Goal: Task Accomplishment & Management: Use online tool/utility

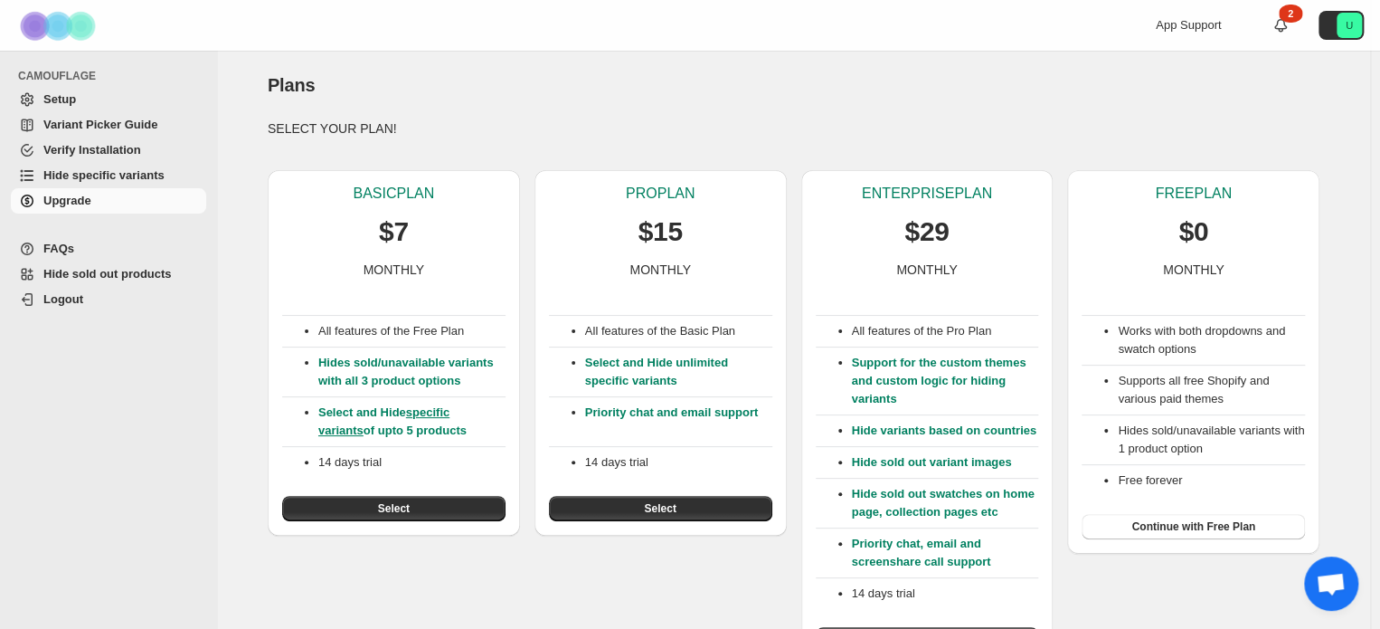
click at [445, 414] on link "specific variants" at bounding box center [383, 421] width 131 height 32
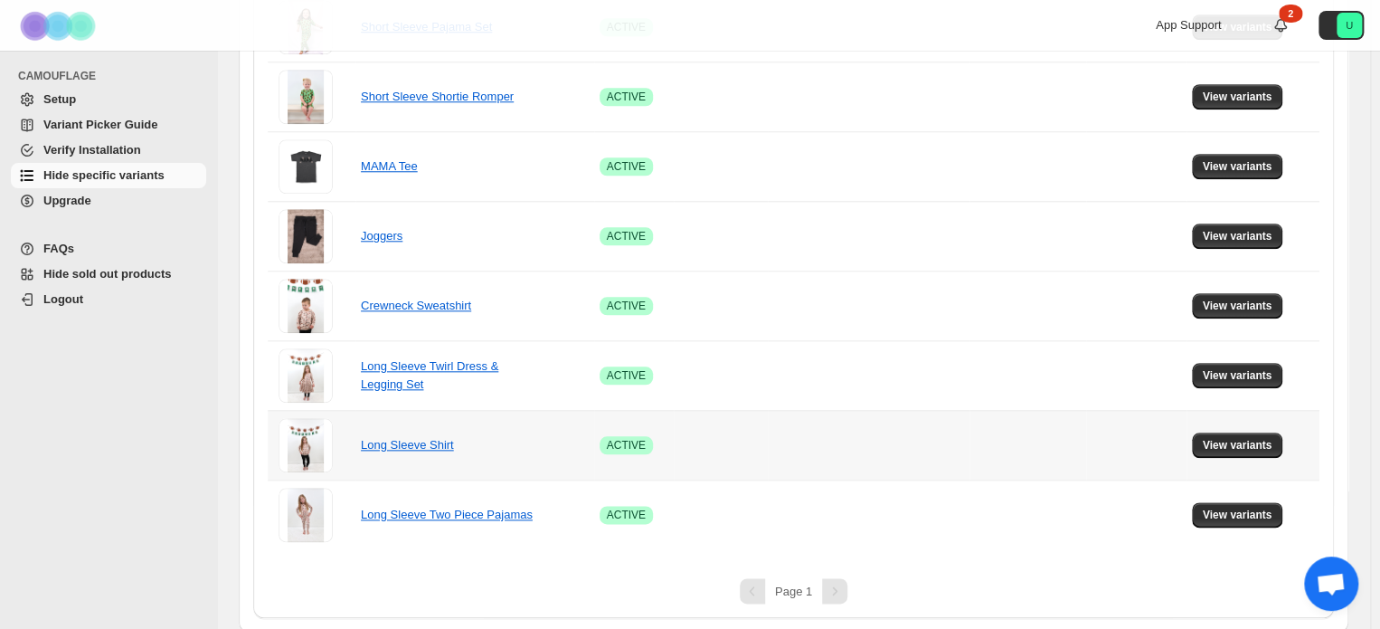
scroll to position [801, 0]
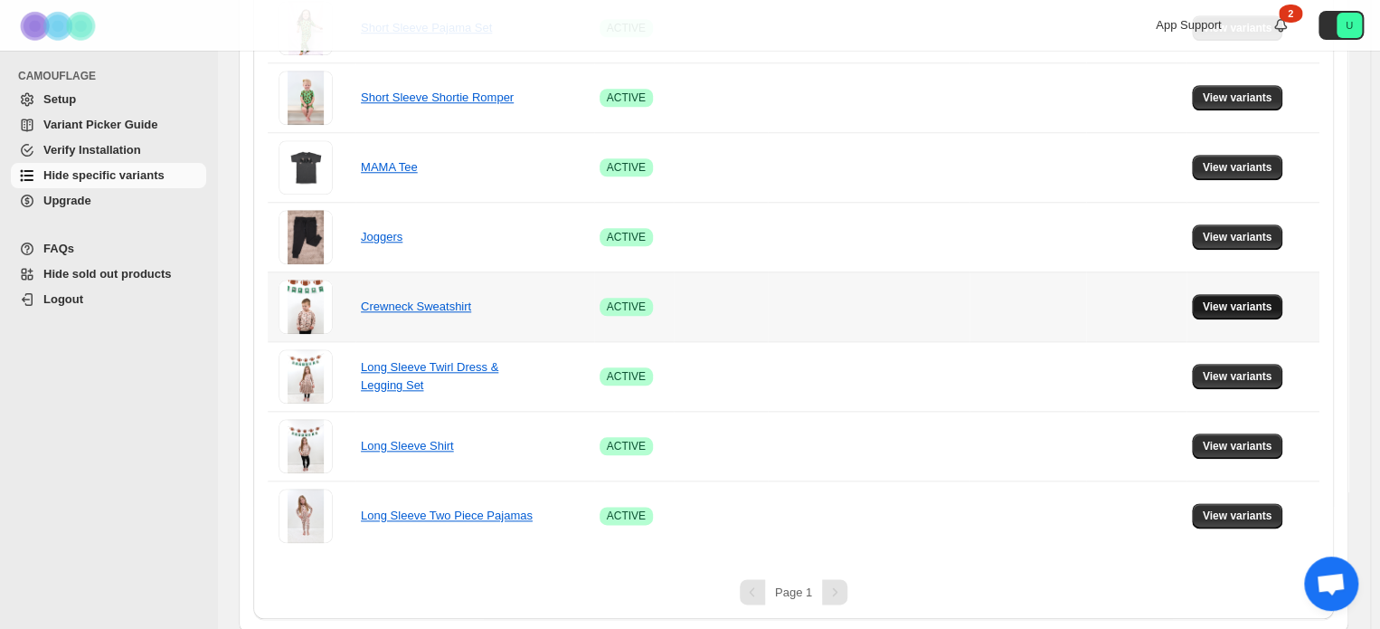
click at [1239, 306] on span "View variants" at bounding box center [1238, 306] width 70 height 14
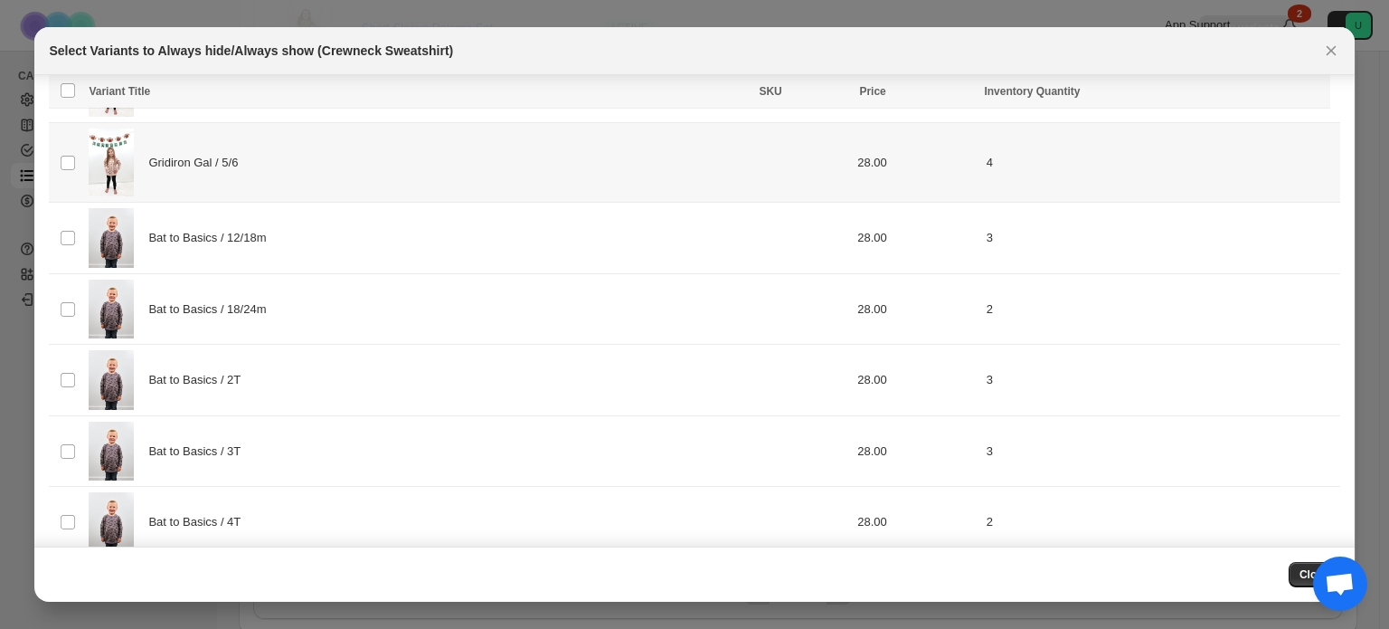
scroll to position [911, 0]
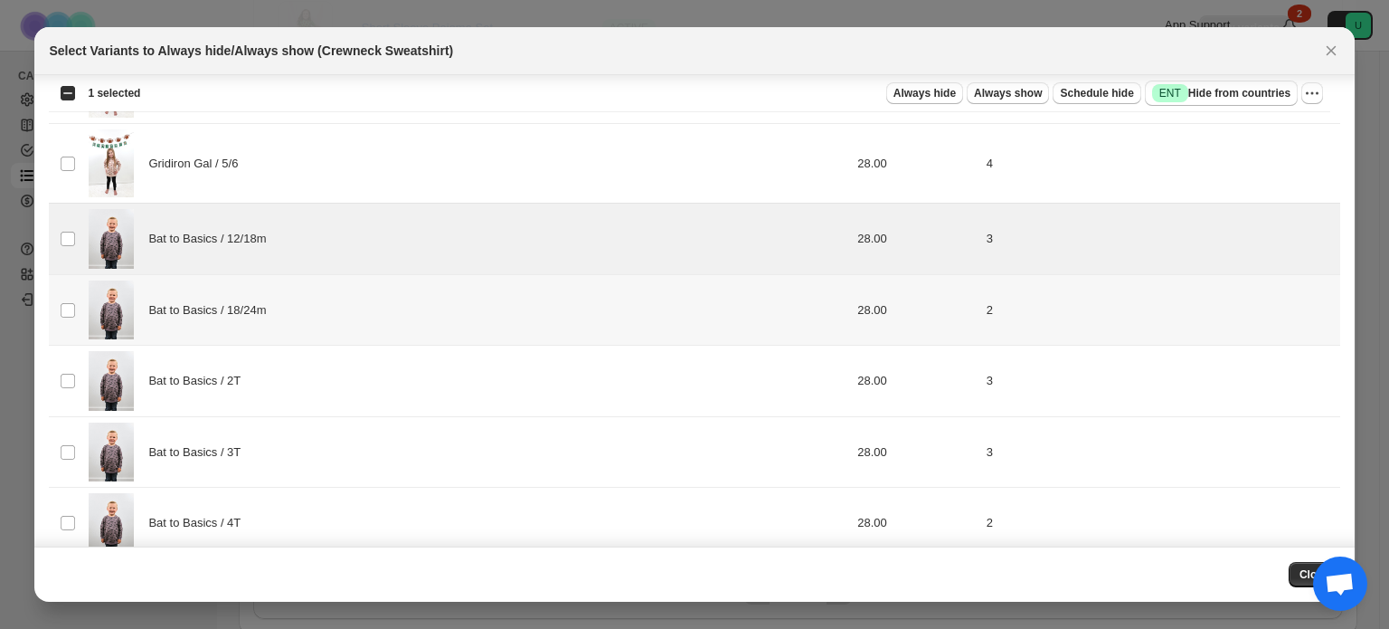
click at [68, 283] on td "Select product variant" at bounding box center [66, 309] width 34 height 71
click at [62, 393] on td "Select product variant" at bounding box center [66, 381] width 34 height 71
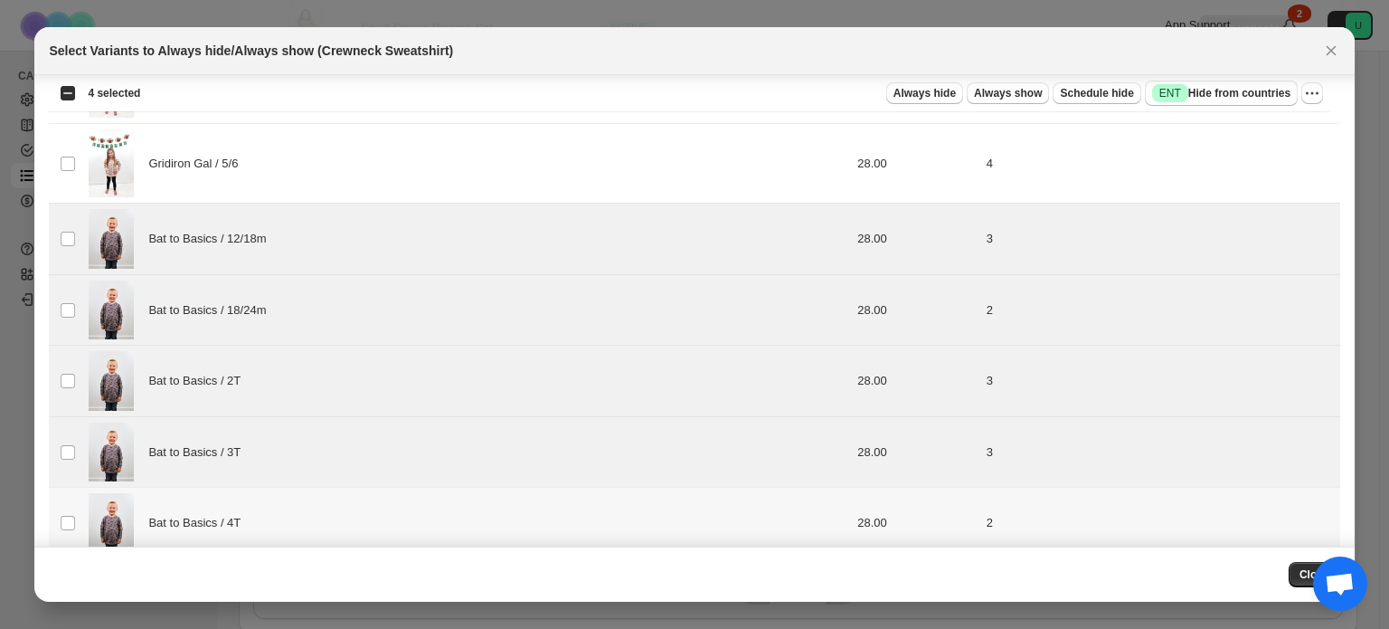
click at [71, 488] on td "Select product variant" at bounding box center [66, 523] width 34 height 71
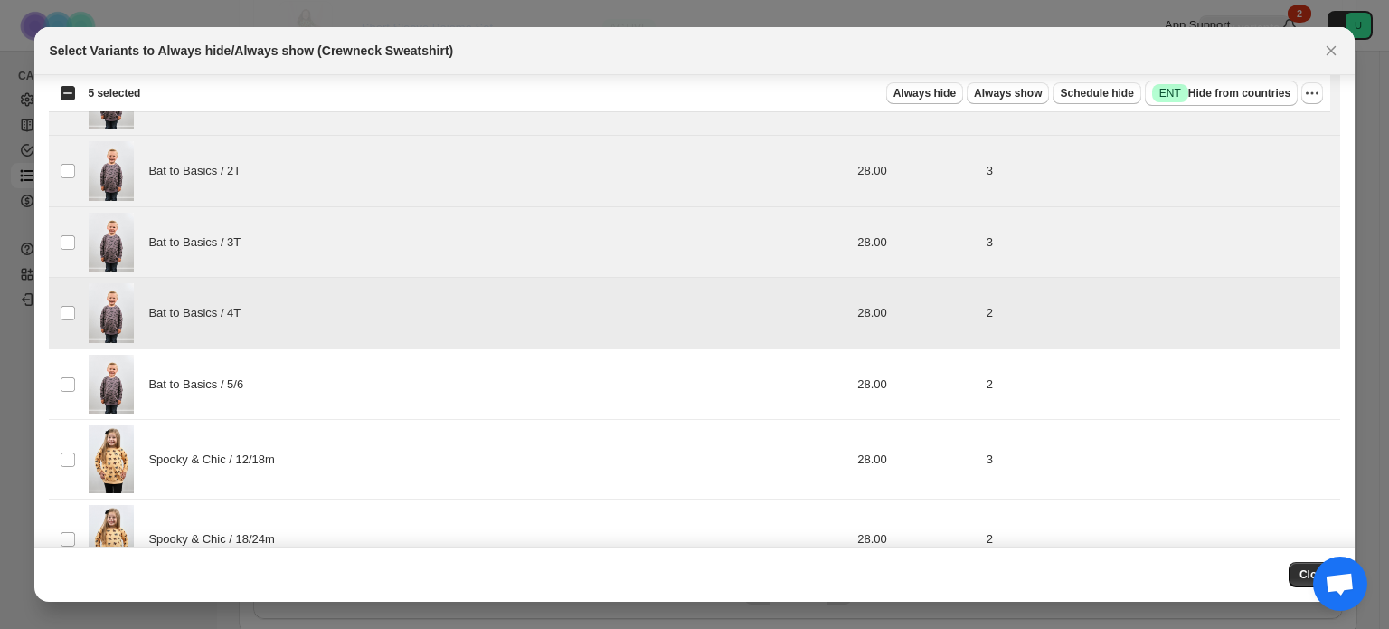
scroll to position [1129, 0]
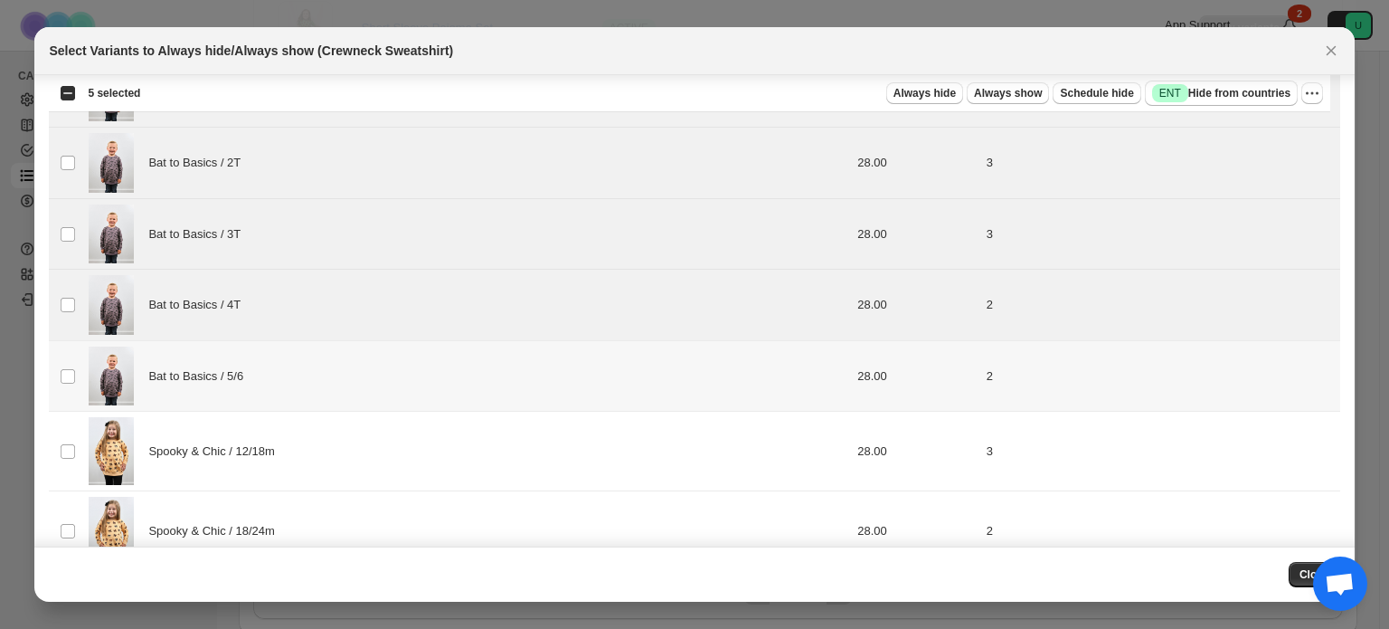
click at [69, 356] on td "Select product variant" at bounding box center [66, 375] width 34 height 71
click at [78, 439] on td "Select product variant" at bounding box center [66, 452] width 34 height 80
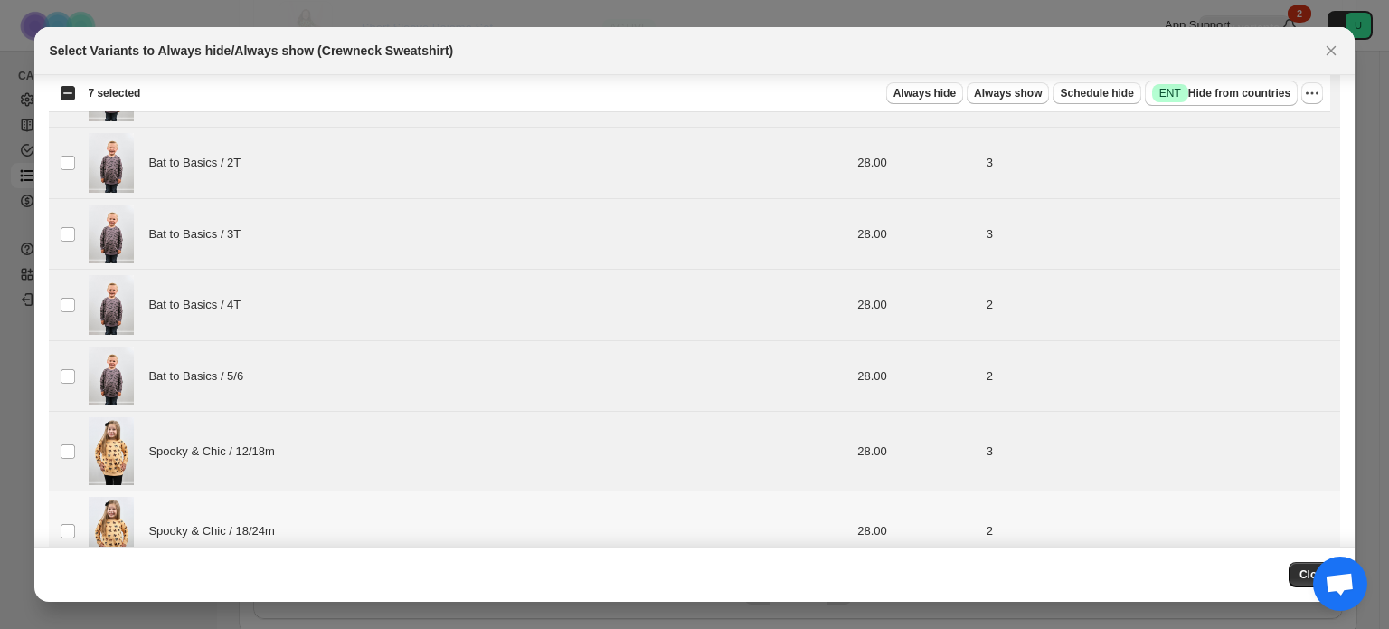
click at [81, 517] on td "Select product variant" at bounding box center [66, 531] width 34 height 80
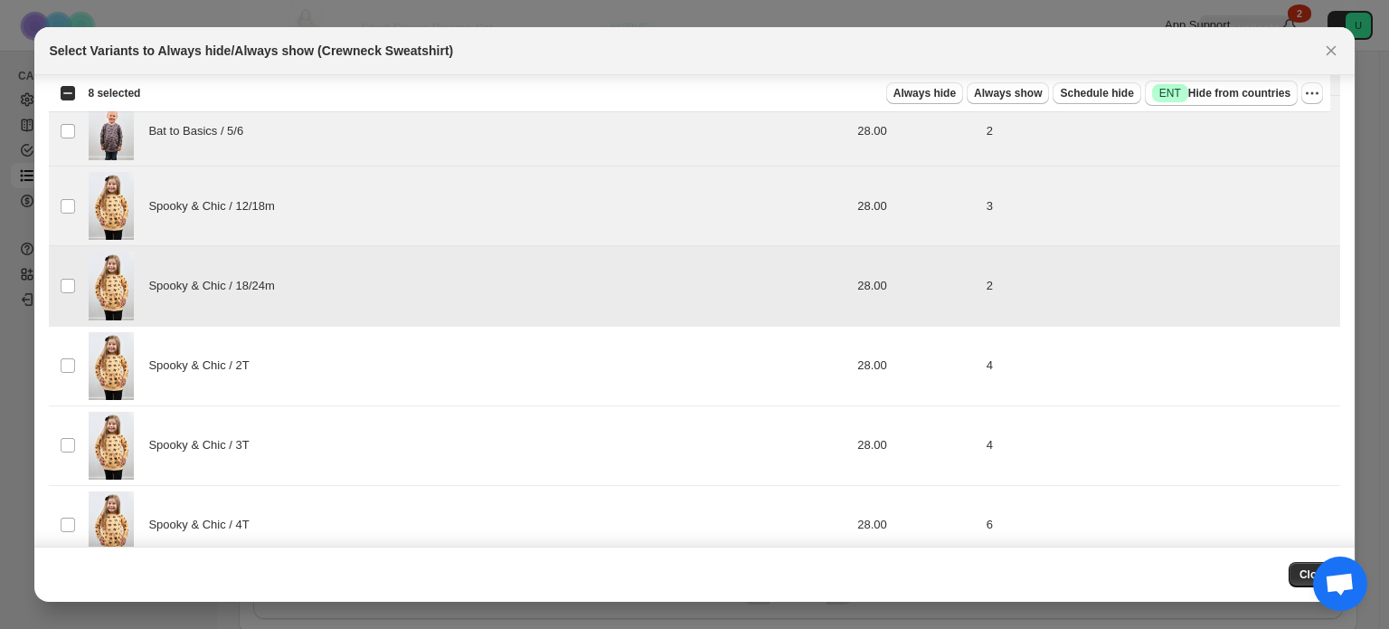
scroll to position [1379, 0]
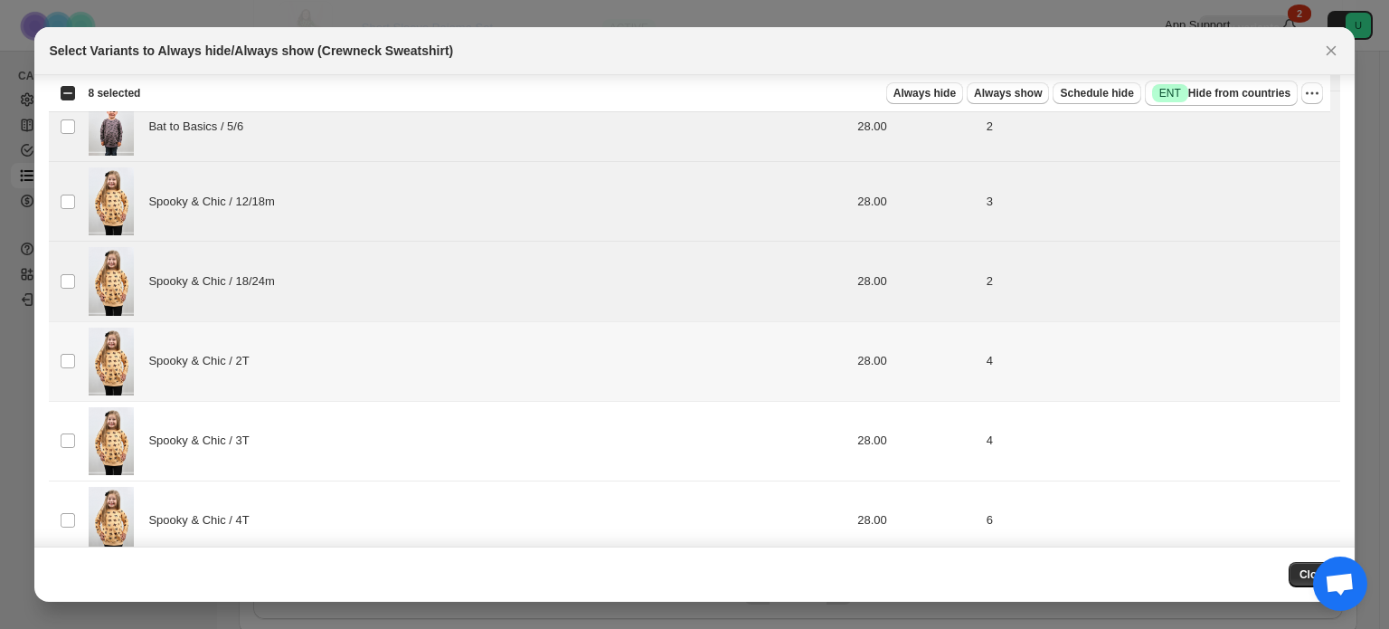
click at [83, 387] on td "Spooky & Chic / 2T" at bounding box center [413, 361] width 660 height 80
click at [76, 436] on span ":r5:" at bounding box center [68, 440] width 16 height 16
click at [80, 498] on td "Select product variant" at bounding box center [66, 520] width 34 height 80
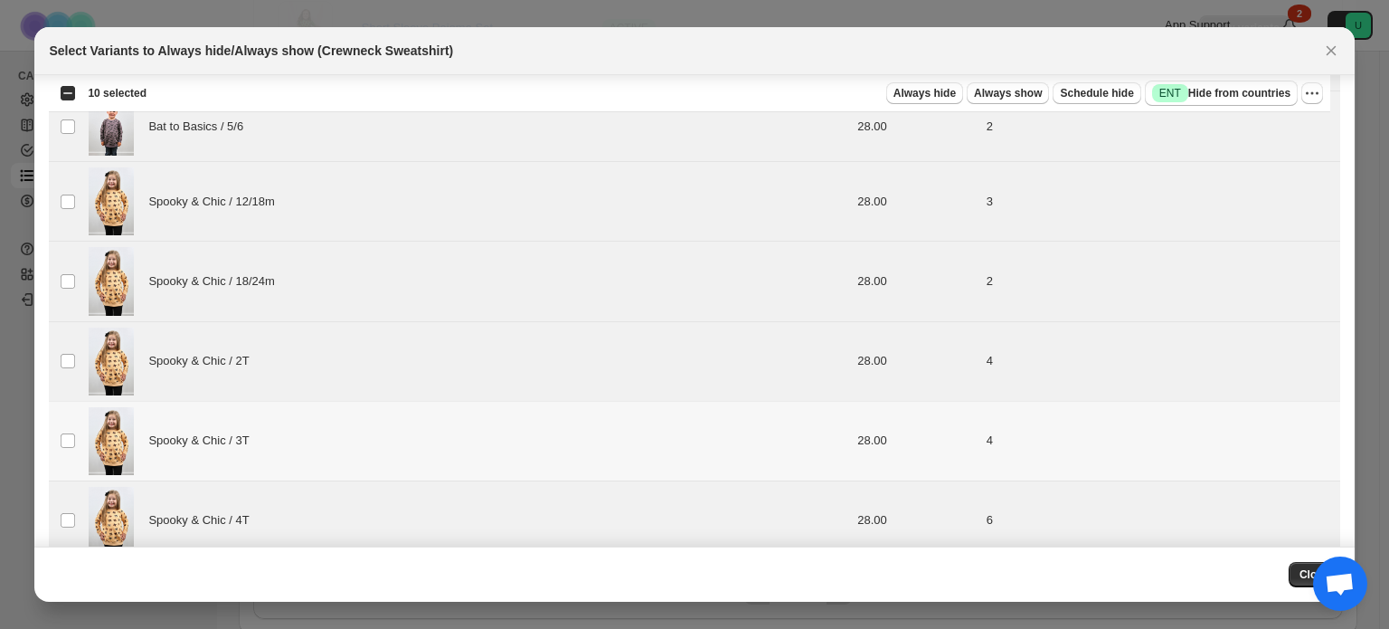
click at [56, 404] on td "Select product variant" at bounding box center [66, 441] width 34 height 80
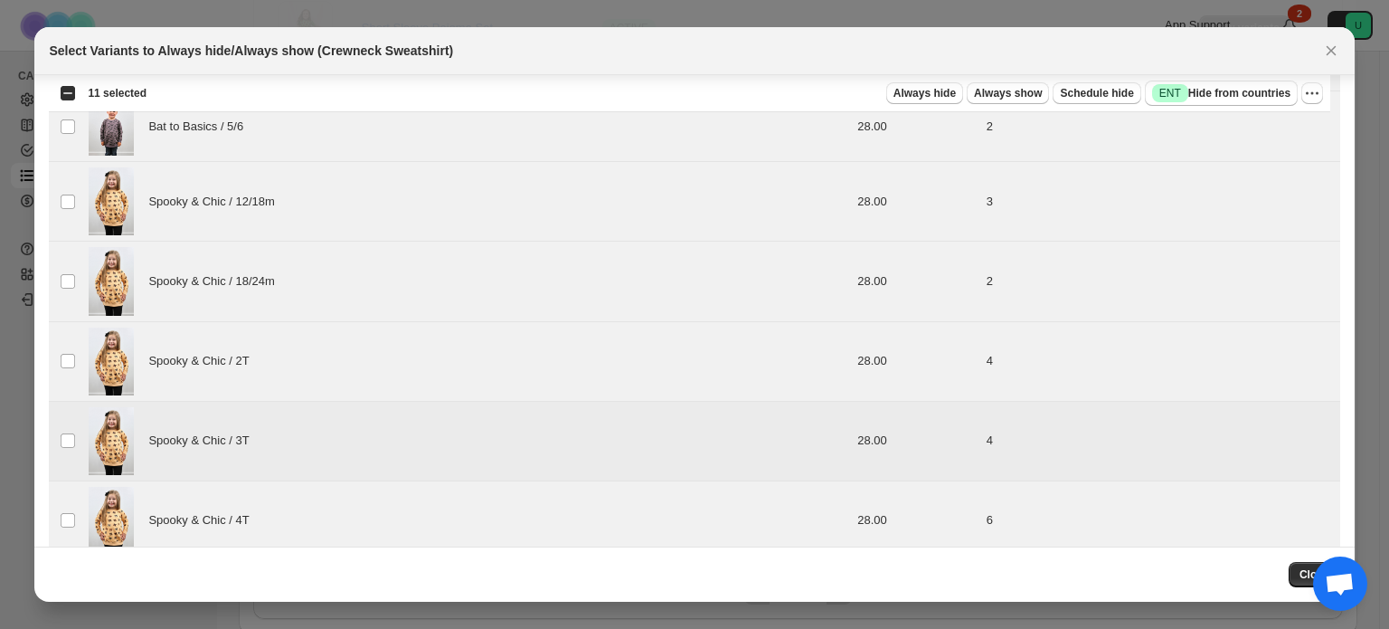
scroll to position [1480, 0]
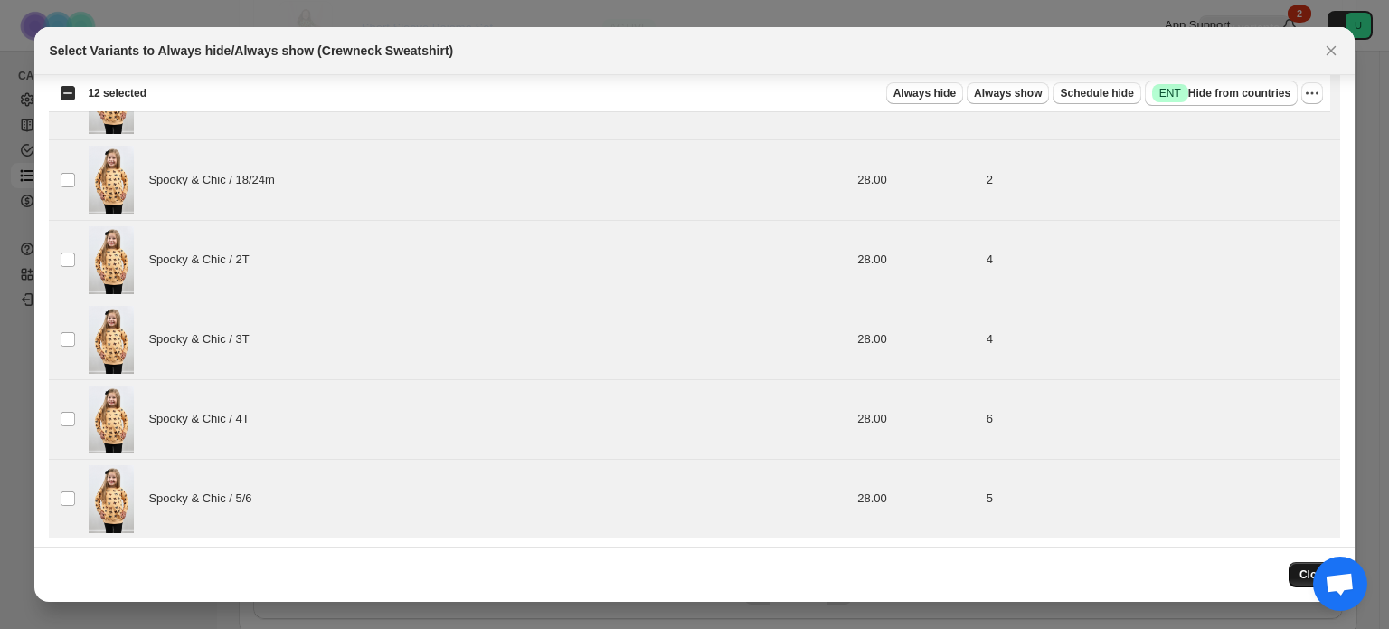
click at [1299, 578] on button "Close" at bounding box center [1315, 574] width 52 height 25
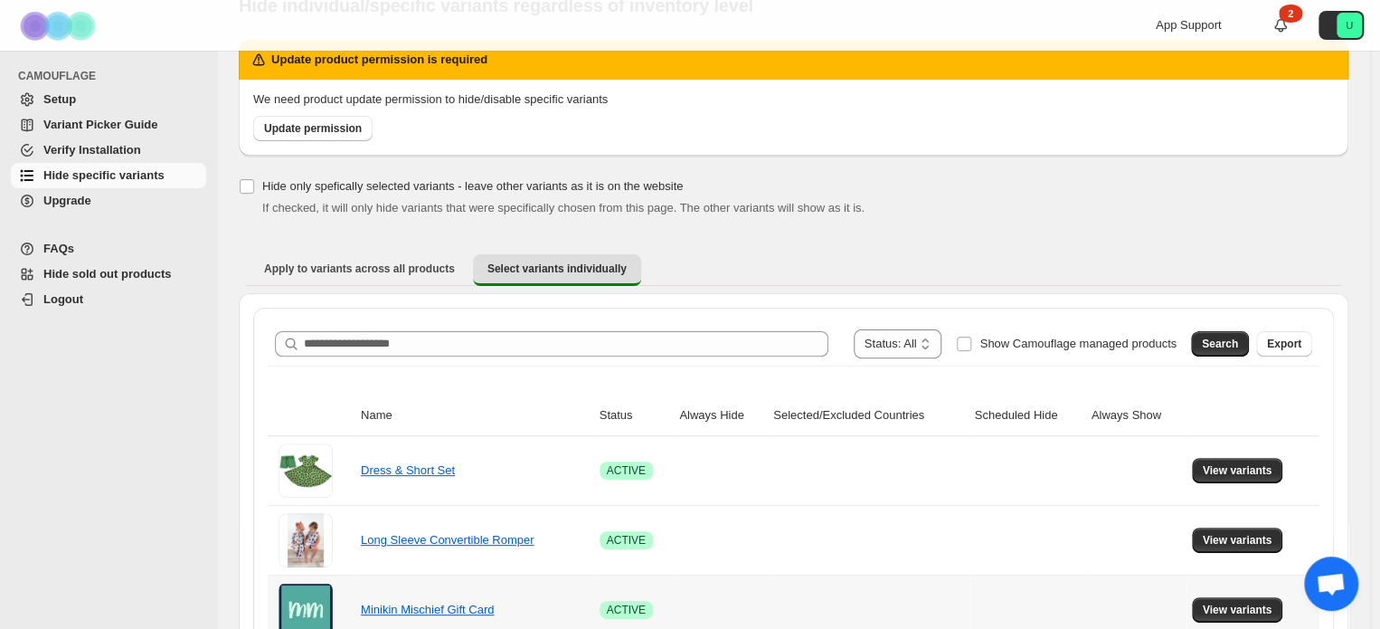
scroll to position [80, 0]
drag, startPoint x: 357, startPoint y: 289, endPoint x: 379, endPoint y: 260, distance: 36.2
click at [379, 260] on div "Apply to variants across all products Select variants individually More views A…" at bounding box center [794, 269] width 1110 height 47
click at [379, 260] on button "Apply to variants across all products" at bounding box center [360, 268] width 220 height 29
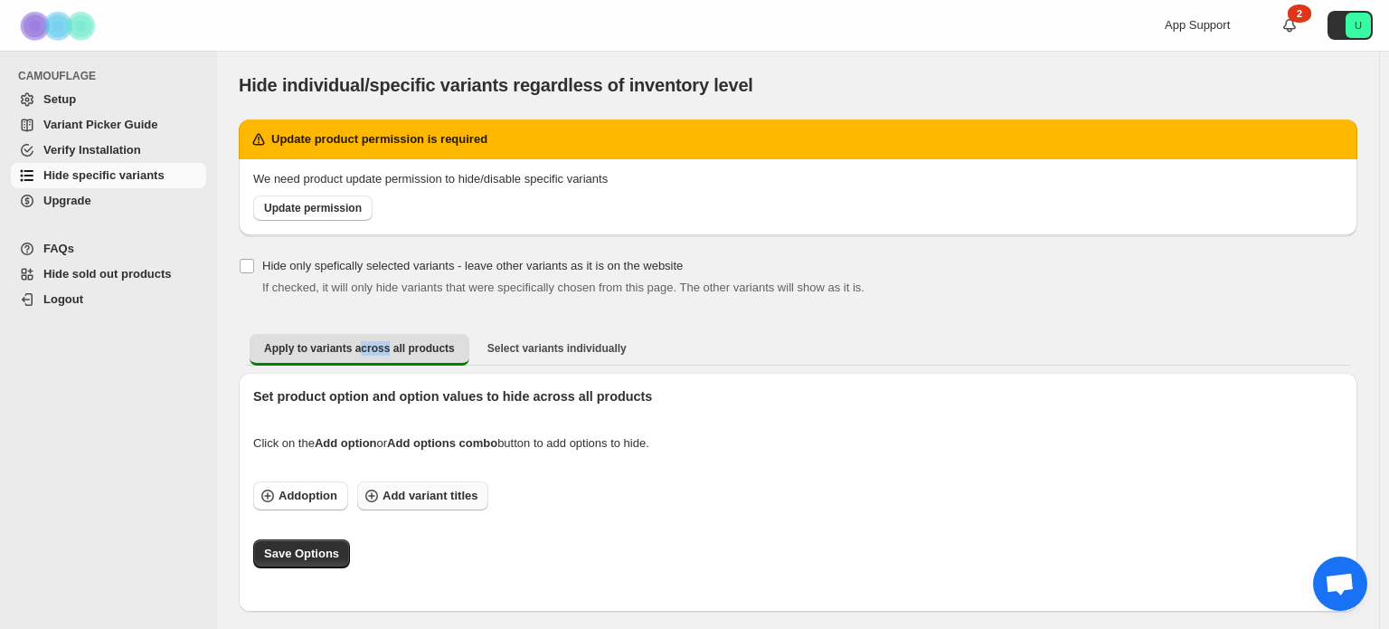
click at [390, 494] on span "Add variant titles" at bounding box center [430, 496] width 95 height 18
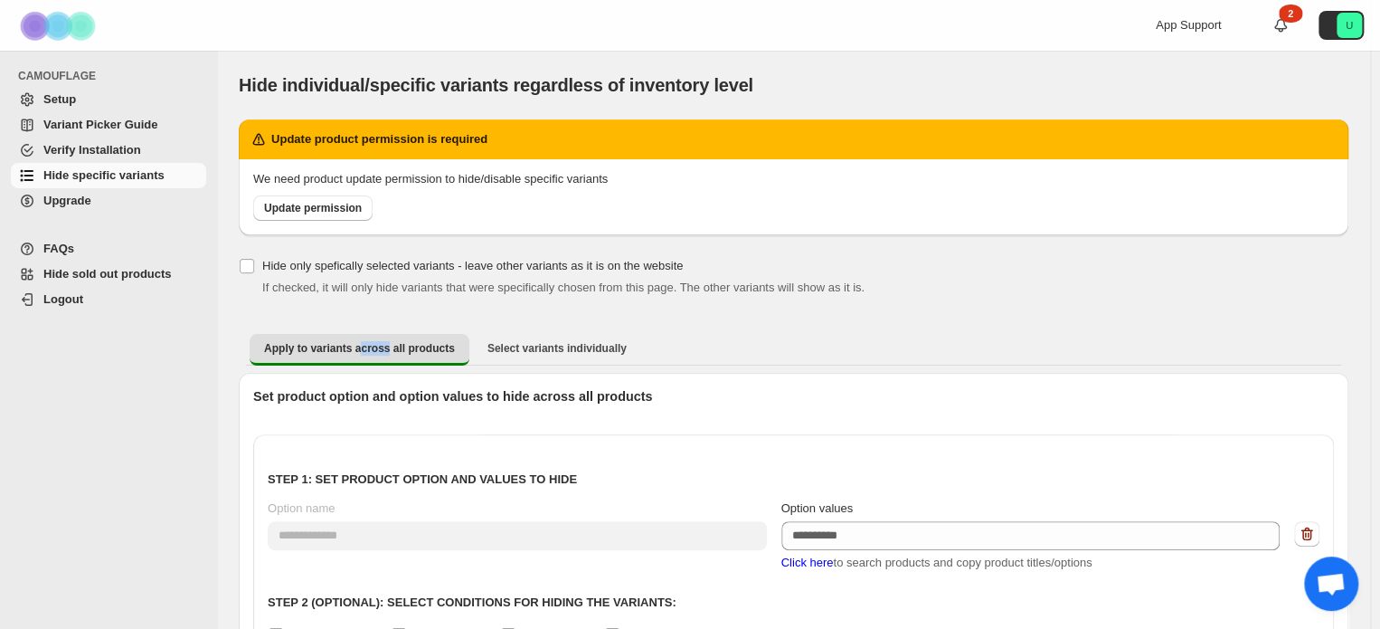
scroll to position [241, 0]
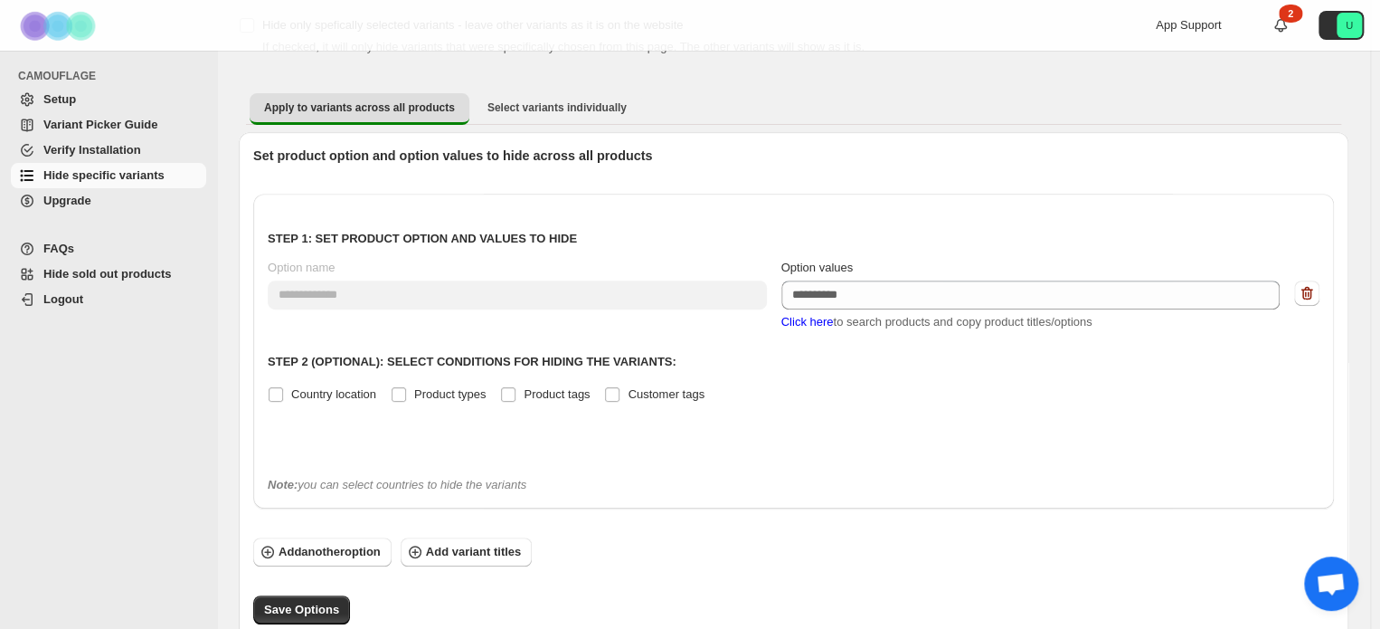
click at [908, 308] on div "Option values eg: XLundefinedXLL Click here to search products and copy product…" at bounding box center [1031, 295] width 499 height 72
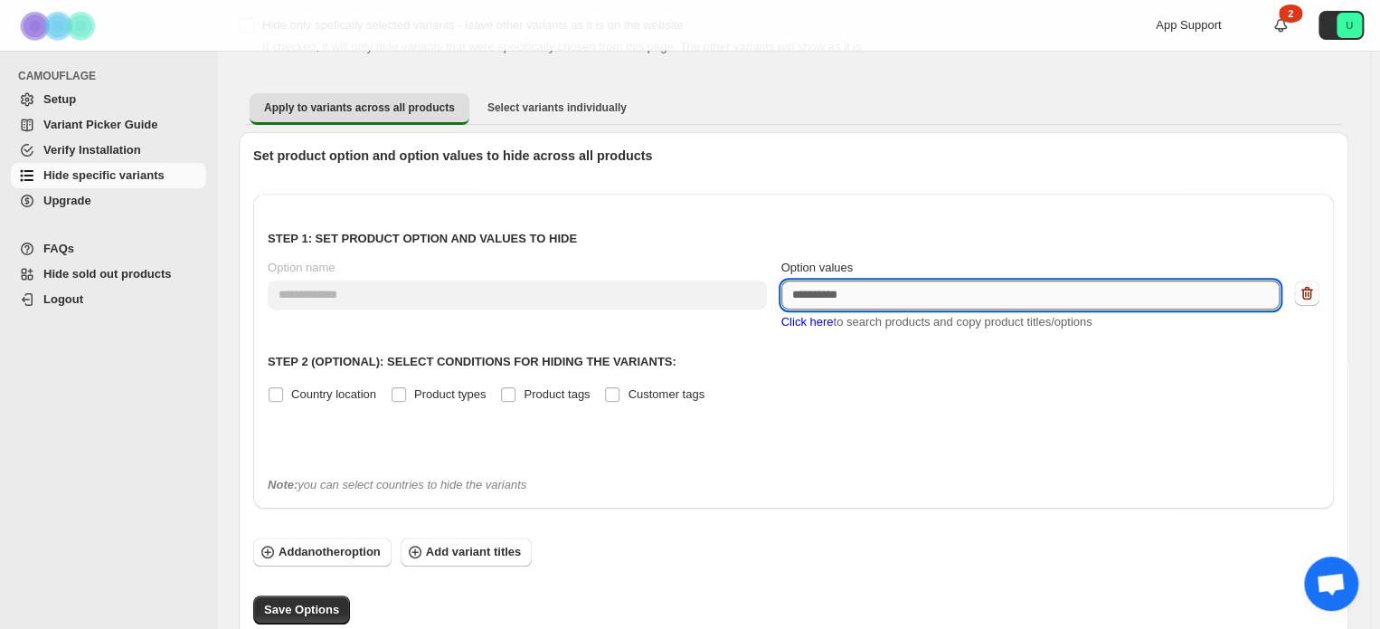
click at [869, 289] on textarea "Option values" at bounding box center [1031, 294] width 499 height 29
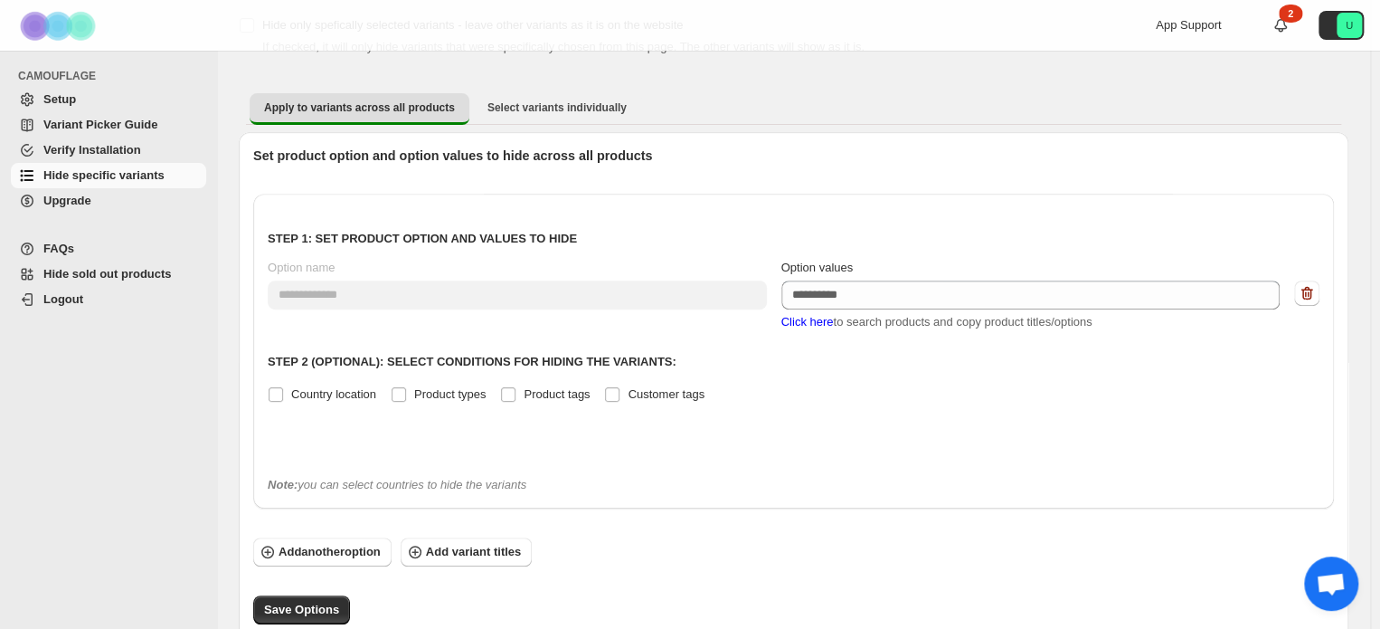
click at [823, 321] on span "Click here" at bounding box center [808, 322] width 52 height 14
click at [817, 315] on span "Click here" at bounding box center [808, 322] width 52 height 14
click at [829, 318] on span "Click here" at bounding box center [808, 322] width 52 height 14
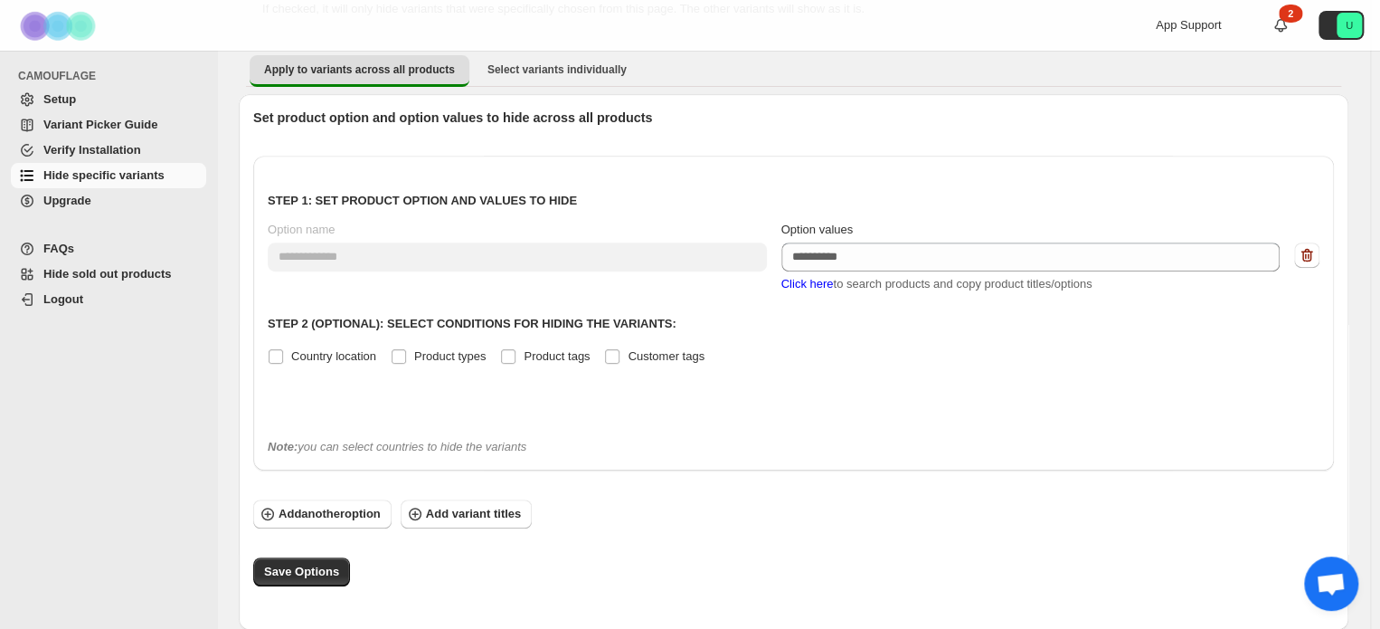
scroll to position [0, 0]
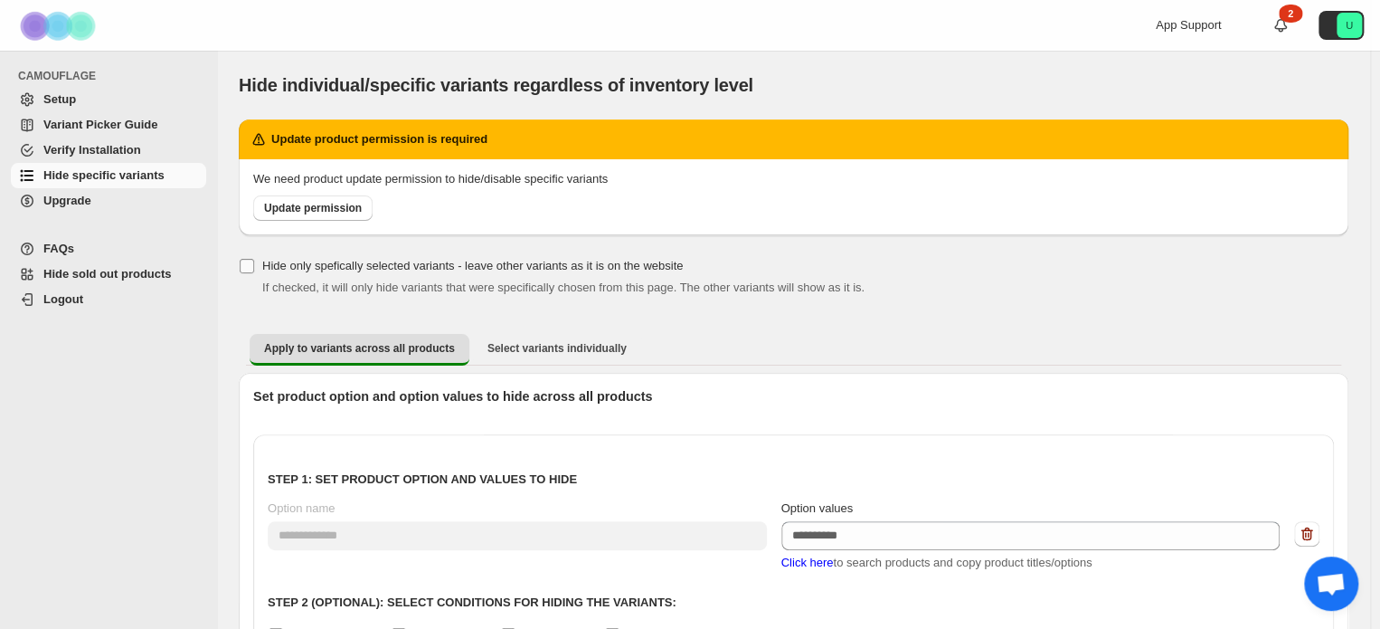
click at [265, 260] on span "Hide only spefically selected variants - leave other variants as it is on the w…" at bounding box center [472, 266] width 421 height 14
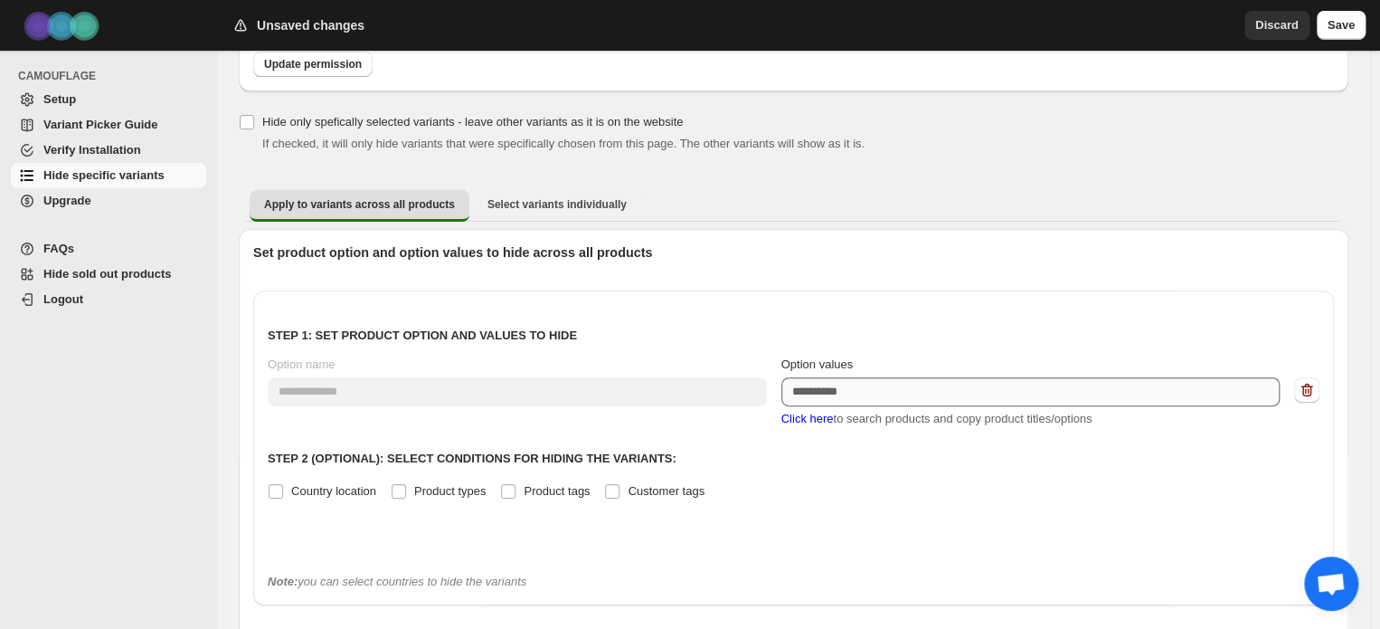
scroll to position [145, 0]
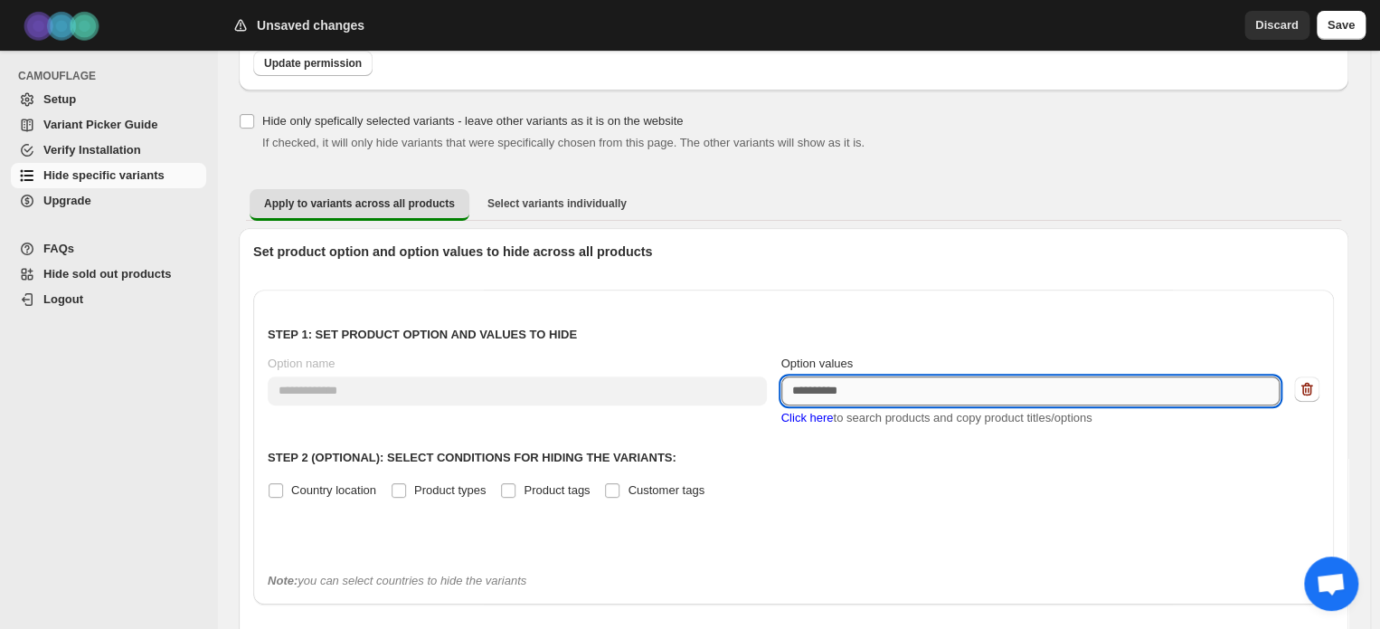
click at [896, 402] on textarea "Option values" at bounding box center [1031, 390] width 499 height 29
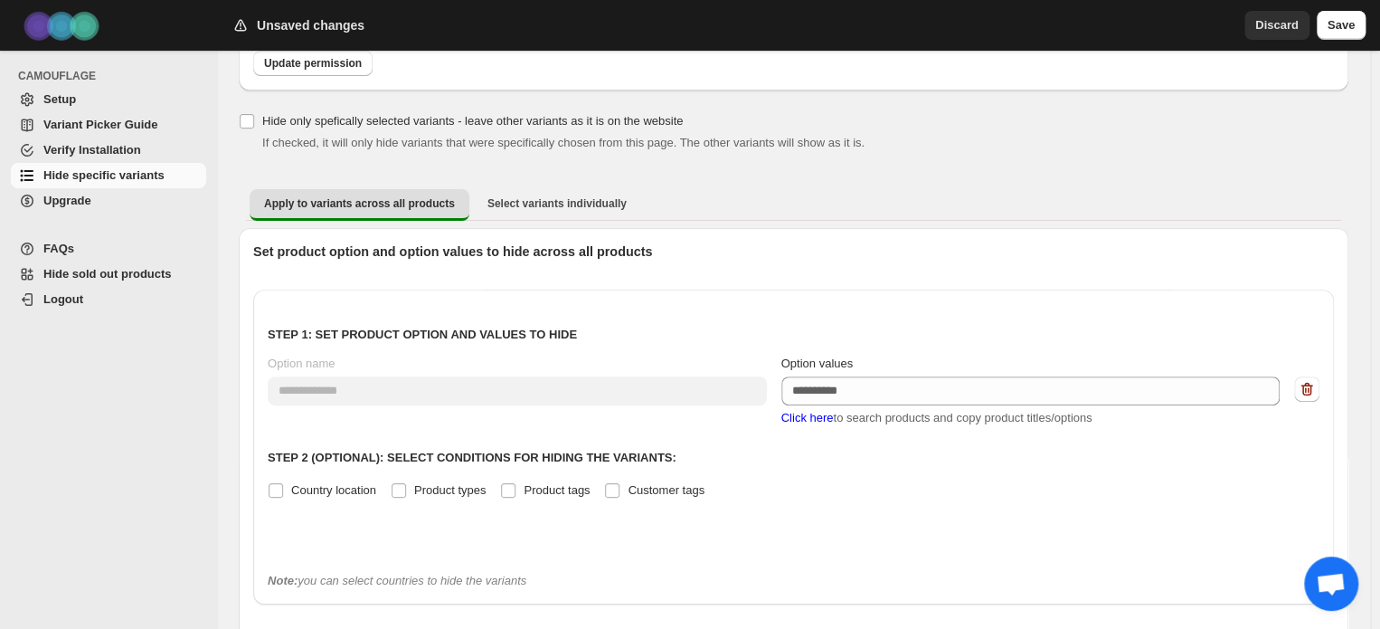
click at [825, 422] on span "Click here" at bounding box center [808, 418] width 52 height 14
click at [813, 422] on span "Click here" at bounding box center [808, 418] width 52 height 14
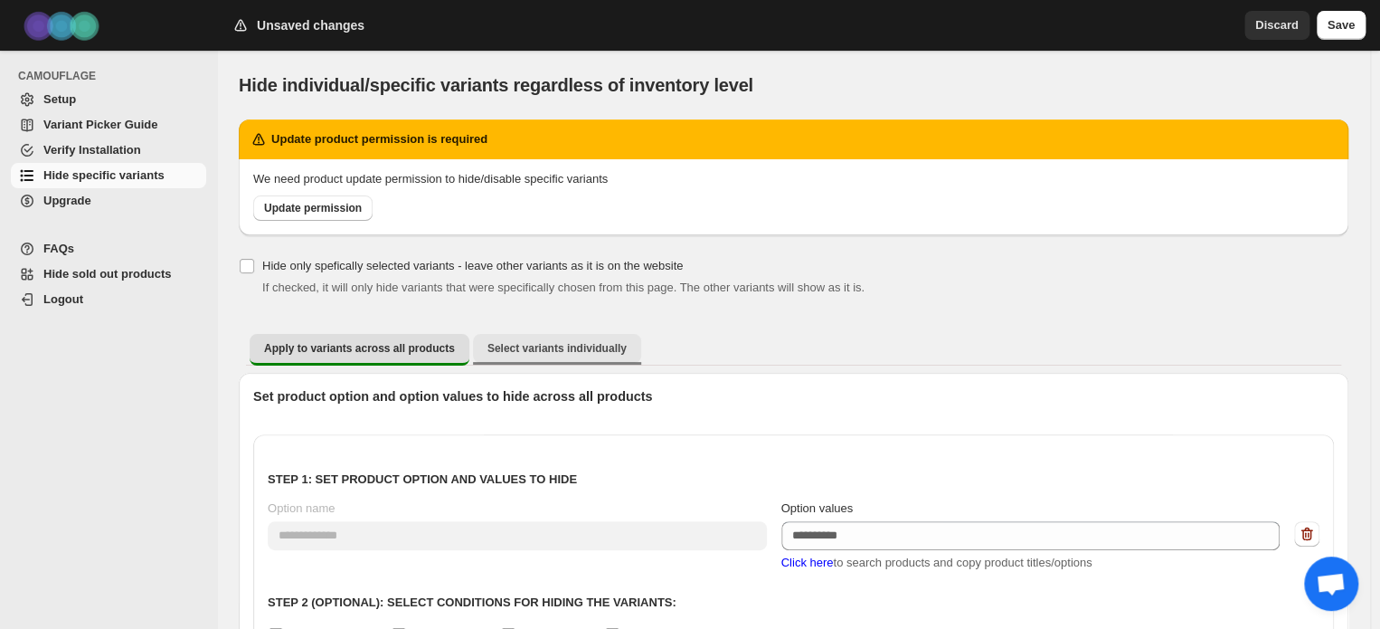
scroll to position [279, 0]
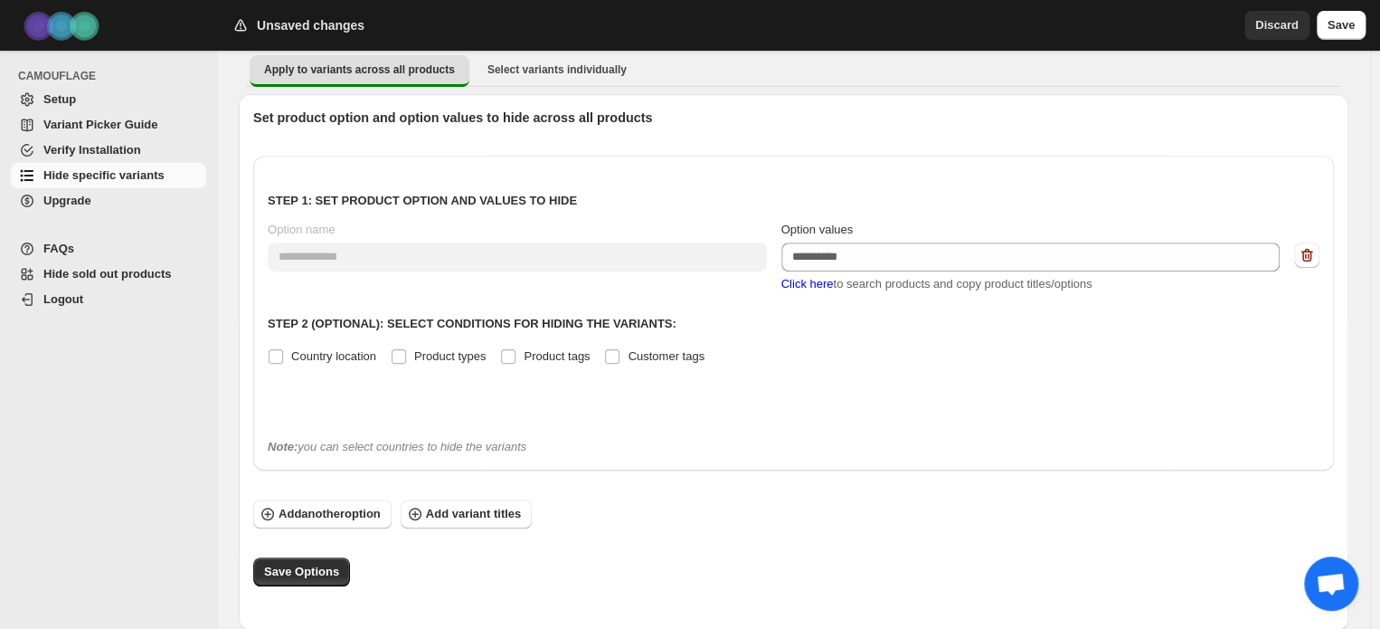
click at [497, 528] on div "Add another option Add variant titles Save Options" at bounding box center [793, 542] width 1081 height 87
click at [497, 509] on span "Add variant titles" at bounding box center [473, 514] width 95 height 18
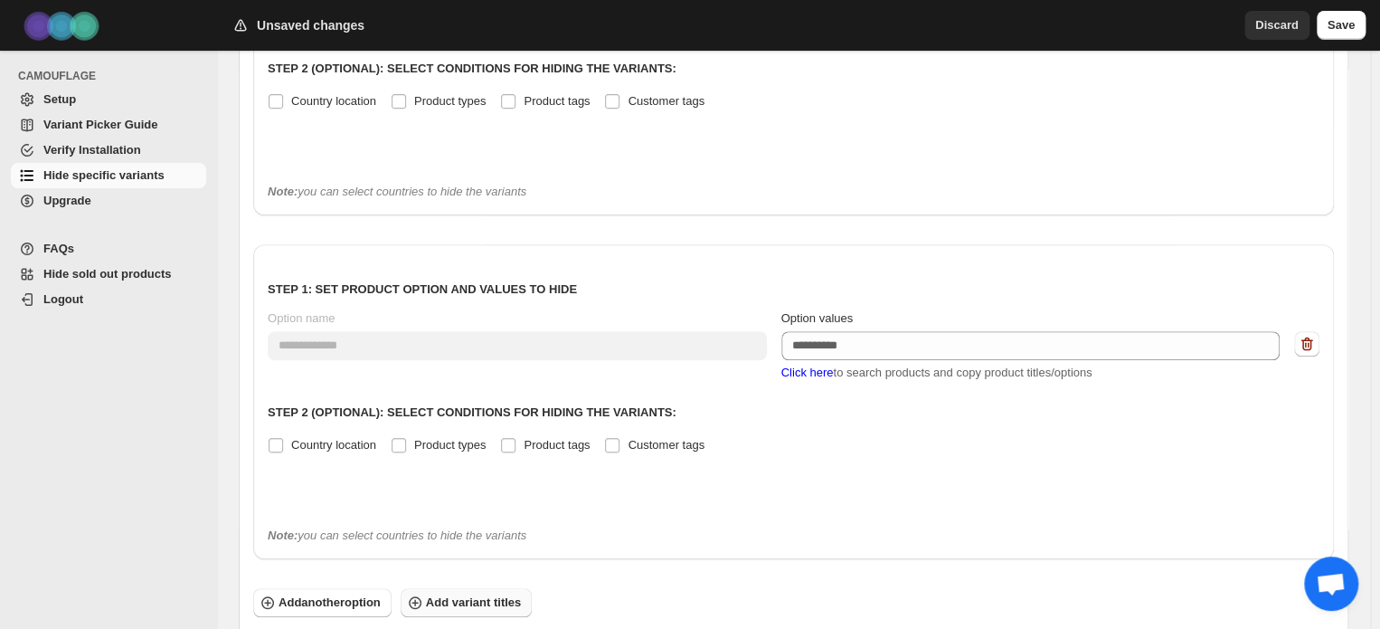
scroll to position [539, 0]
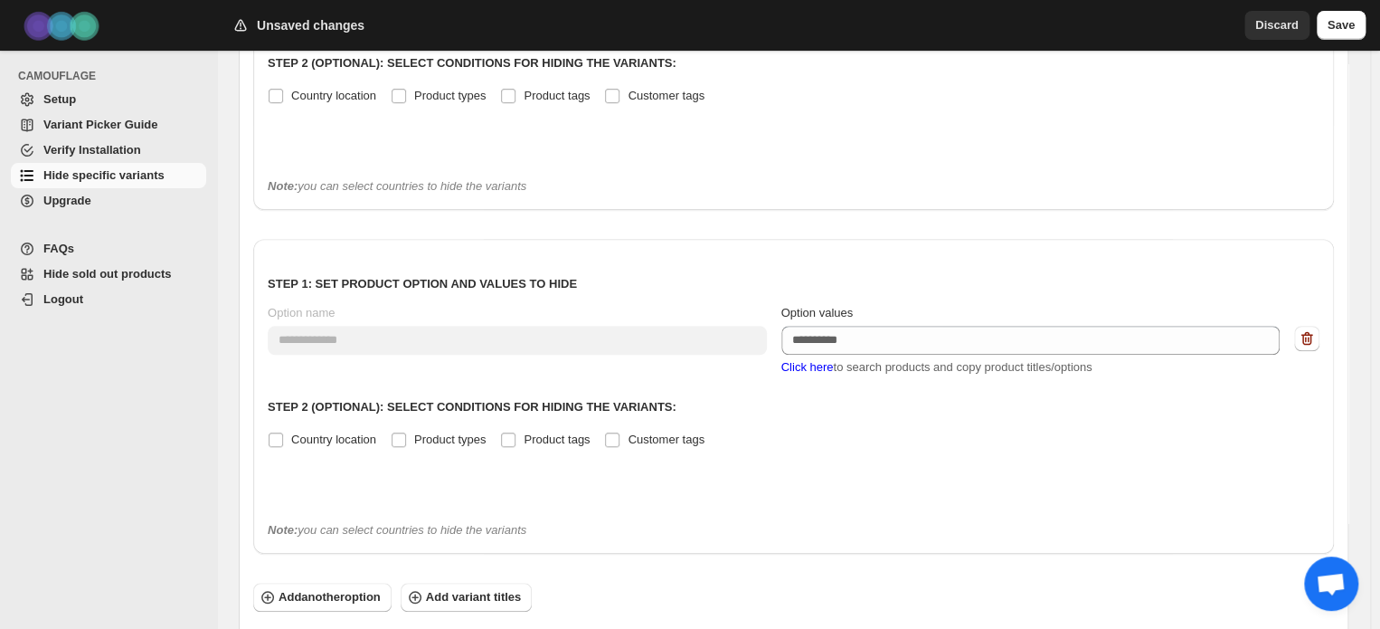
click at [810, 361] on span "Click here" at bounding box center [808, 367] width 52 height 14
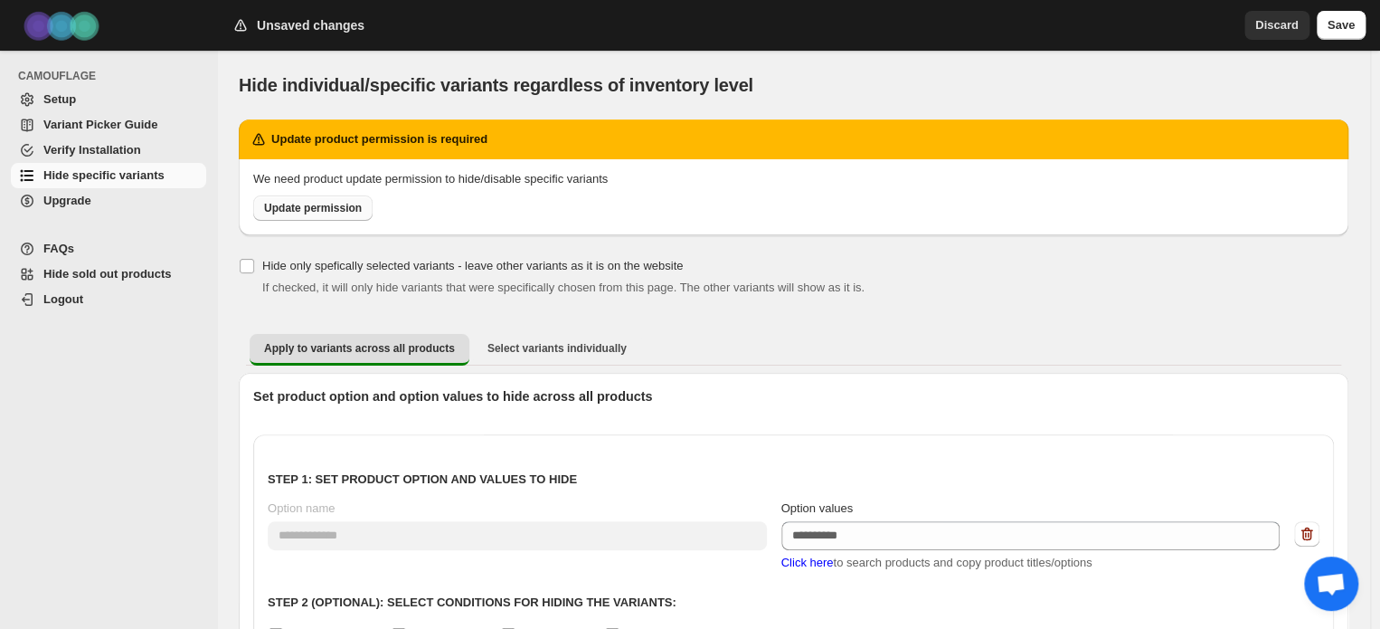
click at [306, 211] on span "Update permission" at bounding box center [313, 208] width 98 height 14
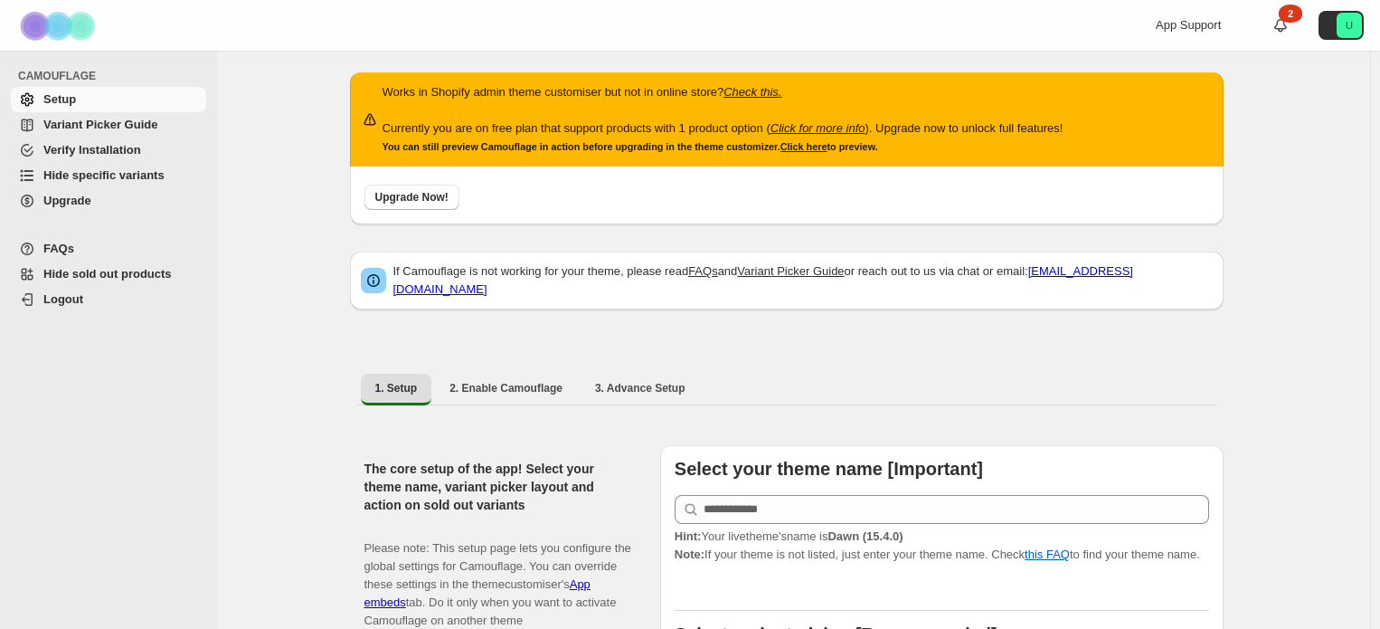
select select "**********"
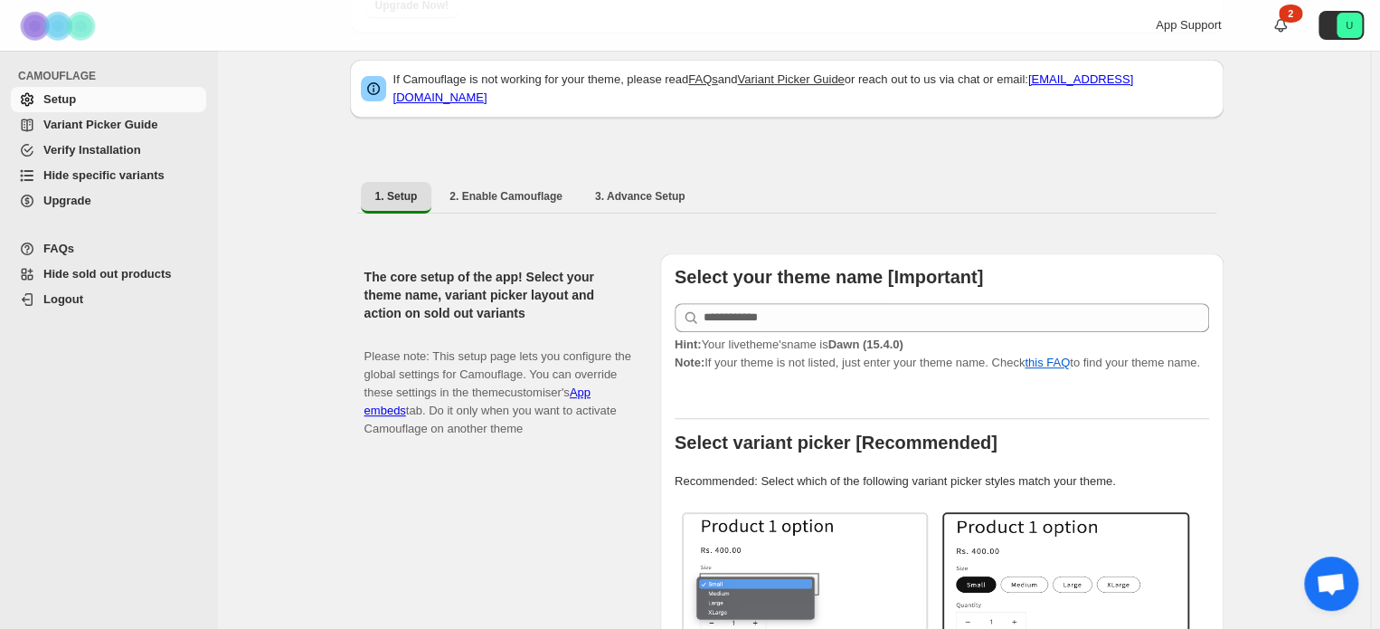
scroll to position [192, 0]
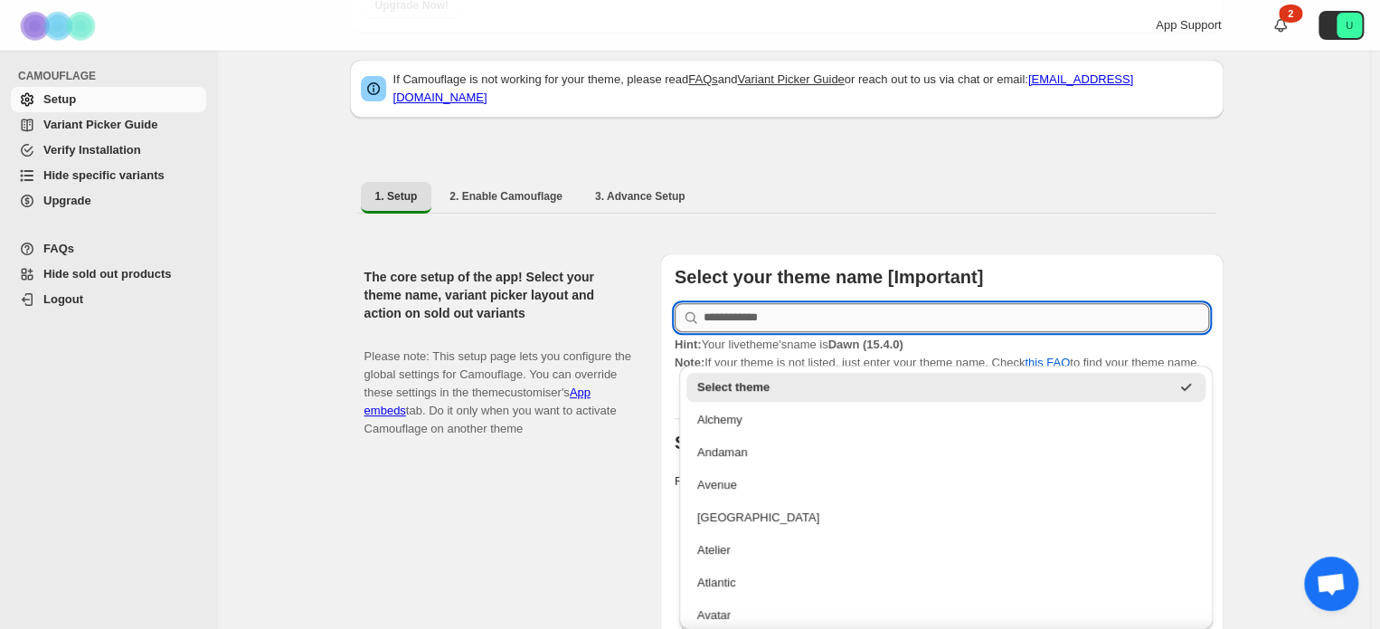
click at [835, 303] on input "text" at bounding box center [957, 317] width 506 height 29
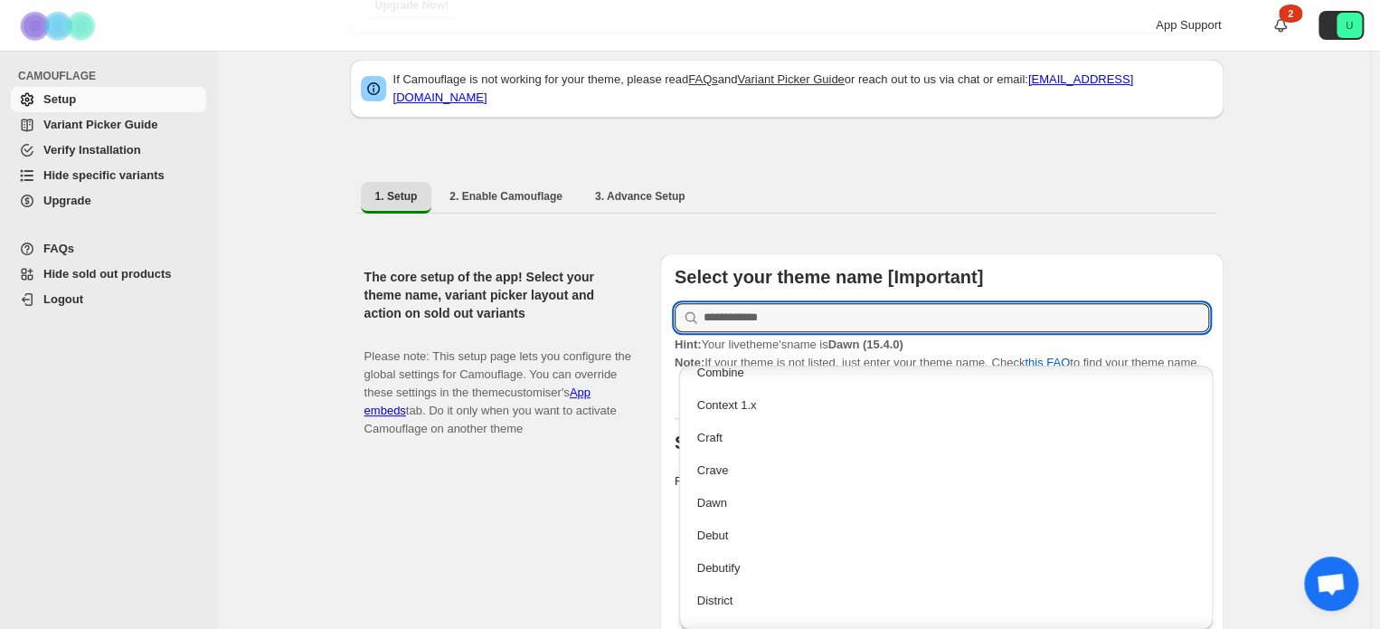
scroll to position [825, 0]
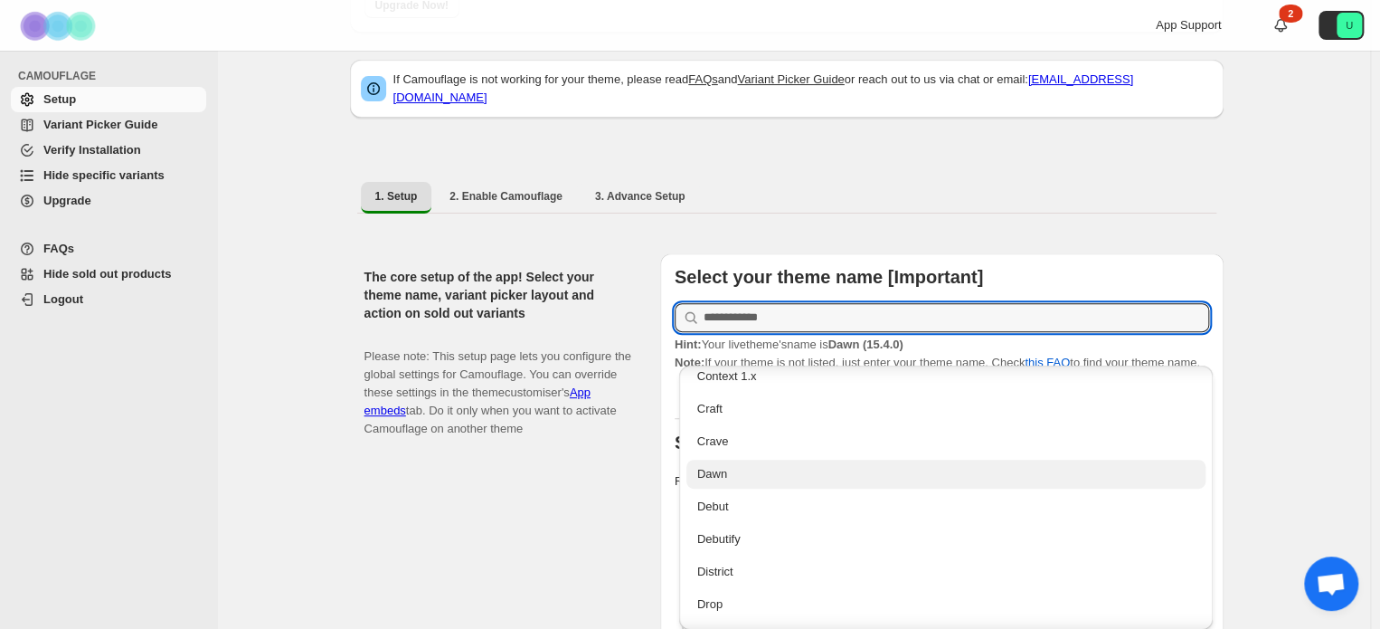
click at [735, 466] on div "Dawn" at bounding box center [946, 474] width 498 height 18
type input "****"
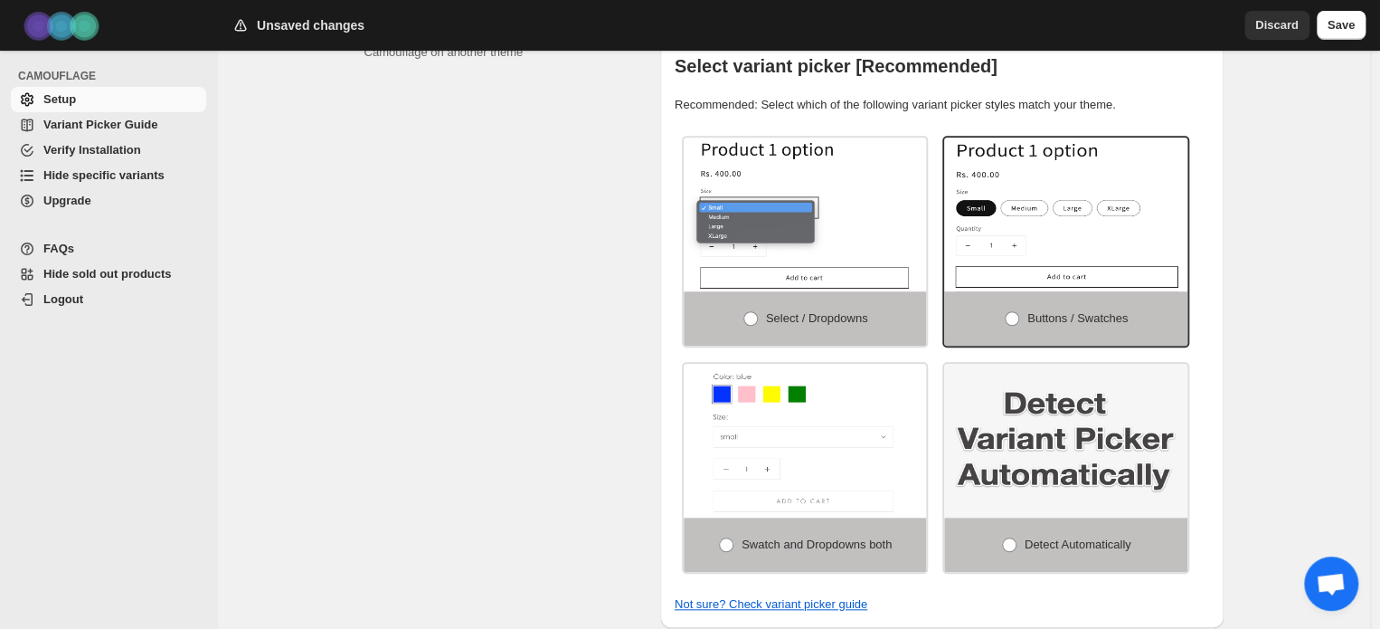
scroll to position [568, 0]
click at [1058, 319] on label "Buttons / Swatches" at bounding box center [1065, 318] width 243 height 54
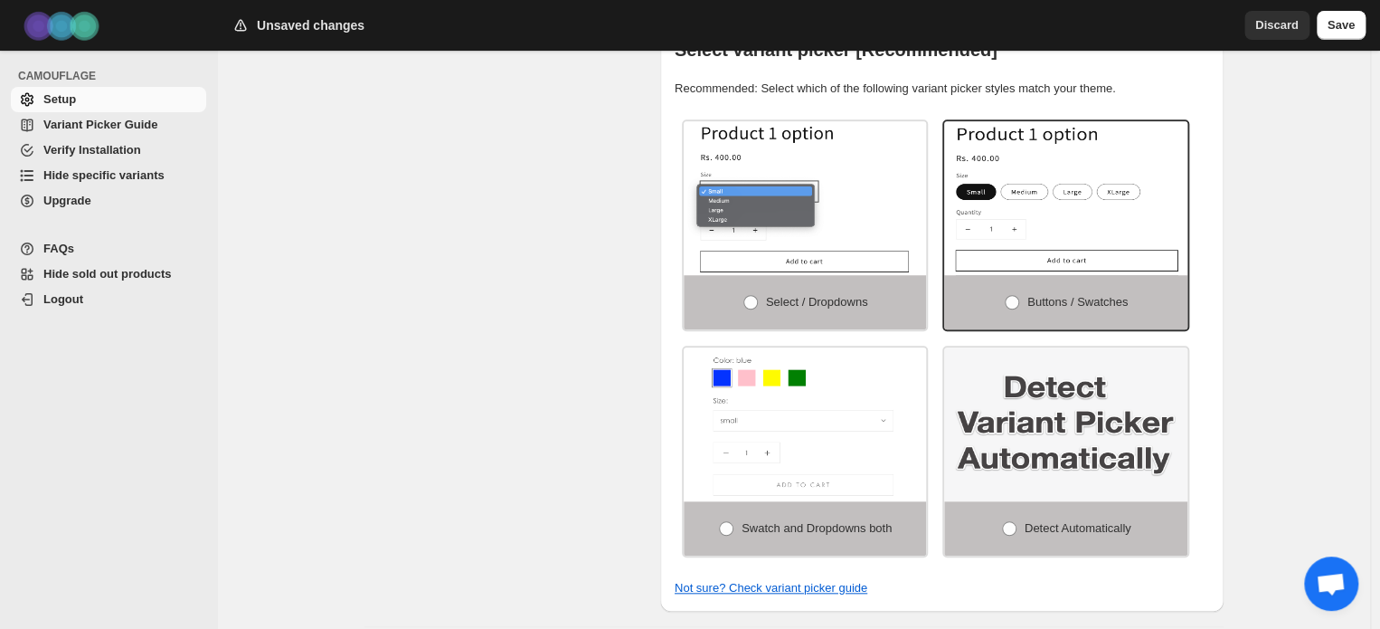
scroll to position [585, 0]
click at [1066, 452] on img at bounding box center [1065, 423] width 243 height 154
click at [1037, 520] on span "Detect Automatically" at bounding box center [1078, 527] width 107 height 14
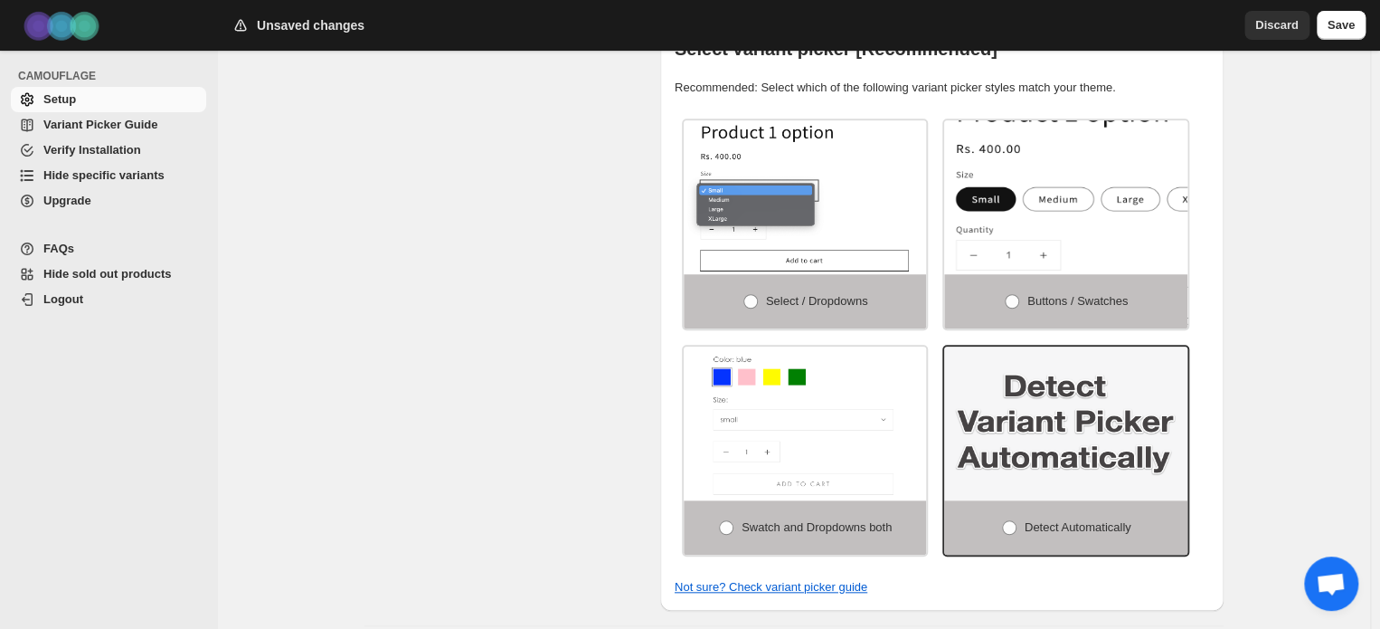
click at [1075, 217] on img at bounding box center [1121, 208] width 365 height 231
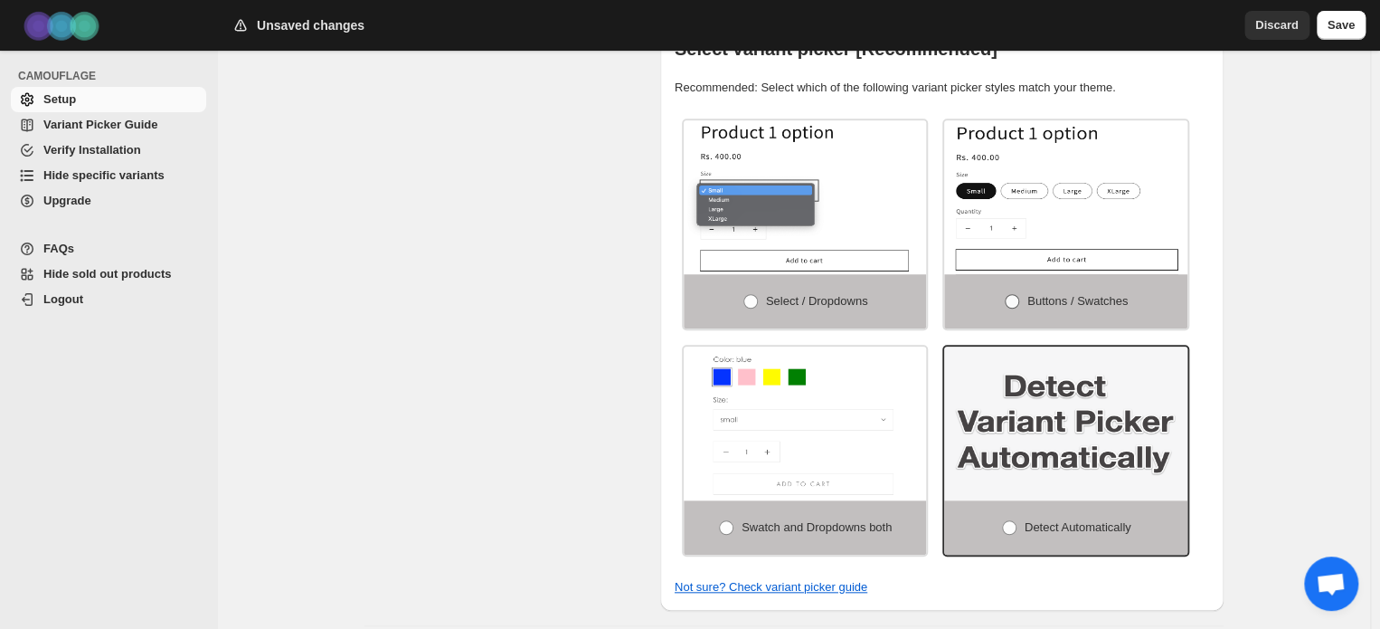
click at [1043, 294] on span "Buttons / Swatches" at bounding box center [1078, 301] width 100 height 14
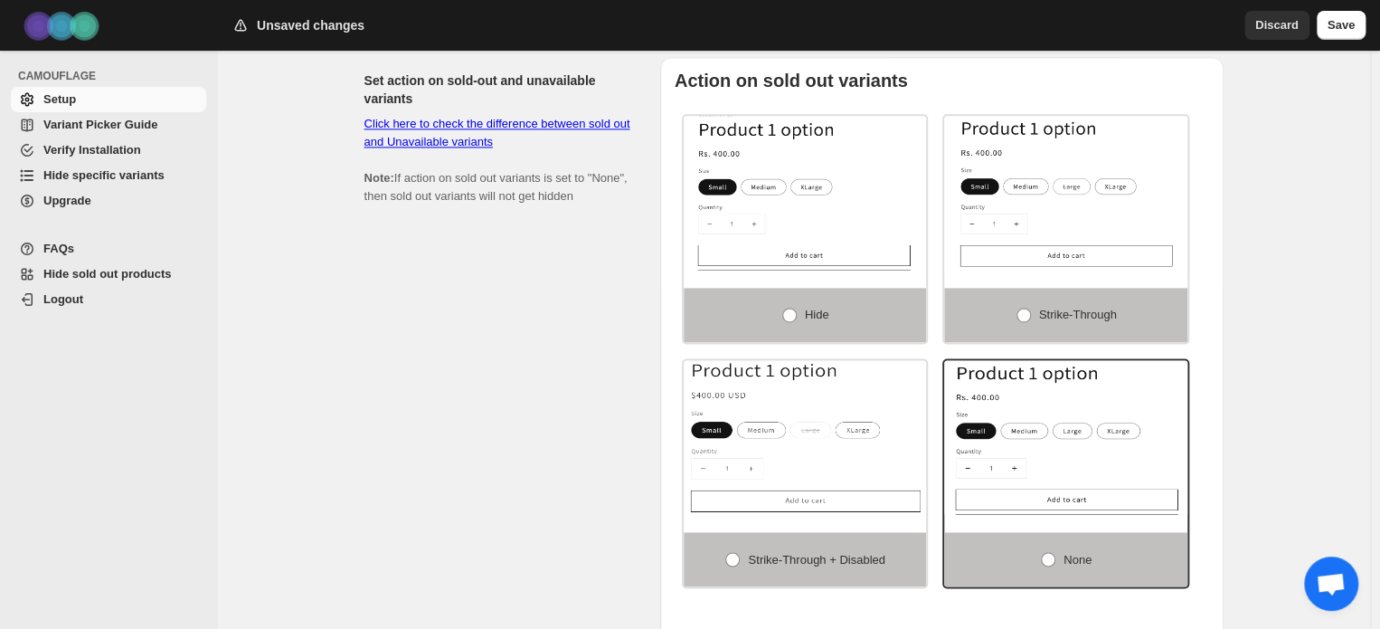
scroll to position [1171, 0]
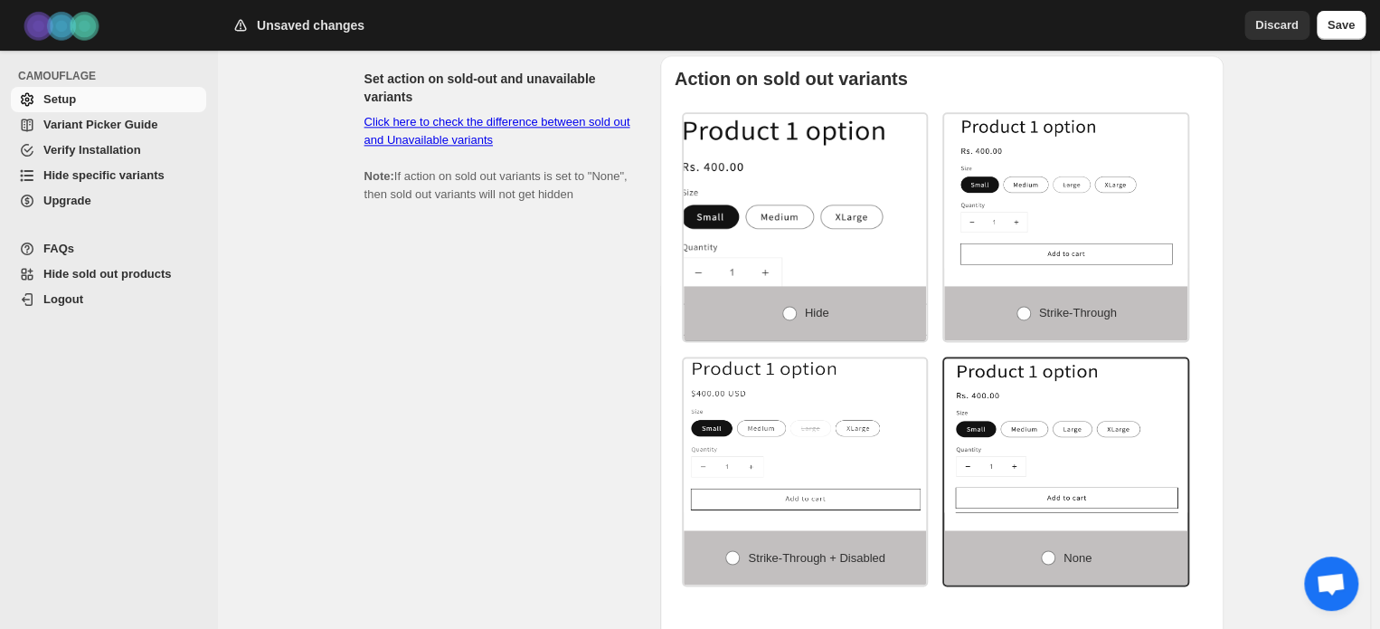
click at [755, 190] on img at bounding box center [841, 225] width 365 height 231
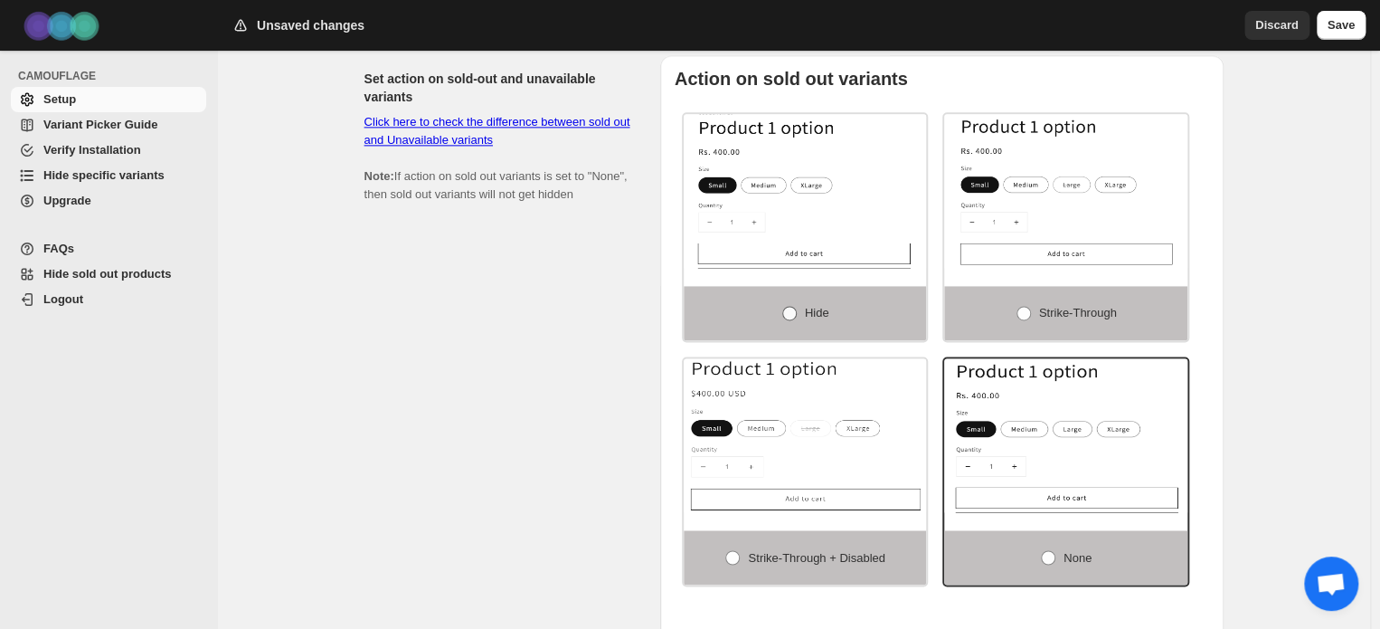
click at [803, 294] on label "Hide" at bounding box center [805, 313] width 243 height 54
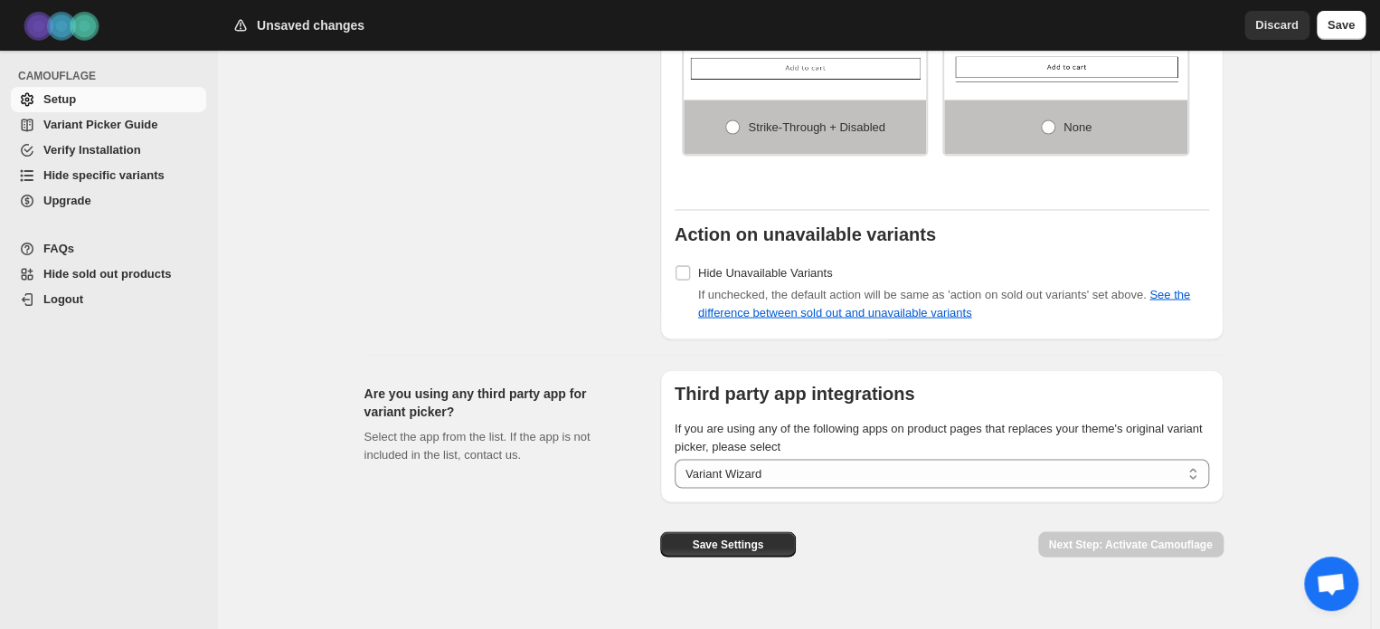
scroll to position [1609, 0]
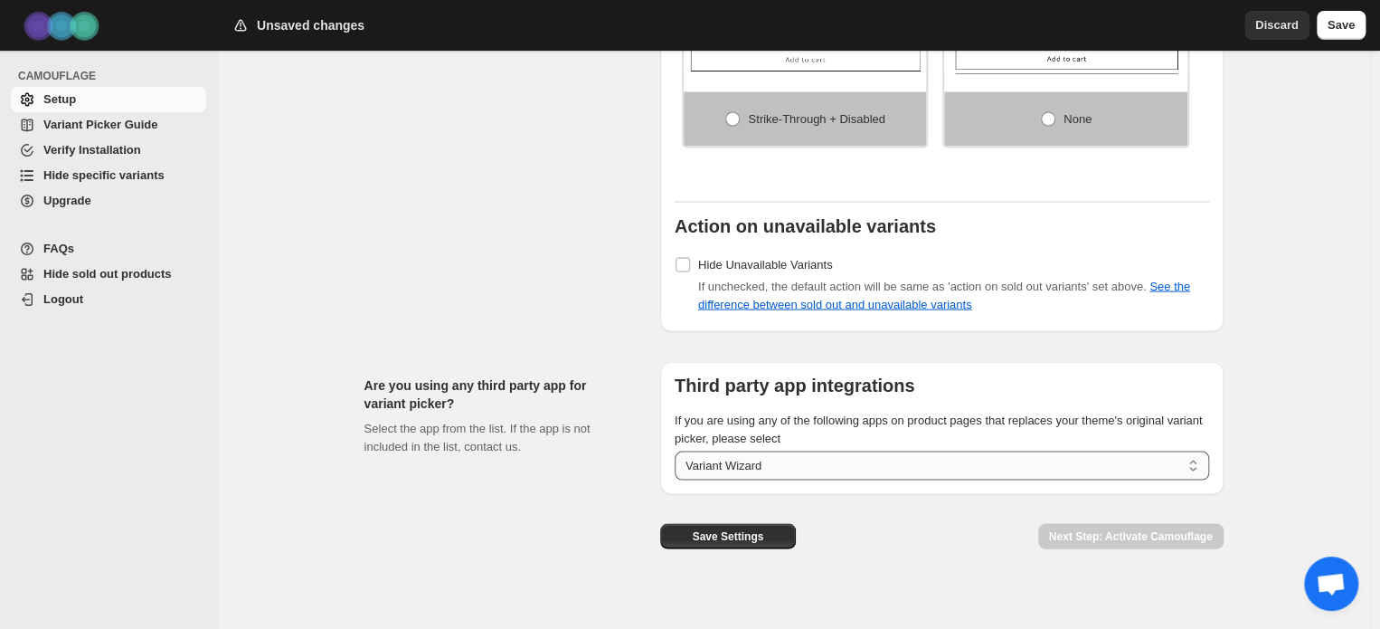
click at [831, 456] on select "**********" at bounding box center [942, 464] width 535 height 29
click at [872, 450] on select "**********" at bounding box center [942, 464] width 535 height 29
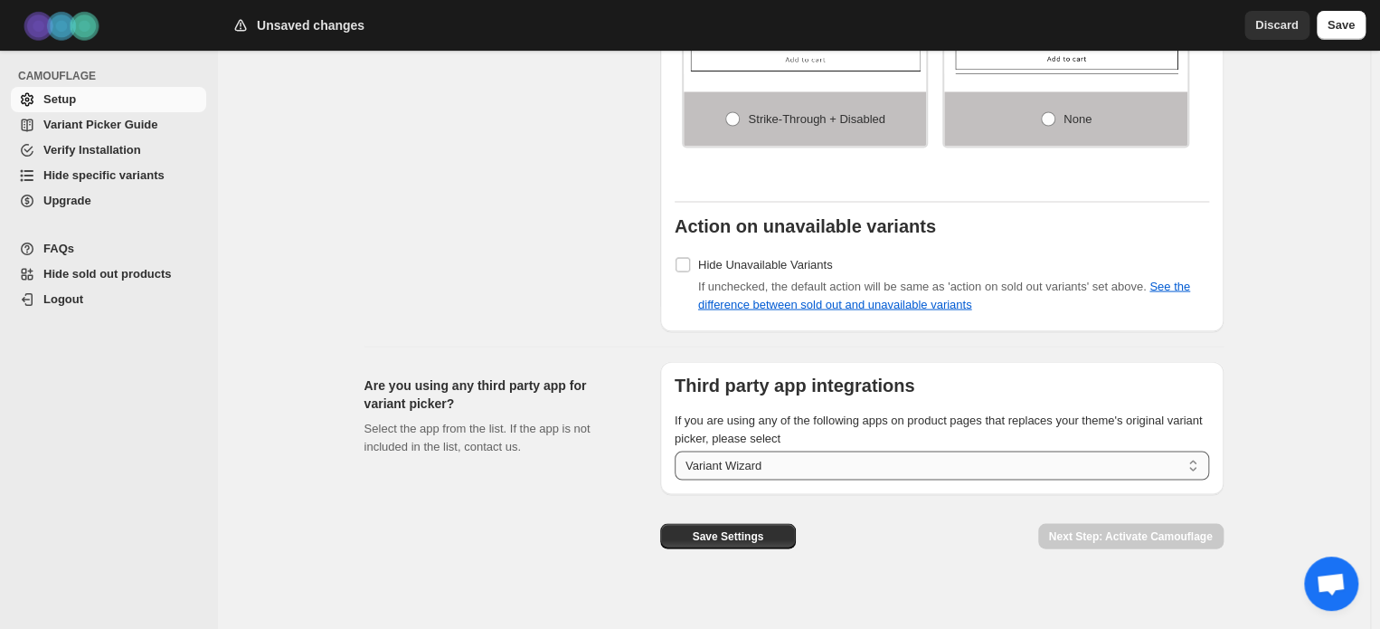
click at [781, 453] on select "**********" at bounding box center [942, 464] width 535 height 29
click at [896, 537] on div "Save Settings Next Step: Activate Camouflage" at bounding box center [935, 520] width 578 height 83
click at [1328, 594] on span "Open chat" at bounding box center [1331, 585] width 30 height 25
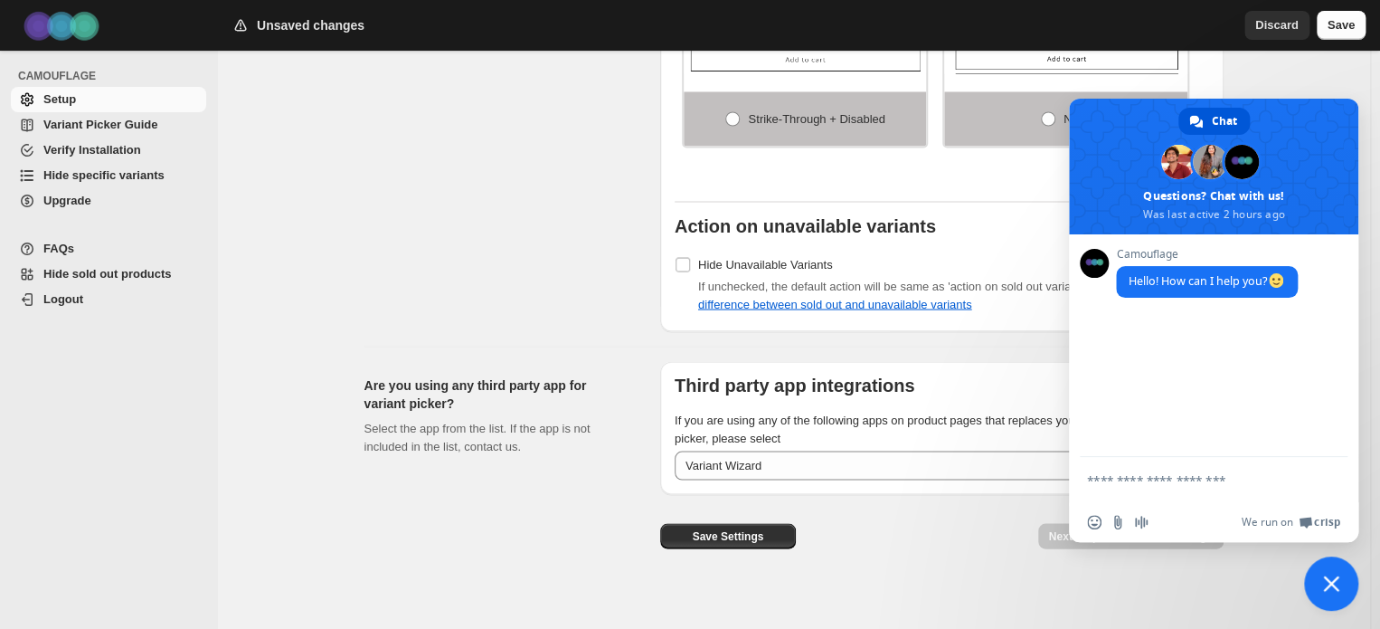
click at [1176, 488] on textarea "Compose your message..." at bounding box center [1193, 480] width 213 height 16
type textarea "**********"
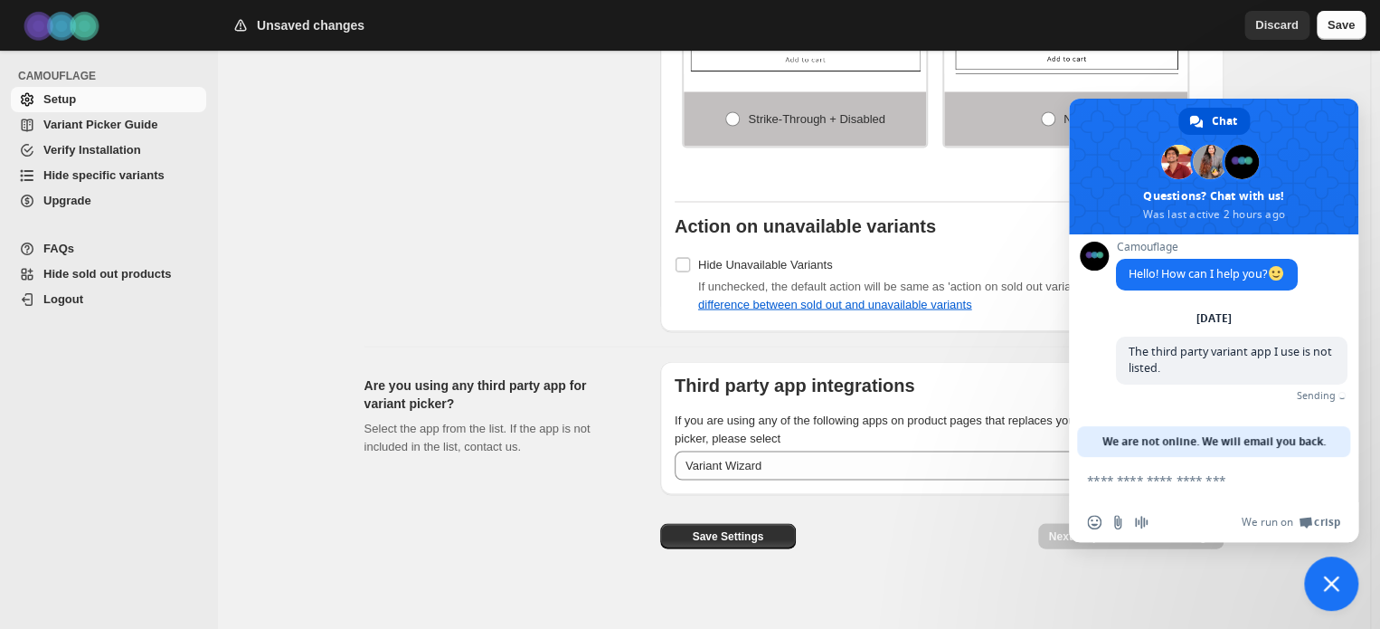
scroll to position [0, 0]
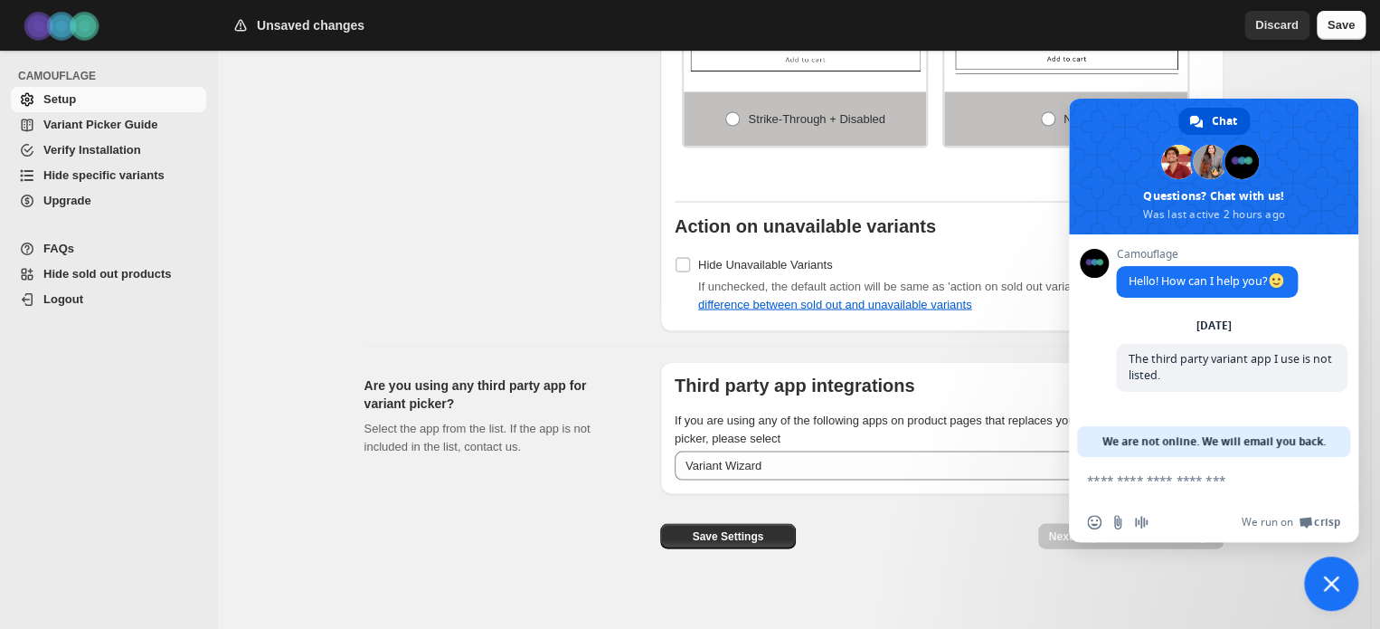
click at [730, 535] on div "Save Settings" at bounding box center [728, 528] width 136 height 69
click at [741, 531] on button "Save Settings" at bounding box center [728, 535] width 136 height 25
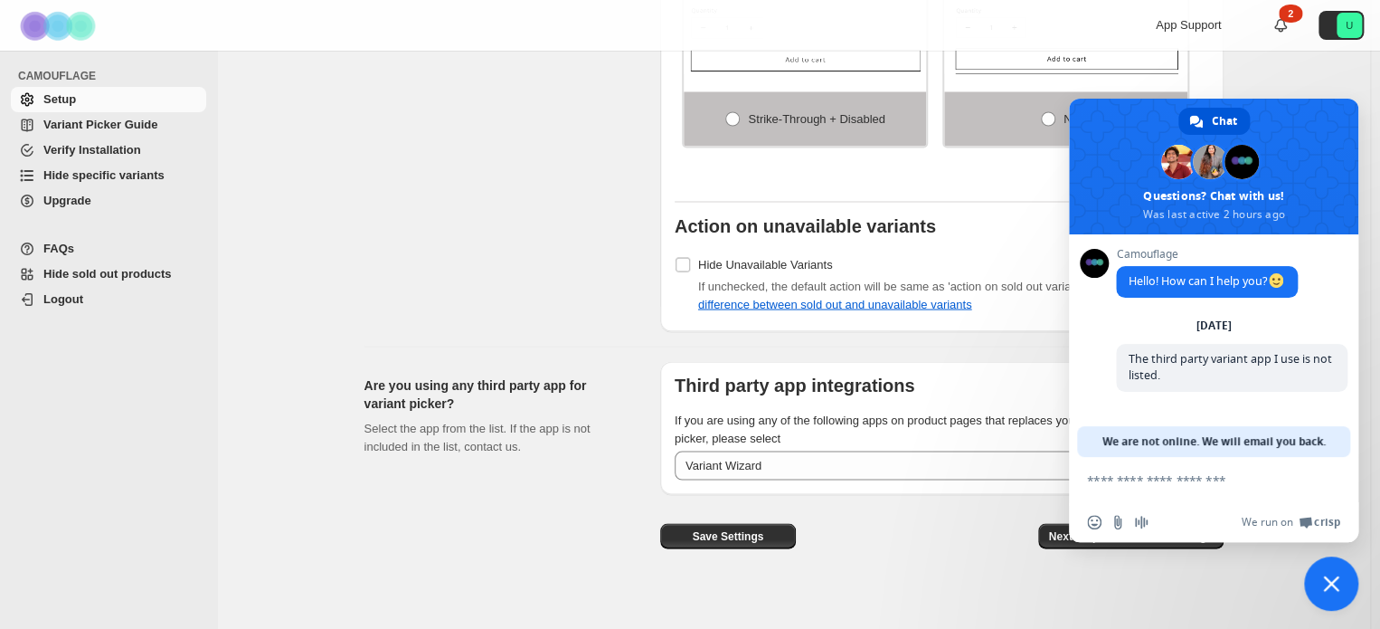
click at [1332, 587] on span "Close chat" at bounding box center [1331, 583] width 16 height 16
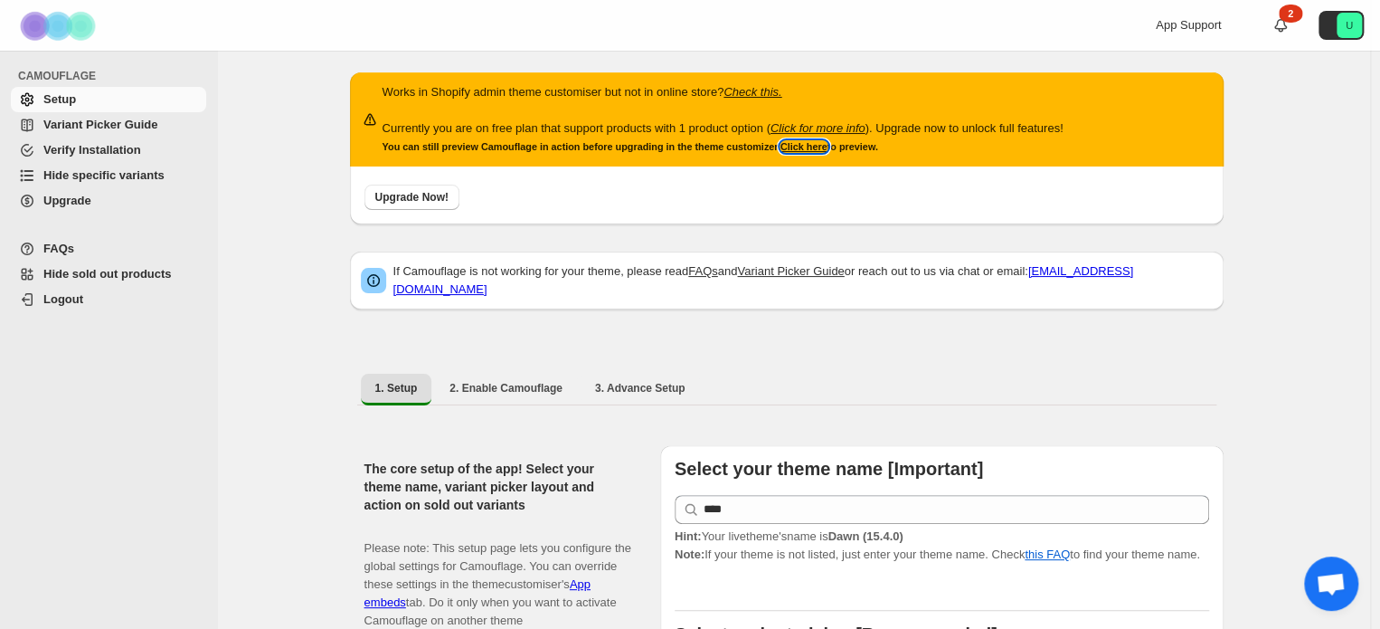
click at [809, 149] on link "Click here" at bounding box center [804, 146] width 47 height 11
click at [785, 141] on link "Click here" at bounding box center [804, 146] width 47 height 11
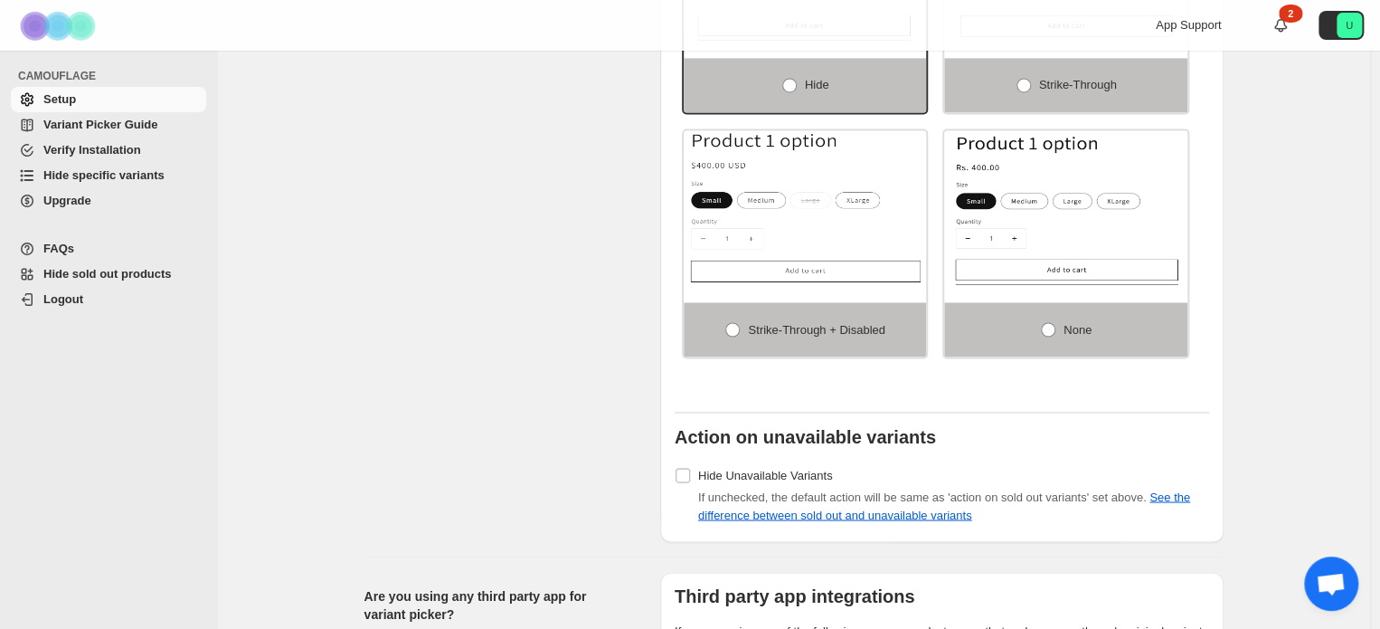
scroll to position [1609, 0]
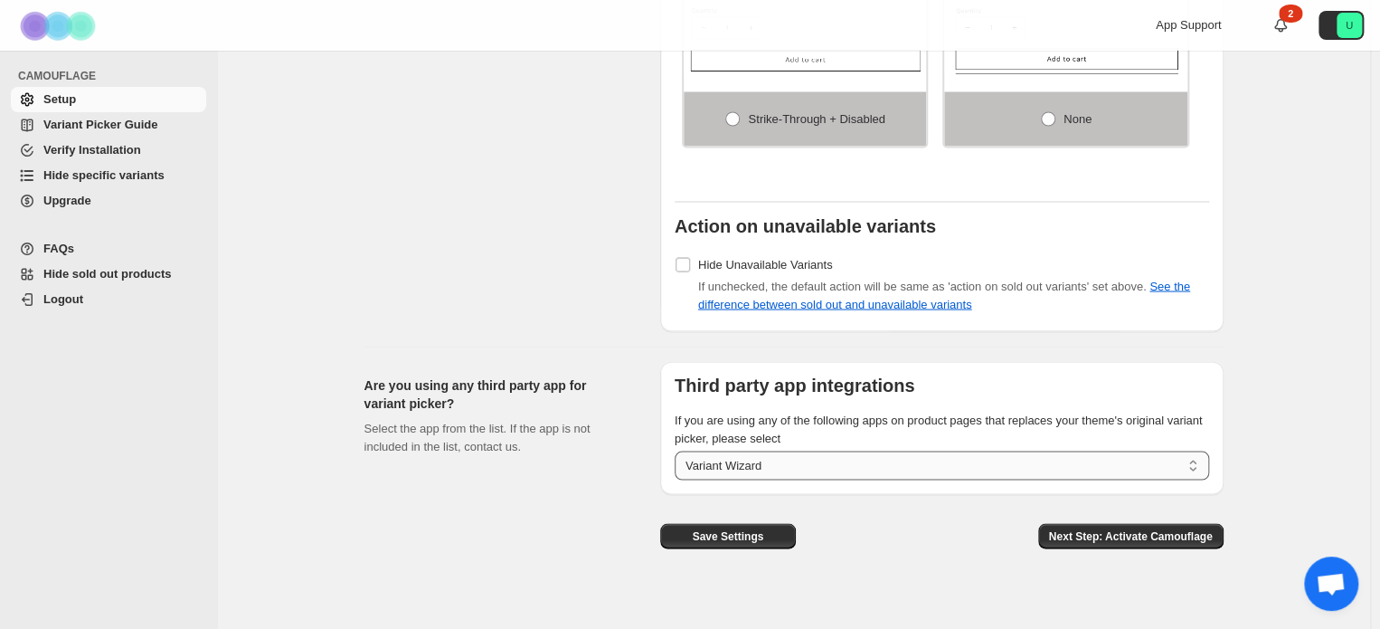
click at [814, 450] on select "**********" at bounding box center [942, 464] width 535 height 29
click at [1322, 578] on span "Open chat" at bounding box center [1331, 585] width 30 height 25
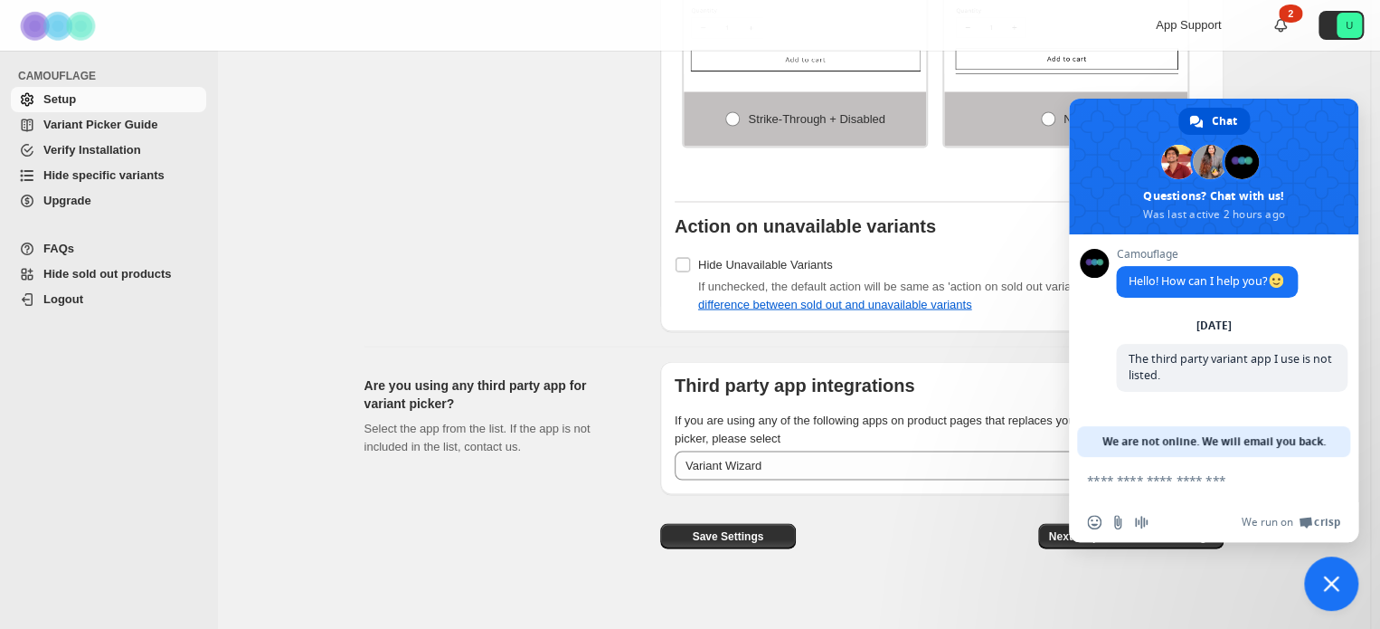
click at [546, 434] on div "Select the app from the list. If the app is not included in the list, contact u…" at bounding box center [498, 437] width 267 height 36
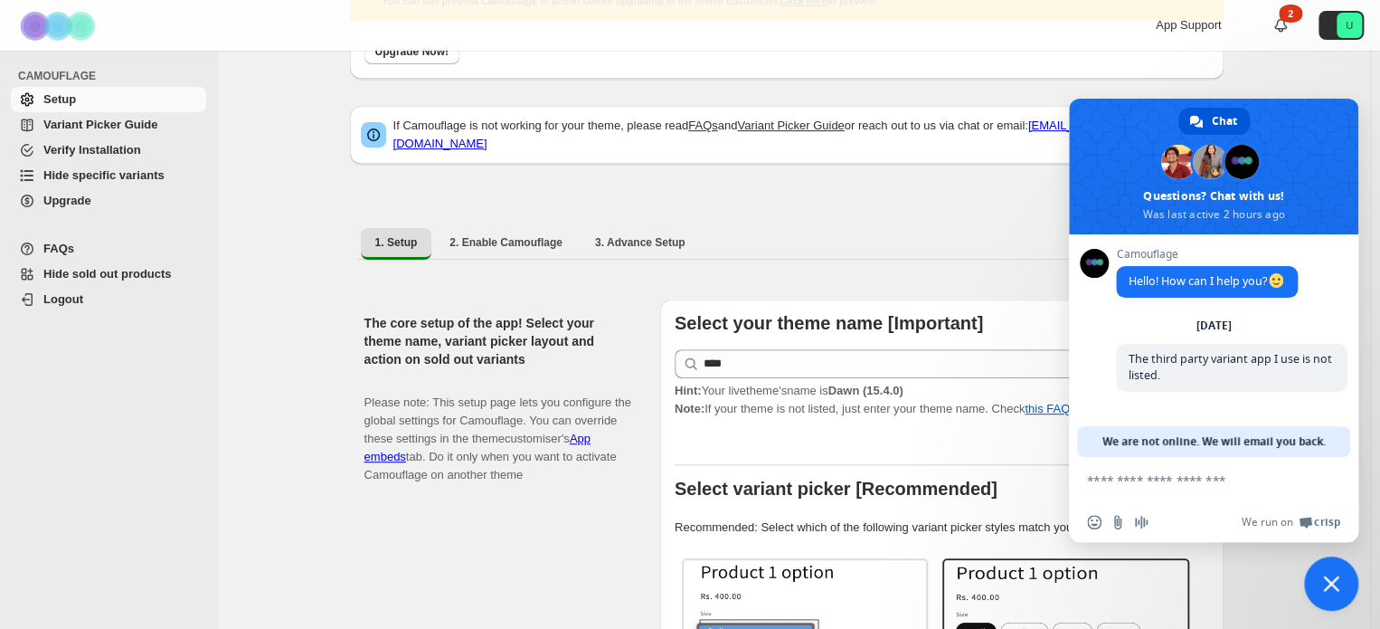
scroll to position [0, 0]
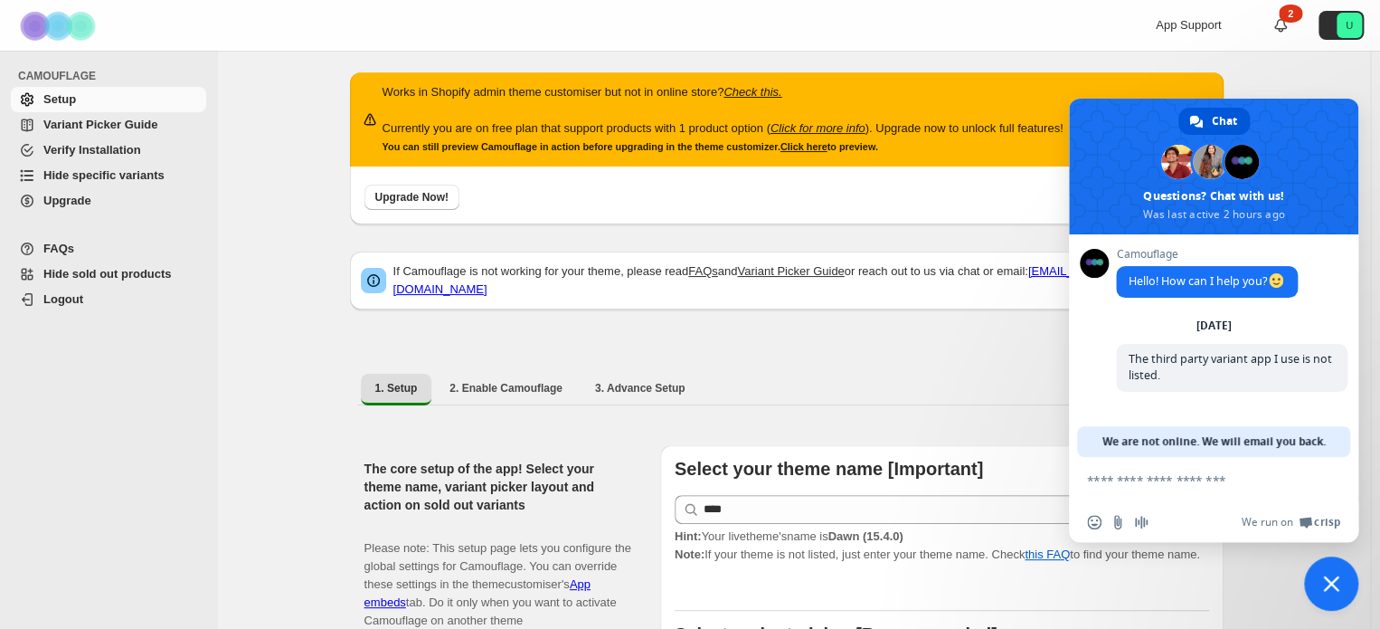
click at [719, 316] on div "If Camouflage is not working for your theme, please read FAQs and Variant Picke…" at bounding box center [787, 289] width 874 height 94
click at [528, 388] on button "2. Enable Camouflage" at bounding box center [506, 388] width 142 height 29
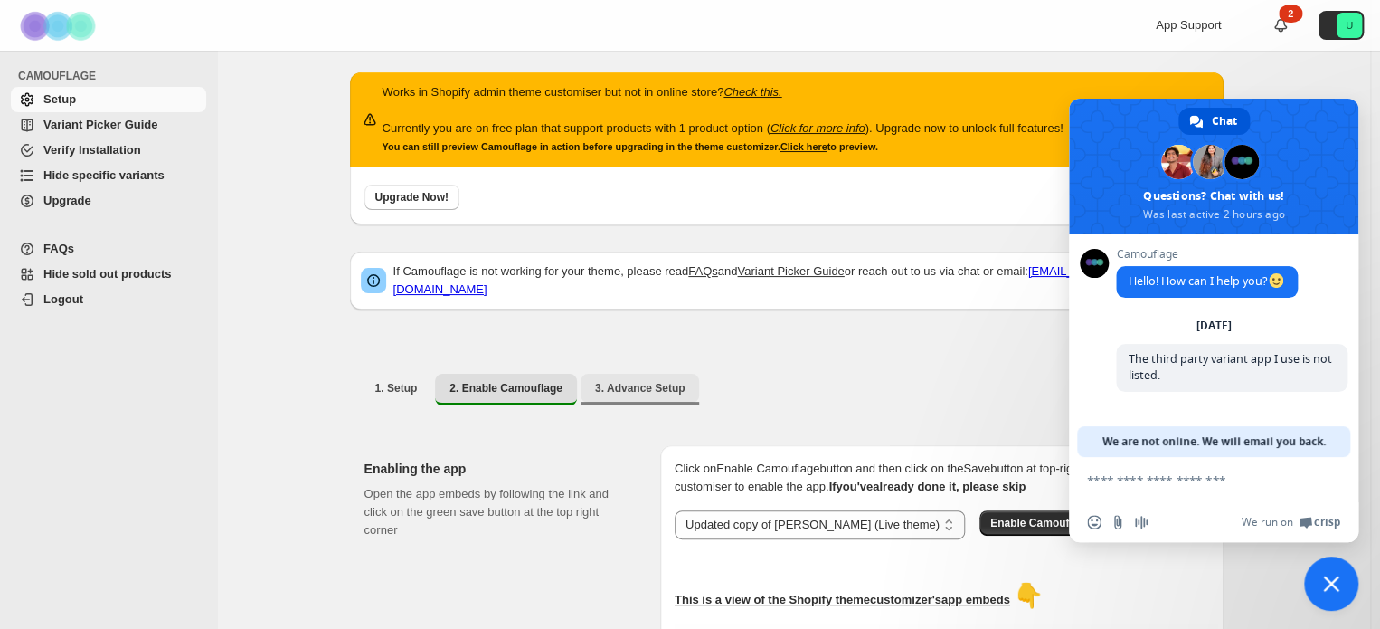
click at [653, 386] on button "3. Advance Setup" at bounding box center [640, 388] width 119 height 29
select select "**********"
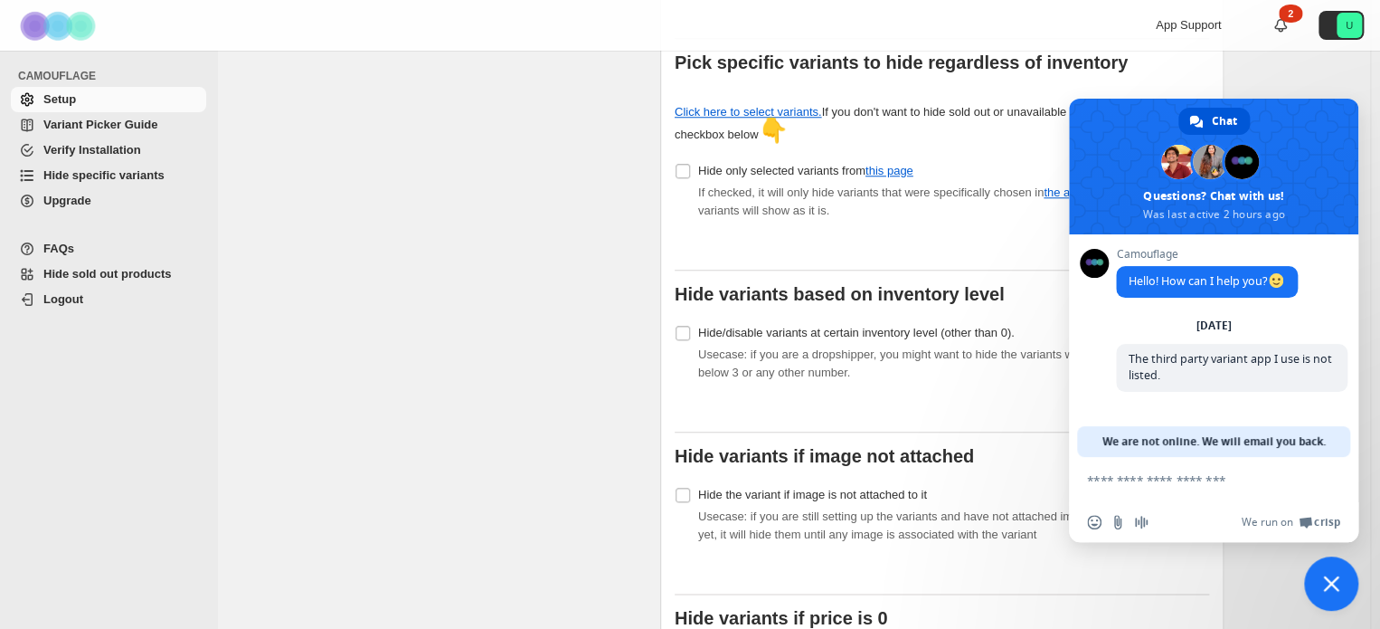
scroll to position [702, 0]
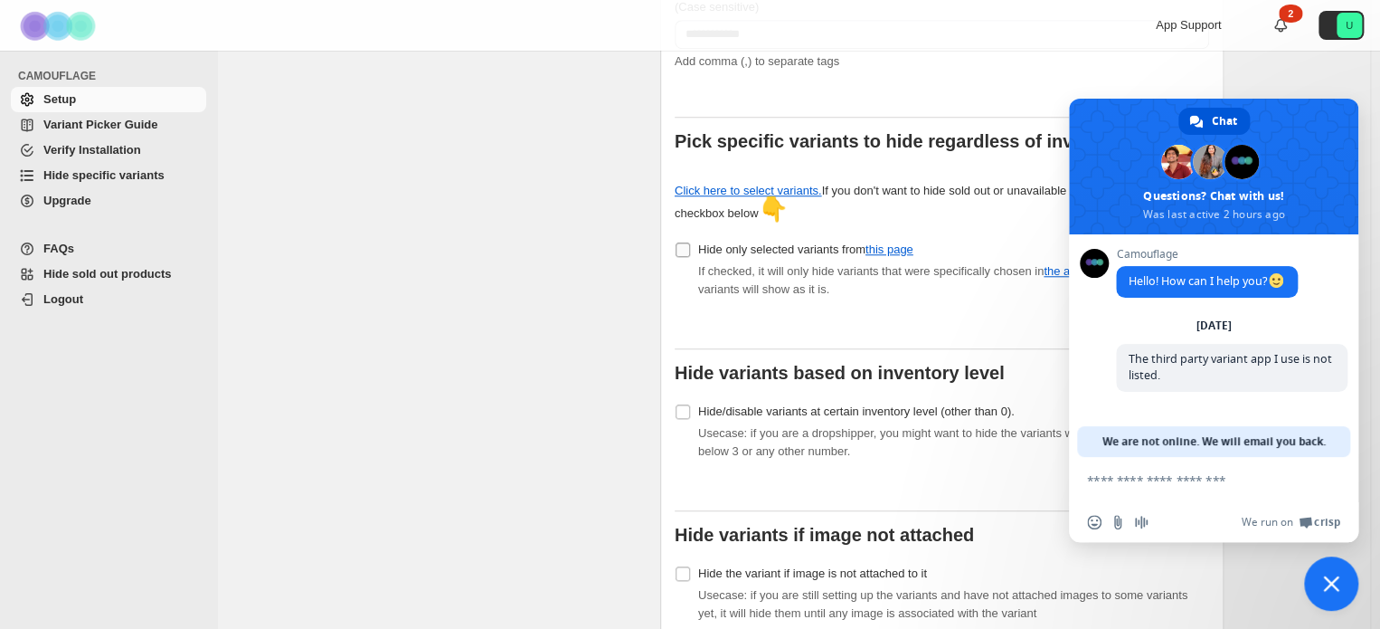
click at [691, 242] on span at bounding box center [683, 250] width 16 height 16
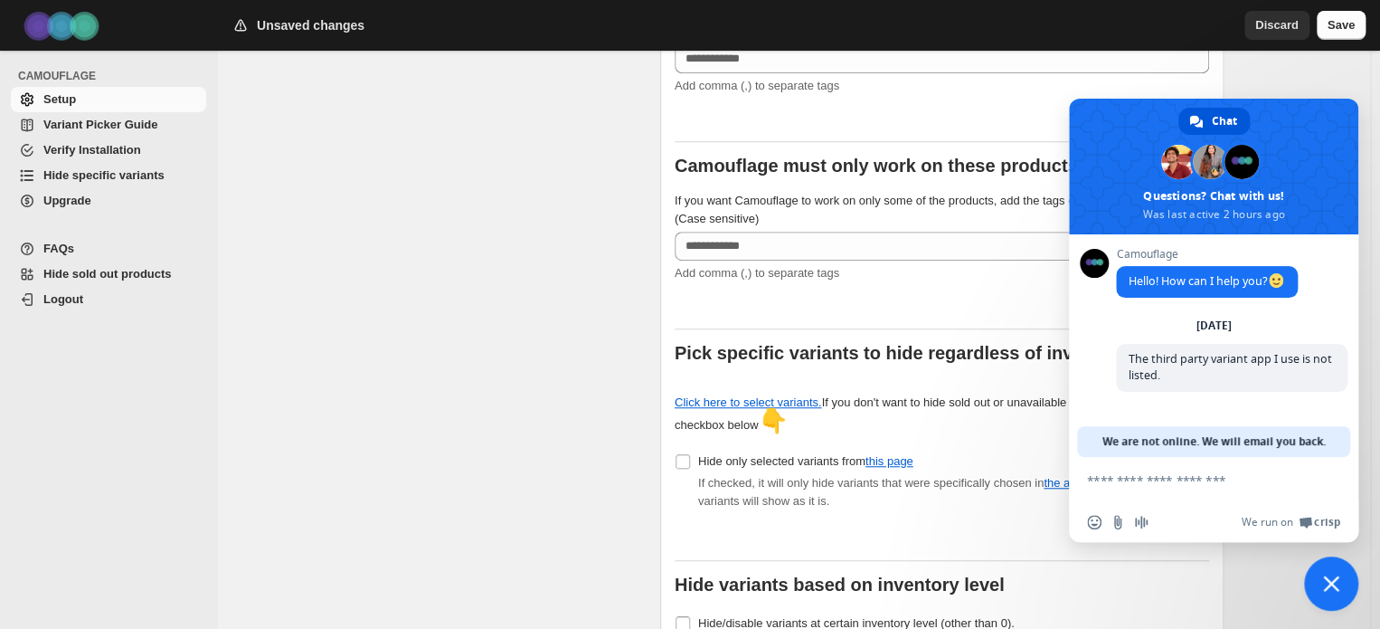
scroll to position [474, 0]
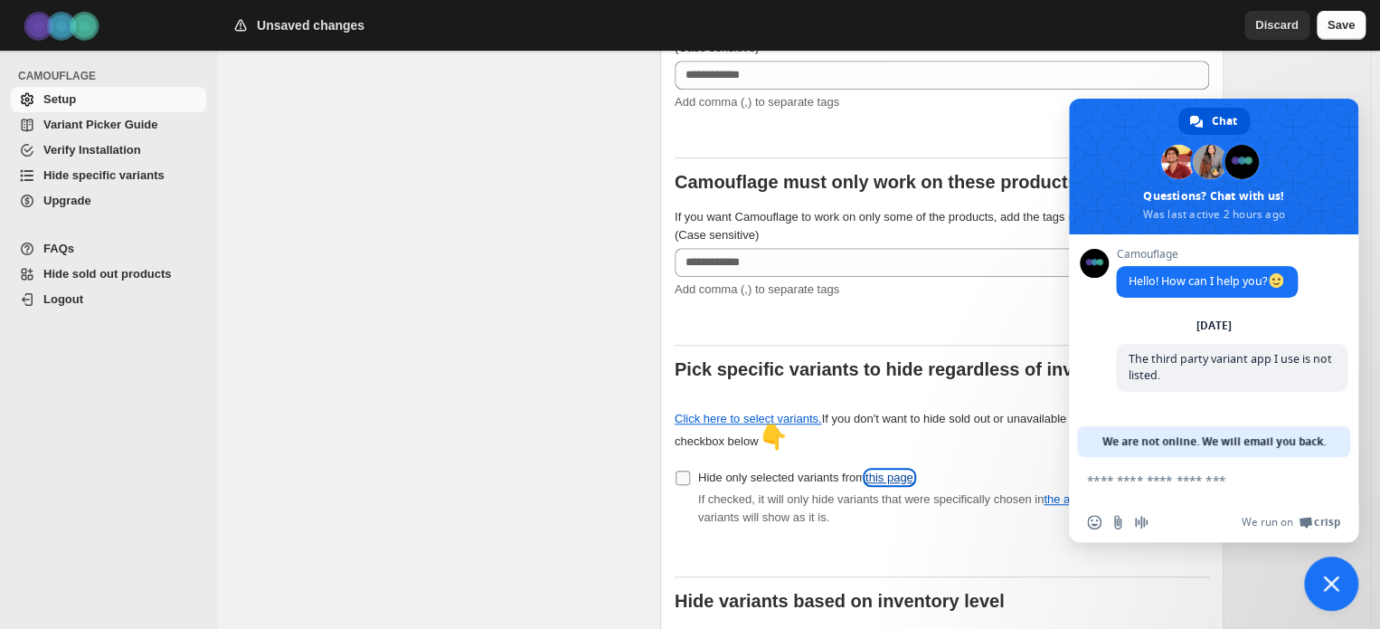
click at [897, 474] on link "this page" at bounding box center [890, 477] width 48 height 14
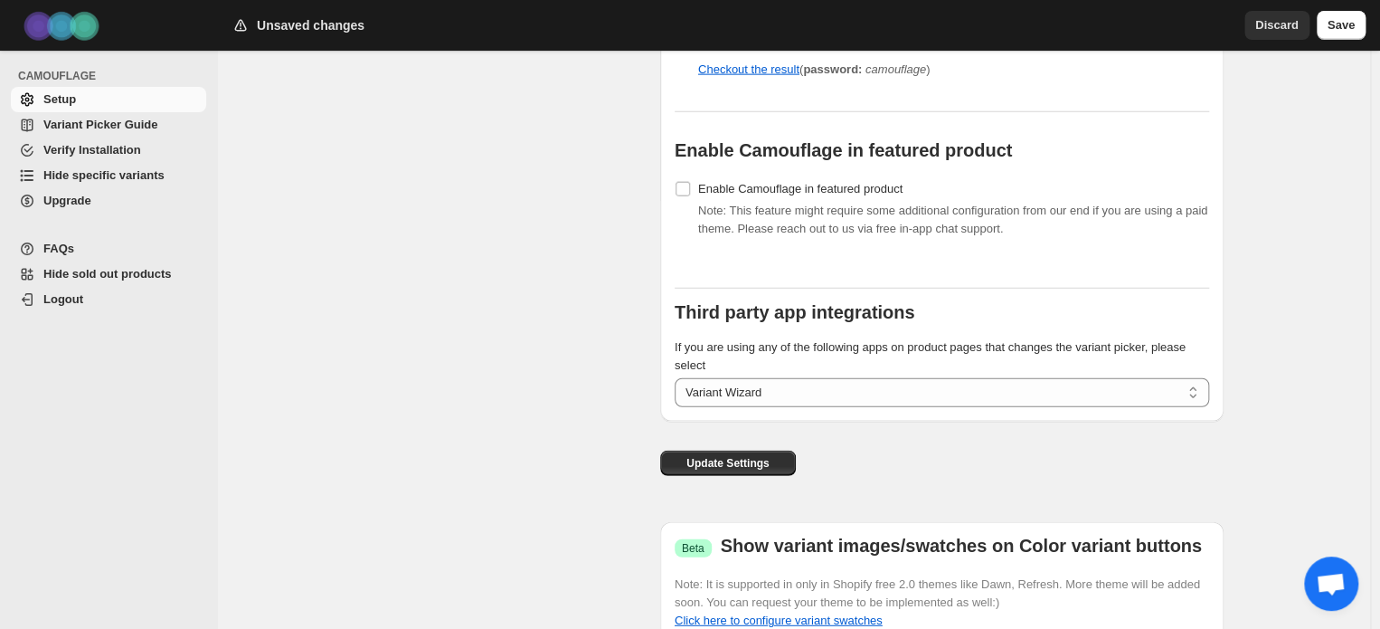
scroll to position [2200, 0]
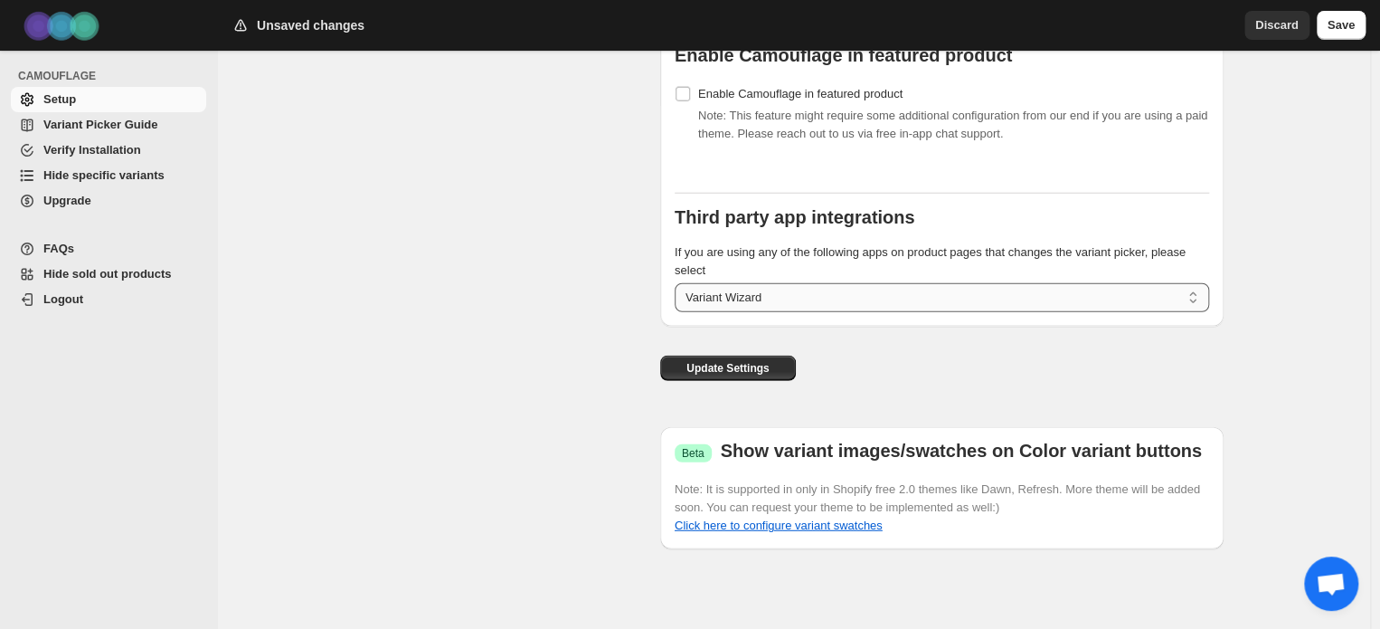
click at [742, 299] on select "**********" at bounding box center [942, 297] width 535 height 29
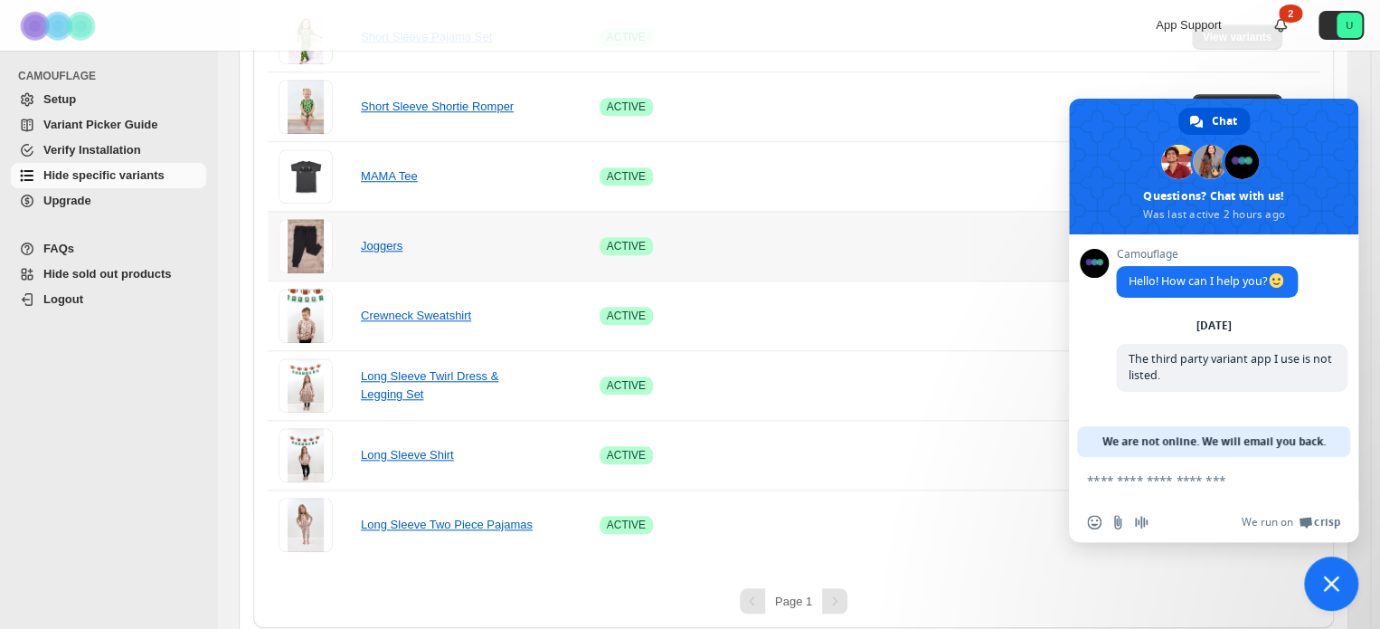
scroll to position [668, 0]
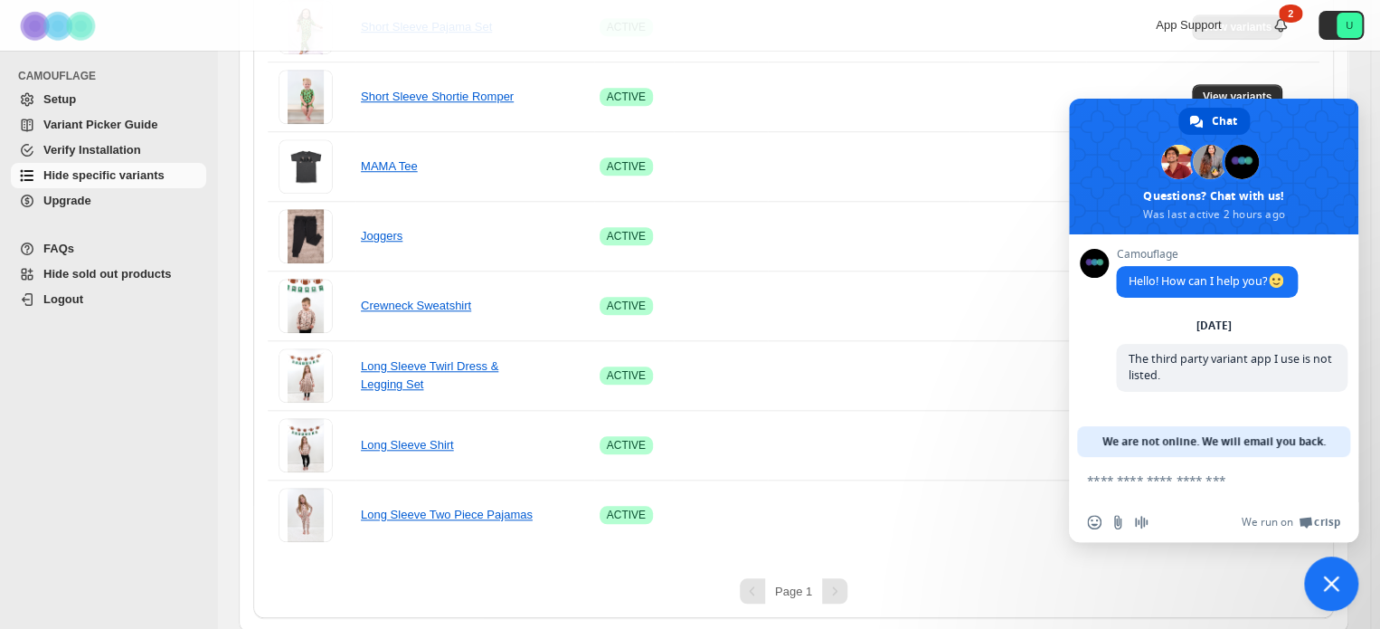
click at [1327, 573] on span "Close chat" at bounding box center [1331, 583] width 54 height 54
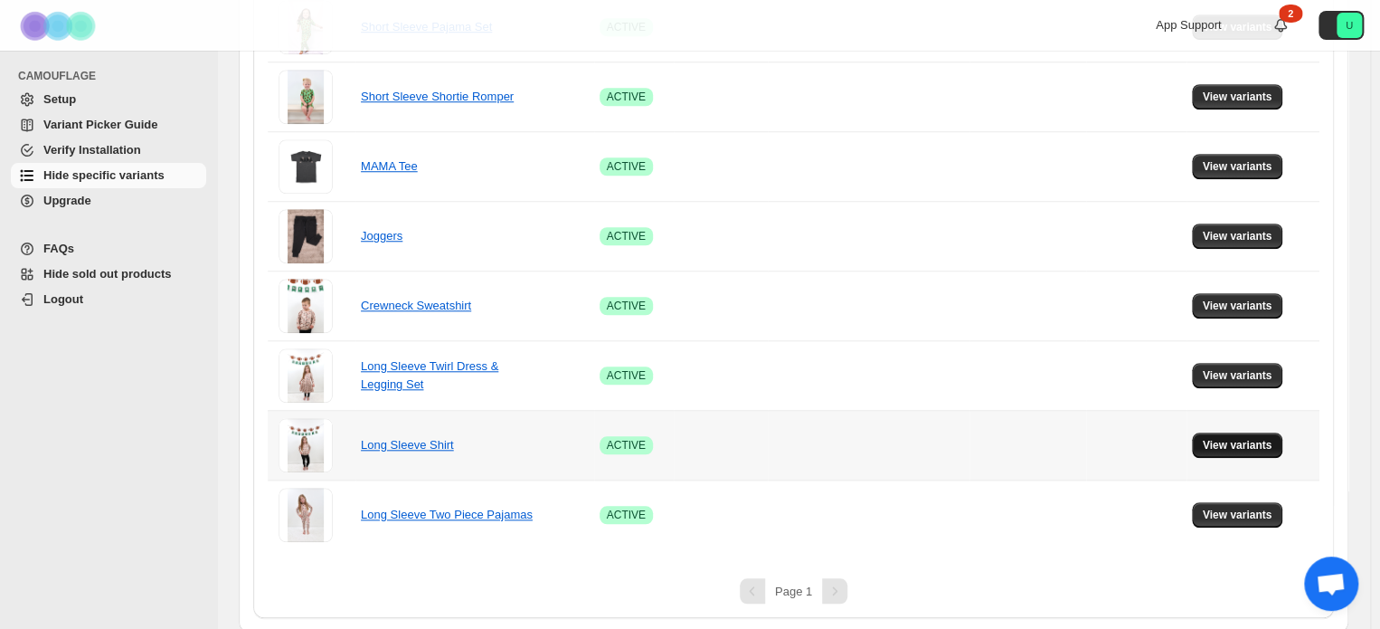
click at [1238, 432] on button "View variants" at bounding box center [1237, 444] width 91 height 25
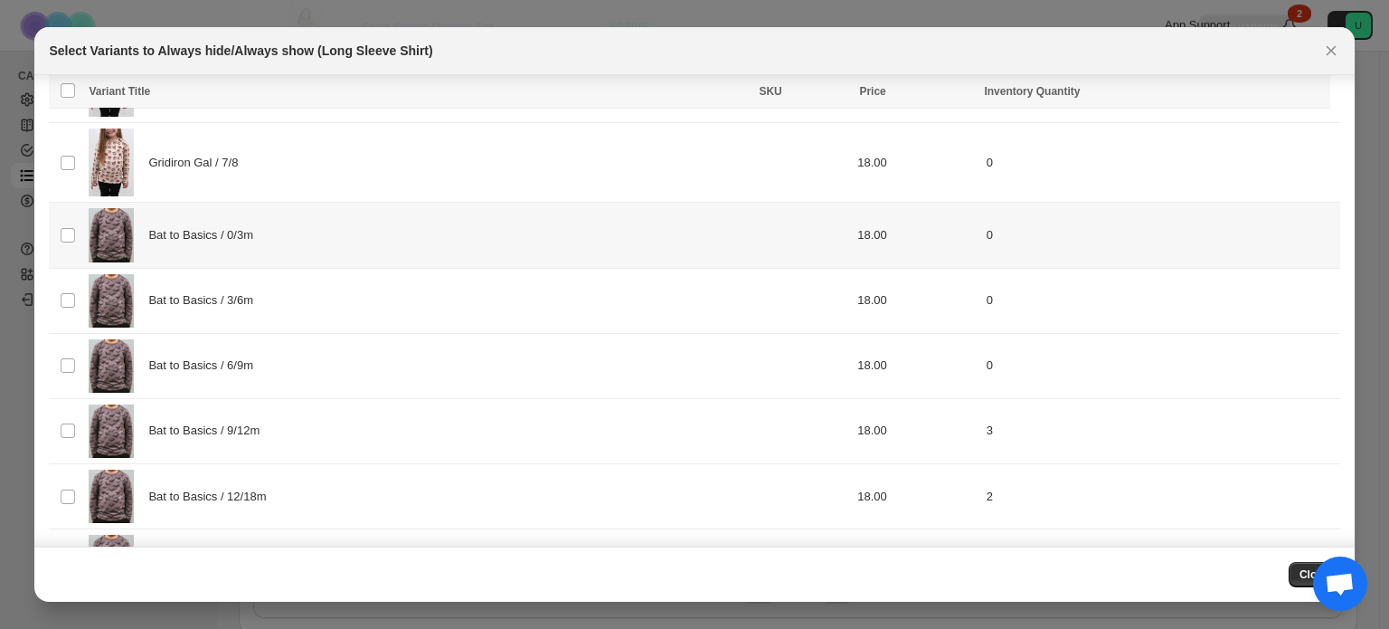
scroll to position [1755, 0]
click at [345, 247] on div "Bat to Basics / 0/3m" at bounding box center [413, 234] width 649 height 53
click at [318, 284] on div "Bat to Basics / 3/6m" at bounding box center [413, 300] width 649 height 53
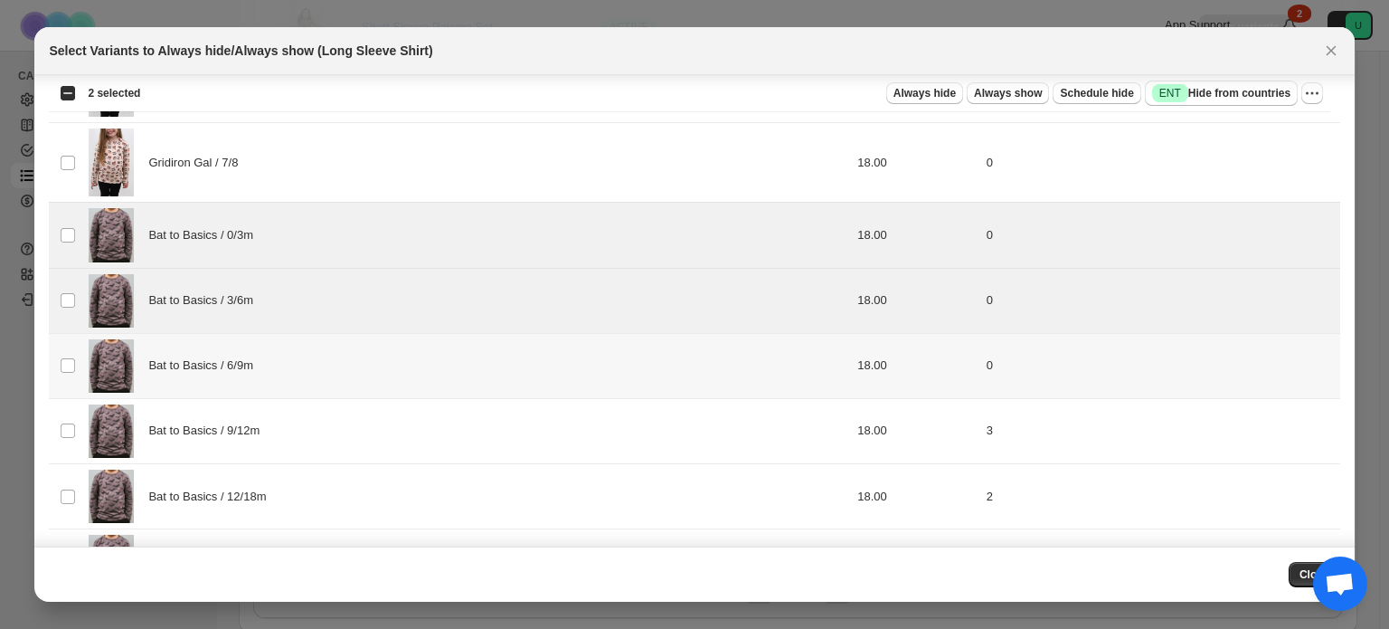
click at [320, 366] on div "Bat to Basics / 6/9m" at bounding box center [413, 365] width 649 height 53
click at [309, 408] on div "Bat to Basics / 9/12m" at bounding box center [413, 430] width 649 height 53
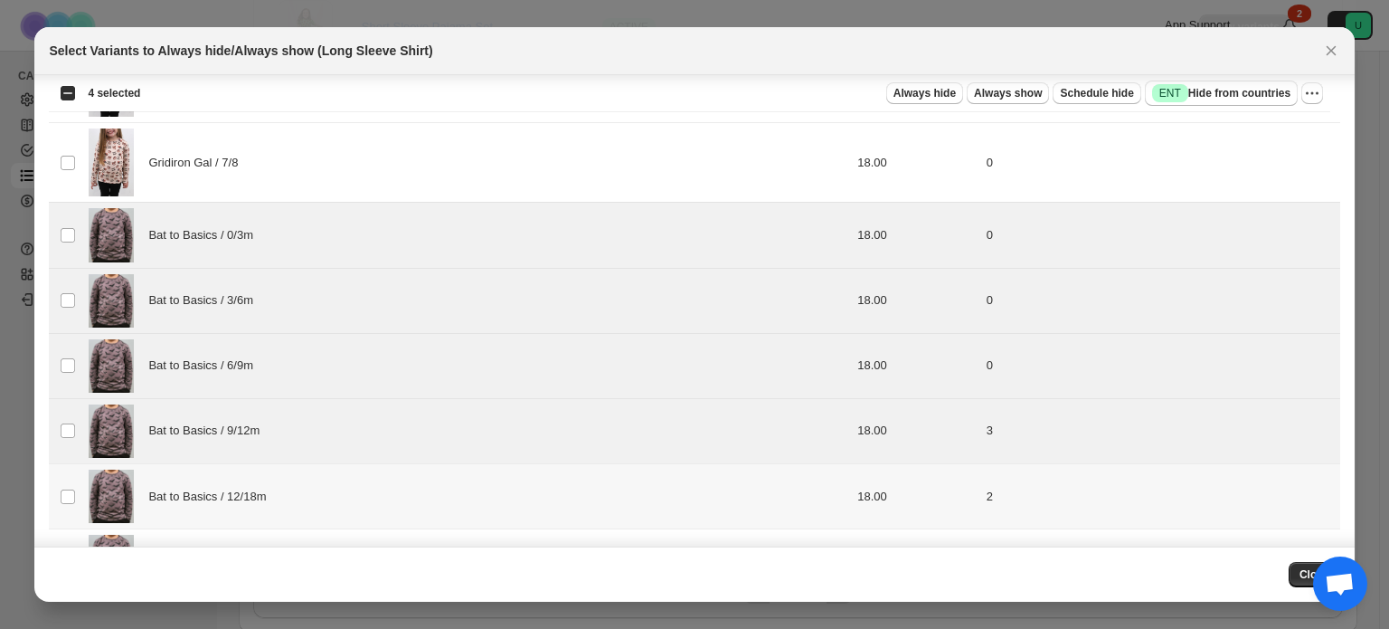
click at [305, 481] on div "Bat to Basics / 12/18m" at bounding box center [413, 495] width 649 height 53
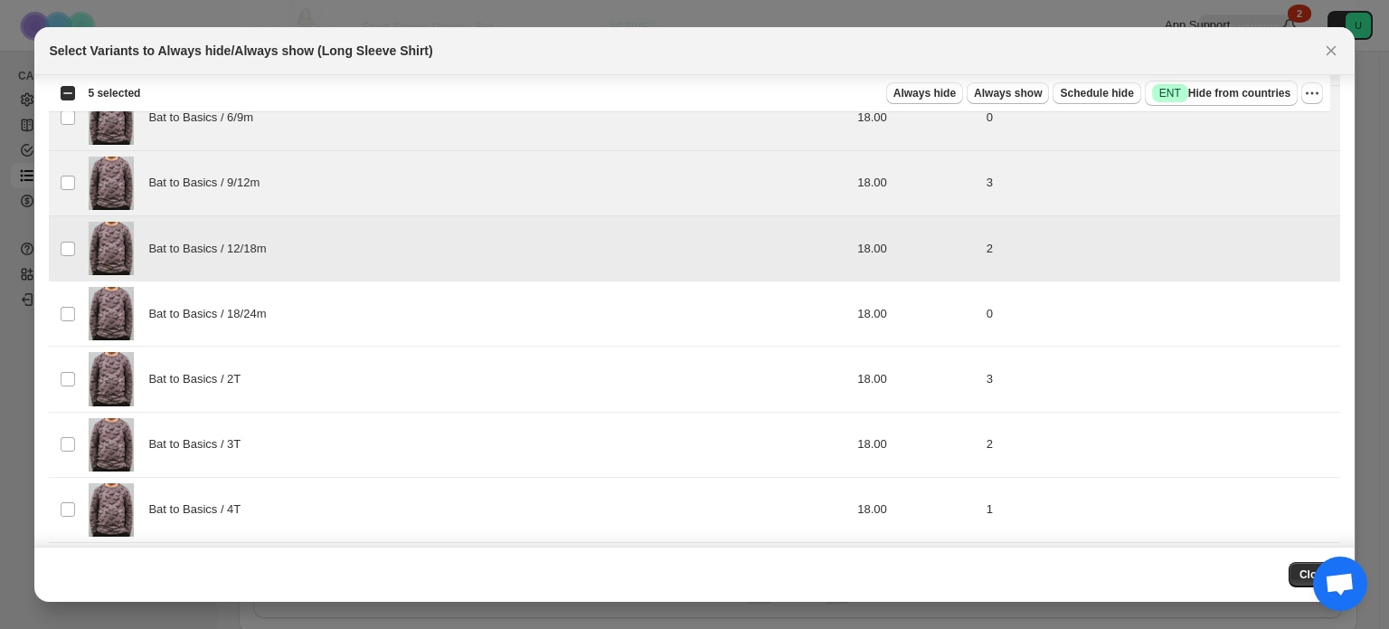
scroll to position [2005, 0]
click at [314, 308] on div "Bat to Basics / 18/24m" at bounding box center [413, 311] width 649 height 53
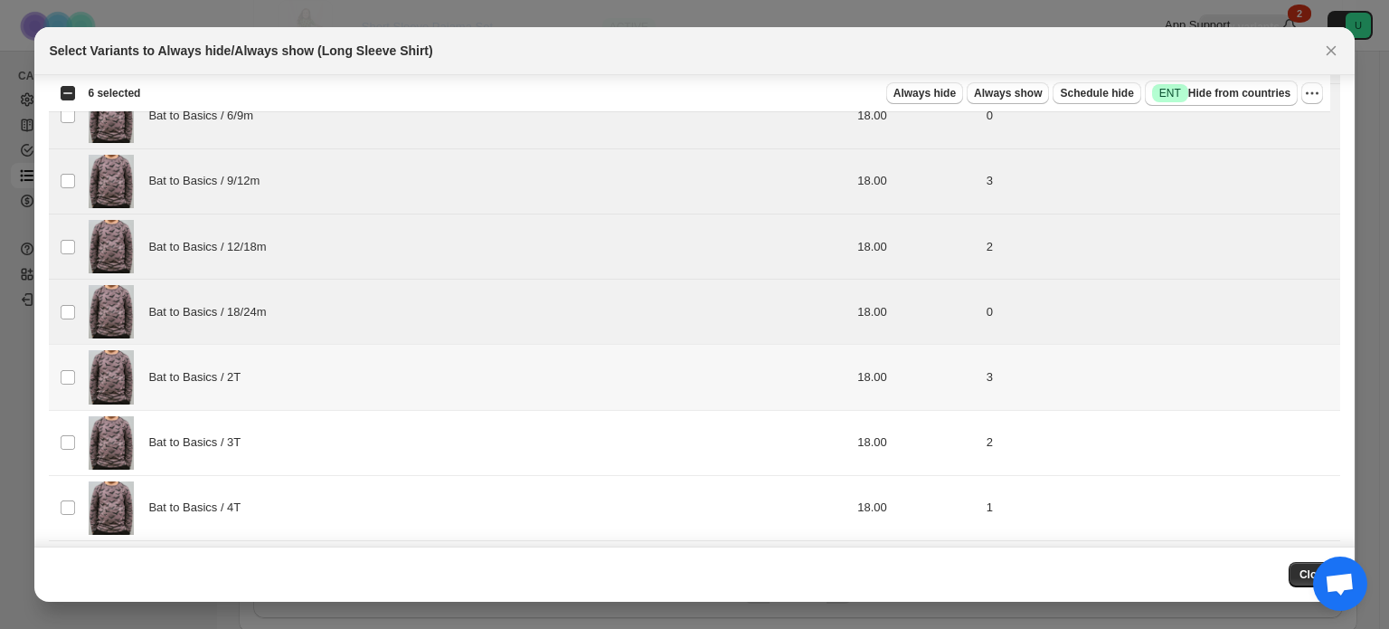
click at [277, 350] on div "Bat to Basics / 2T" at bounding box center [413, 376] width 649 height 53
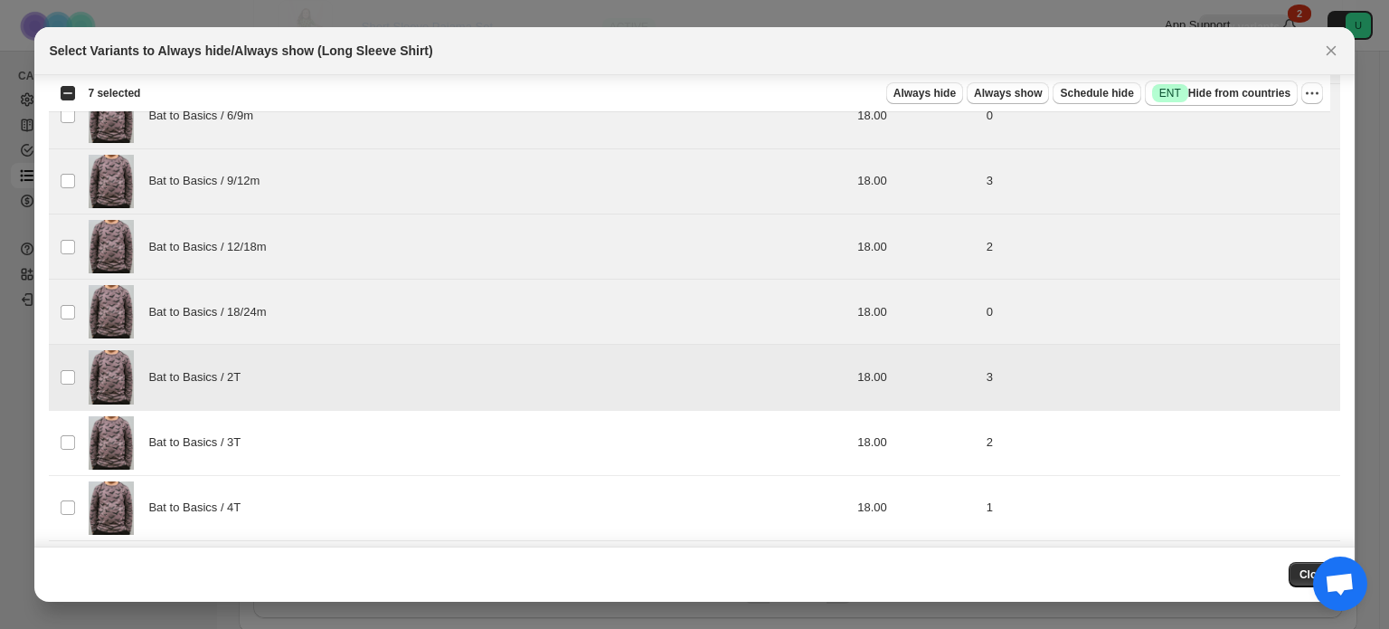
click at [264, 401] on td "Bat to Basics / 2T" at bounding box center [413, 377] width 660 height 65
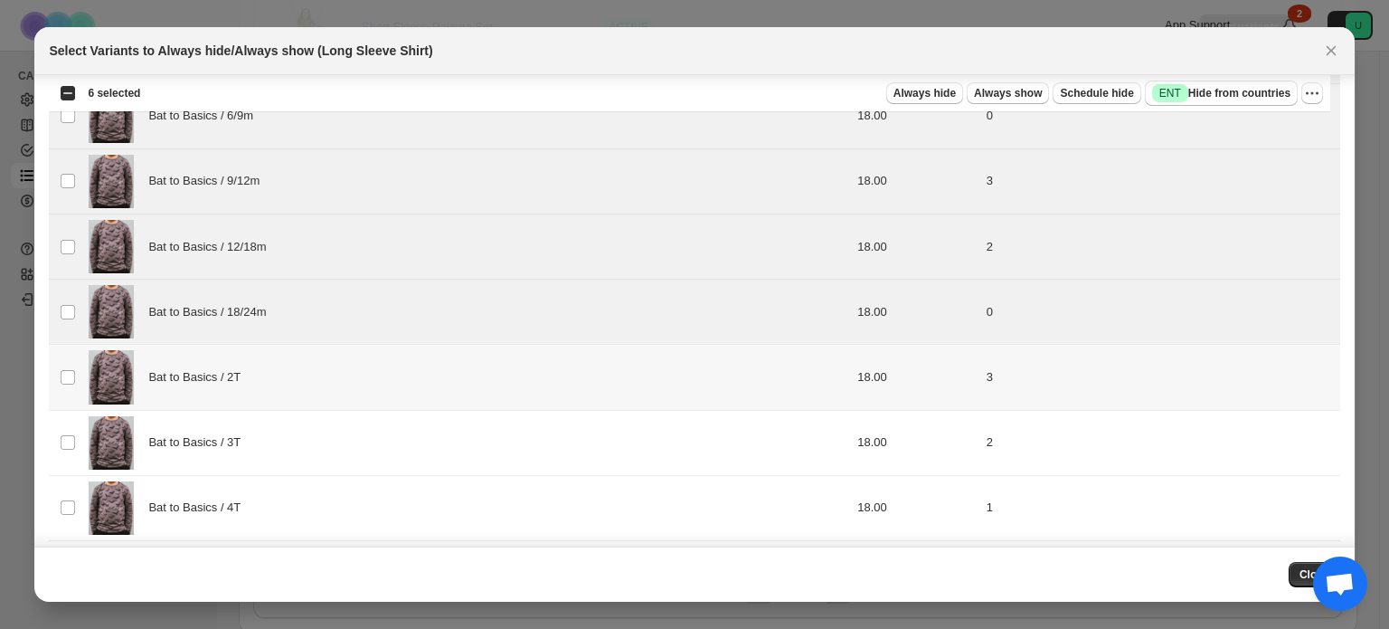
scroll to position [2115, 0]
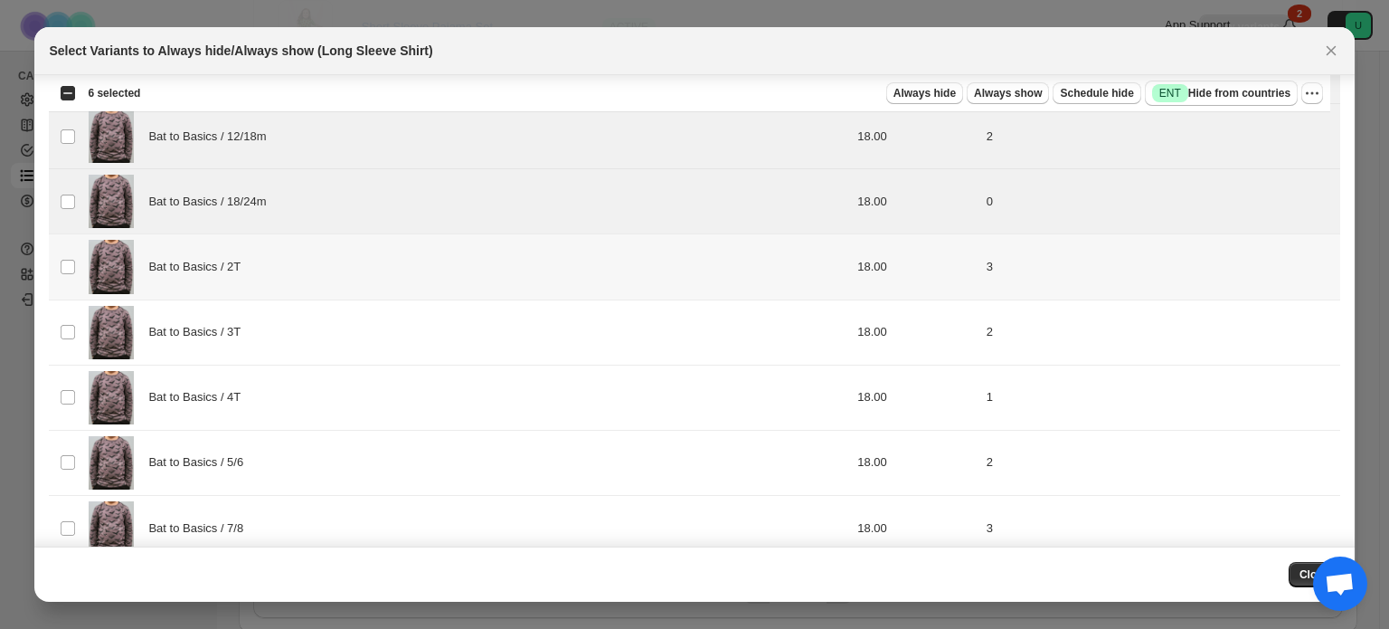
click at [278, 241] on div "Bat to Basics / 2T" at bounding box center [413, 266] width 649 height 53
click at [242, 323] on span "Bat to Basics / 3T" at bounding box center [198, 332] width 101 height 18
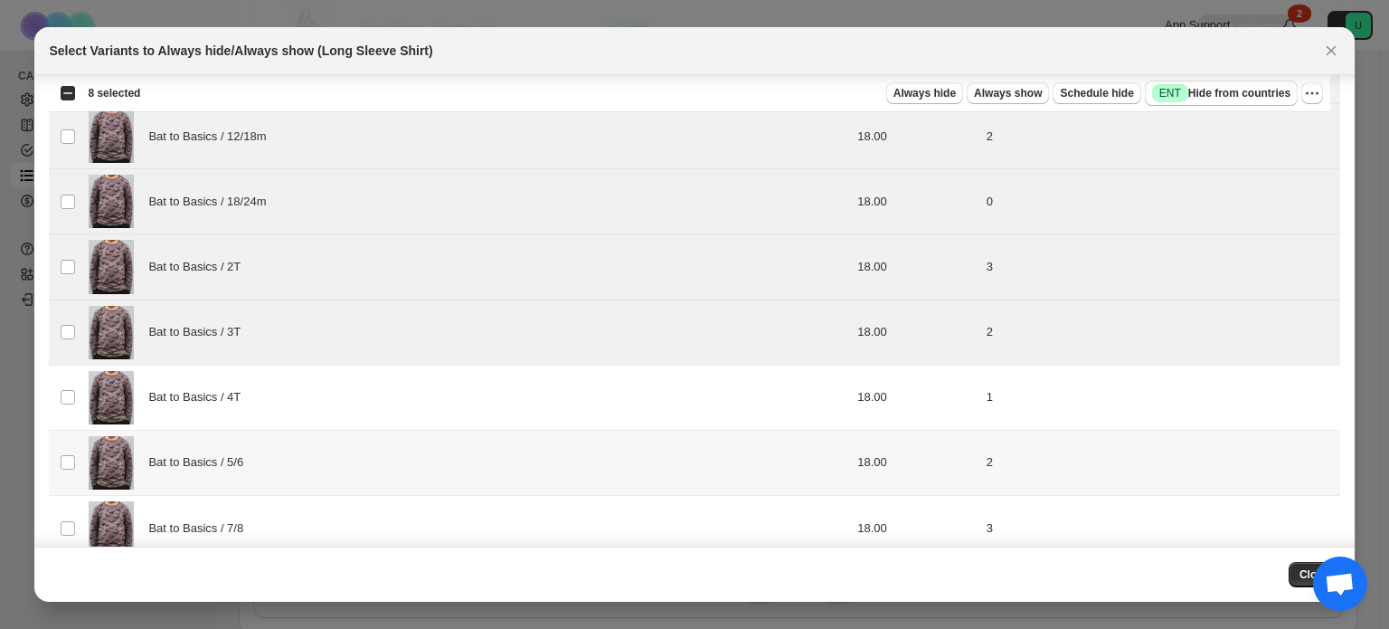
drag, startPoint x: 241, startPoint y: 408, endPoint x: 227, endPoint y: 467, distance: 60.3
click at [227, 467] on div "Bat to Basics / 5/6" at bounding box center [413, 462] width 649 height 53
click at [226, 371] on div "Bat to Basics / 4T" at bounding box center [413, 397] width 649 height 53
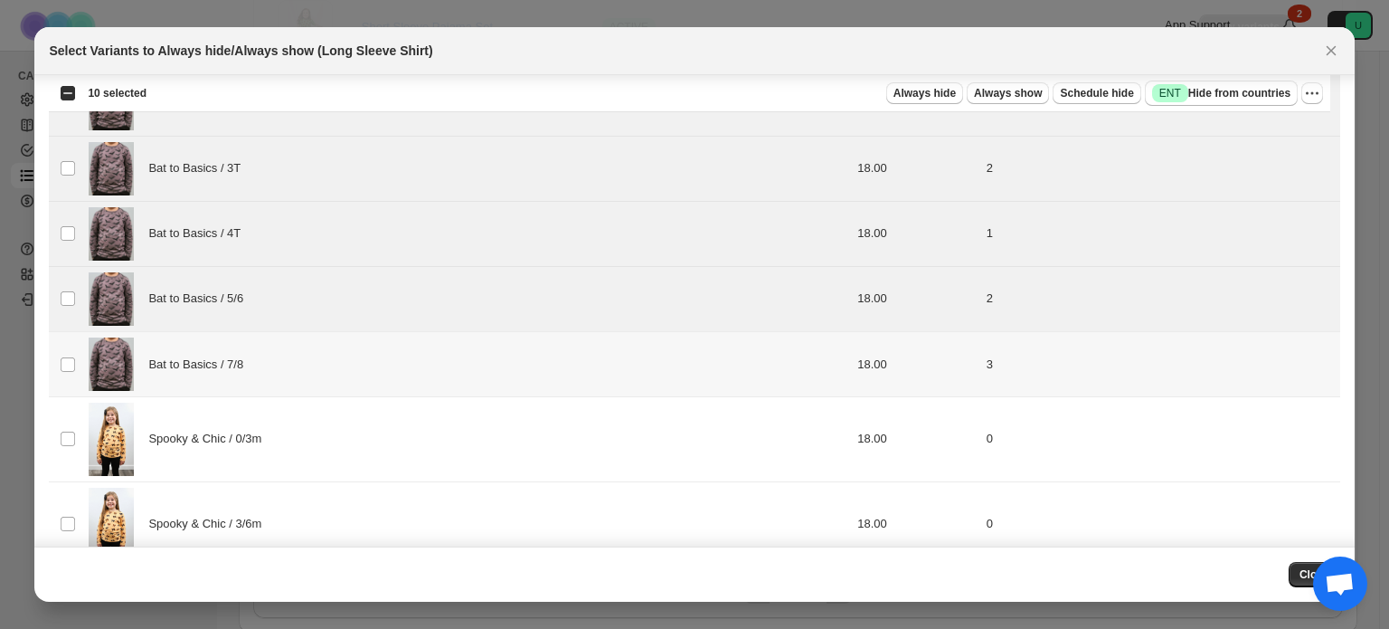
scroll to position [2280, 0]
click at [250, 362] on span "Bat to Basics / 7/8" at bounding box center [200, 364] width 105 height 18
click at [240, 431] on span "Spooky & Chic / 0/3m" at bounding box center [209, 438] width 123 height 18
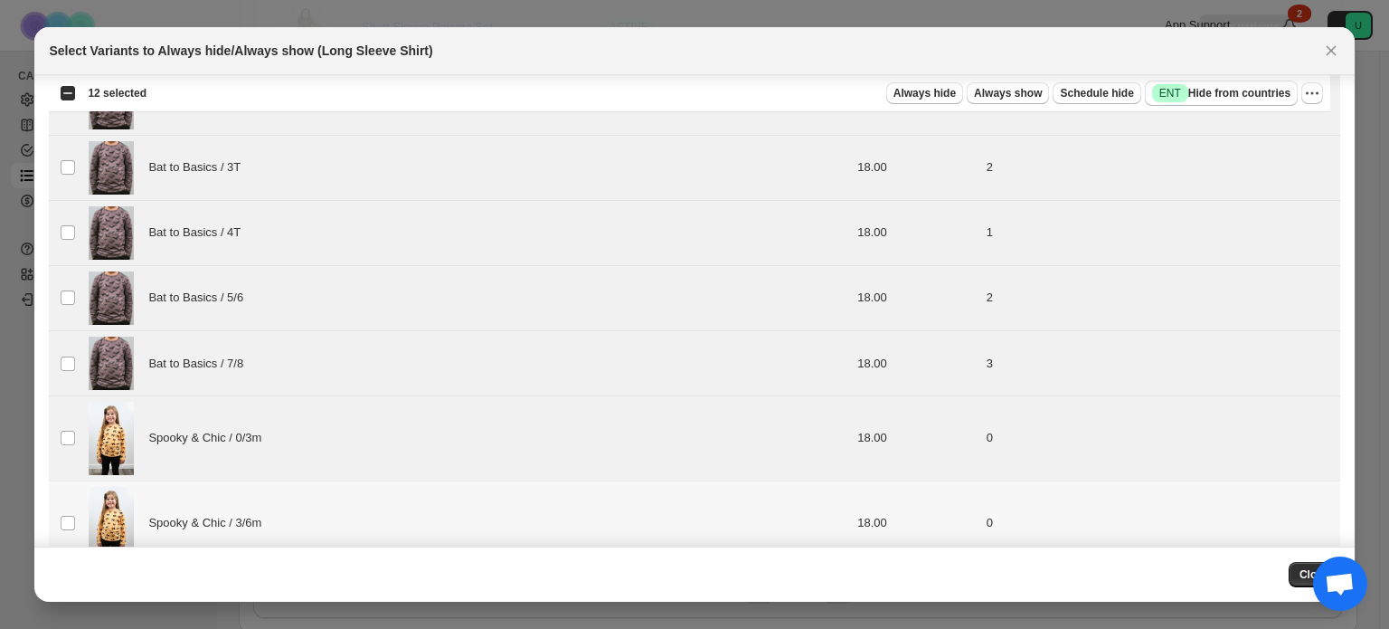
click at [253, 514] on span "Spooky & Chic / 3/6m" at bounding box center [209, 523] width 123 height 18
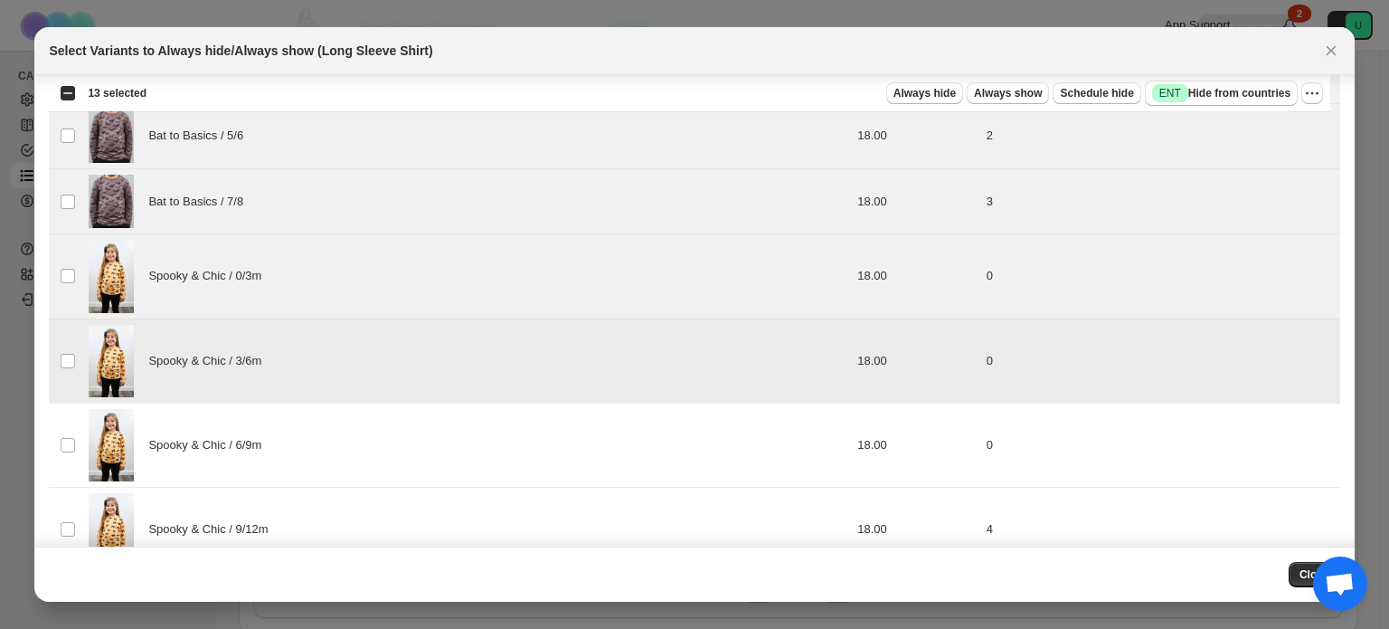
scroll to position [2449, 0]
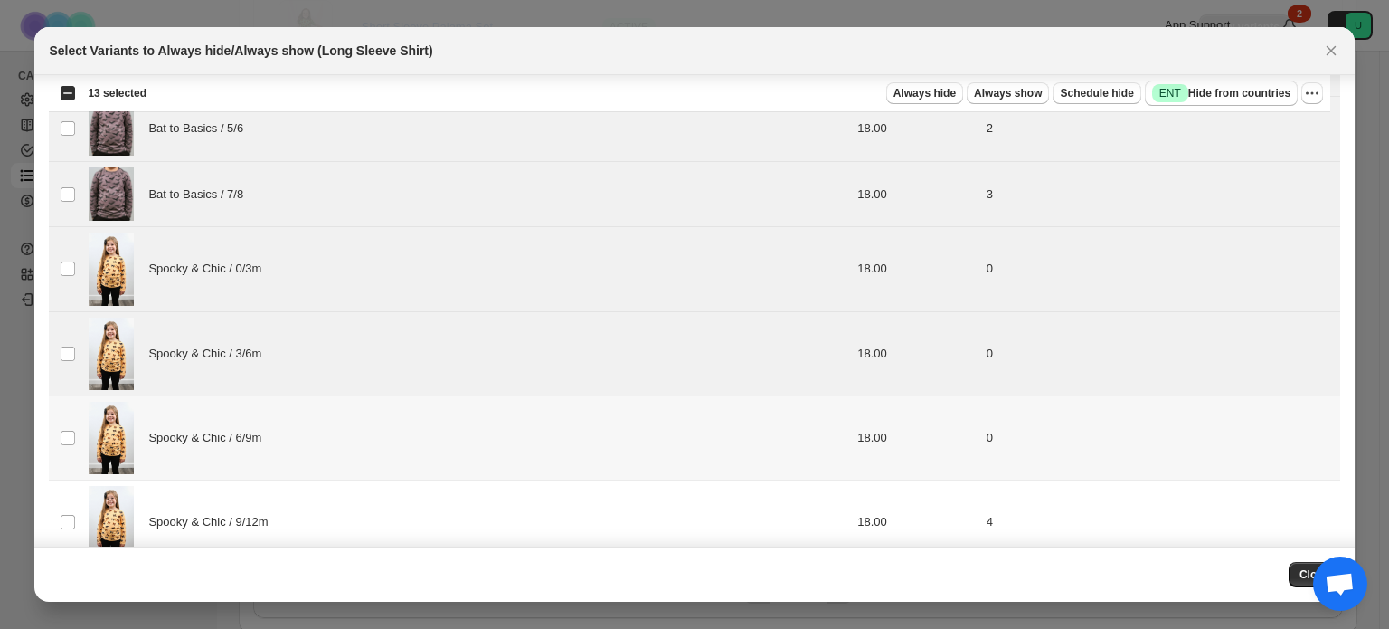
click at [264, 444] on div "Spooky & Chic / 6/9m" at bounding box center [413, 438] width 649 height 72
click at [250, 498] on div "Spooky & Chic / 9/12m" at bounding box center [413, 522] width 649 height 72
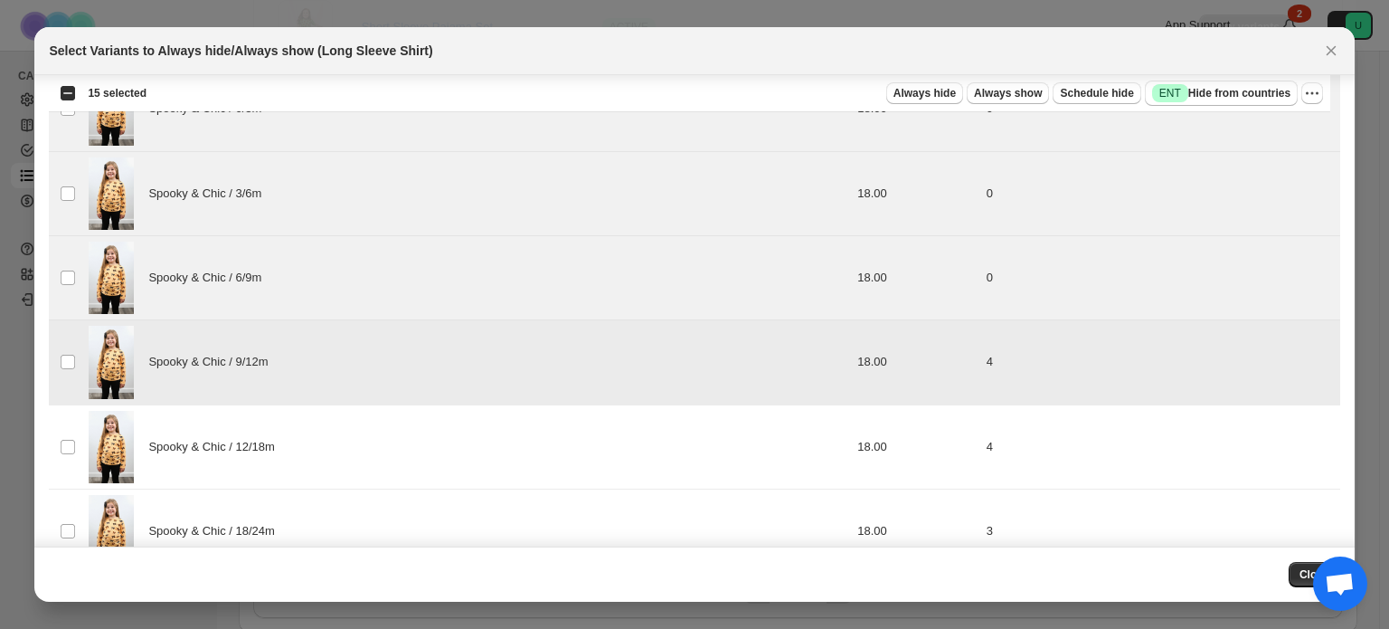
scroll to position [2618, 0]
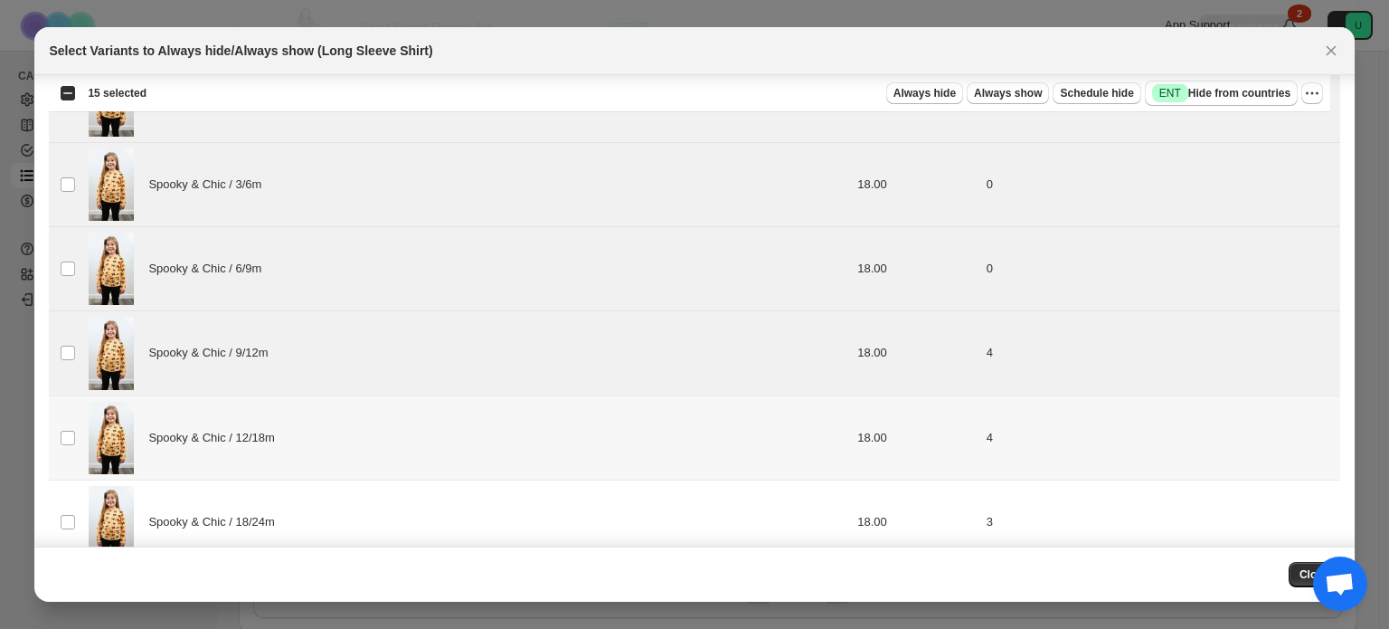
click at [269, 429] on span "Spooky & Chic / 12/18m" at bounding box center [216, 438] width 136 height 18
click at [255, 490] on div "Spooky & Chic / 18/24m" at bounding box center [413, 522] width 649 height 72
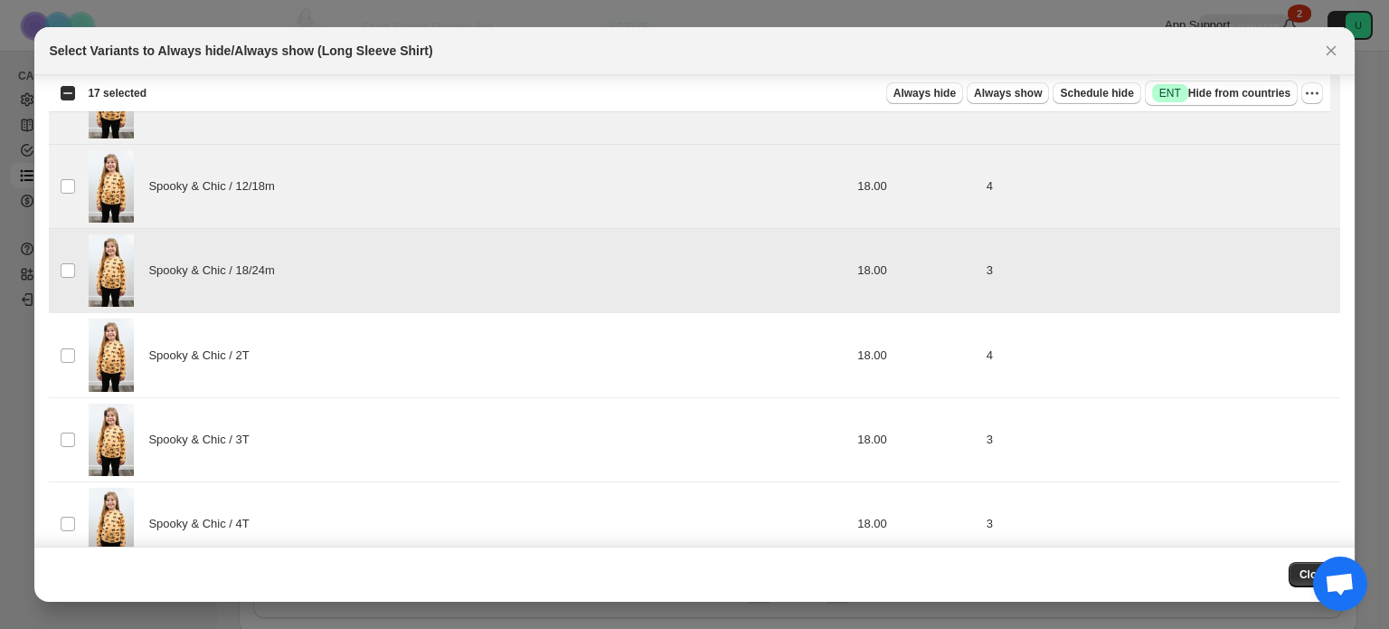
scroll to position [2895, 0]
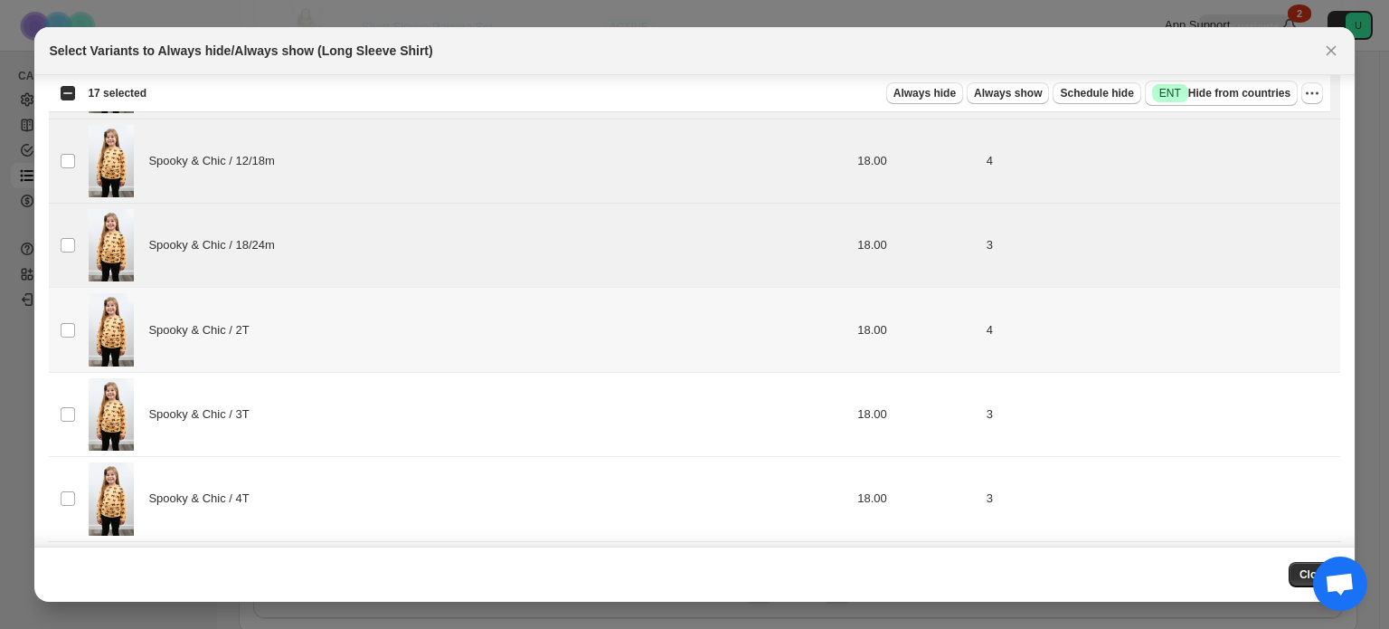
click at [234, 324] on span "Spooky & Chic / 2T" at bounding box center [203, 330] width 110 height 18
click at [228, 378] on div "Spooky & Chic / 3T" at bounding box center [413, 414] width 649 height 72
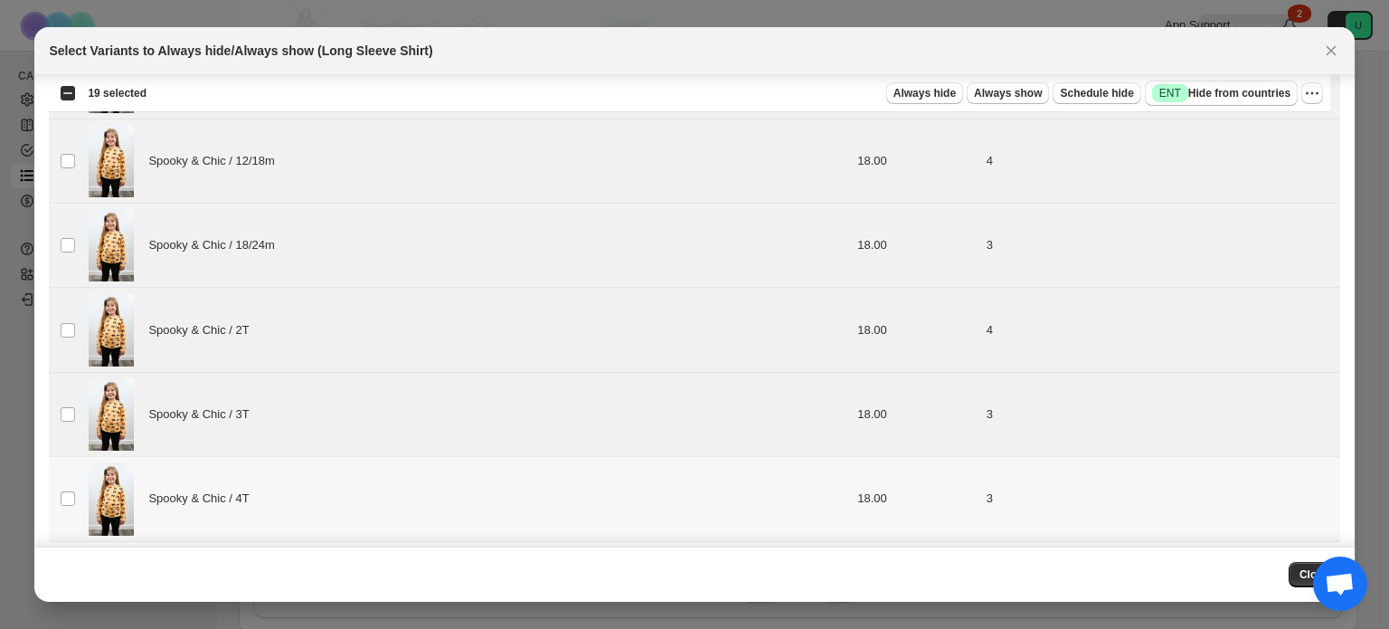
click at [240, 462] on div "Spooky & Chic / 4T" at bounding box center [413, 498] width 649 height 72
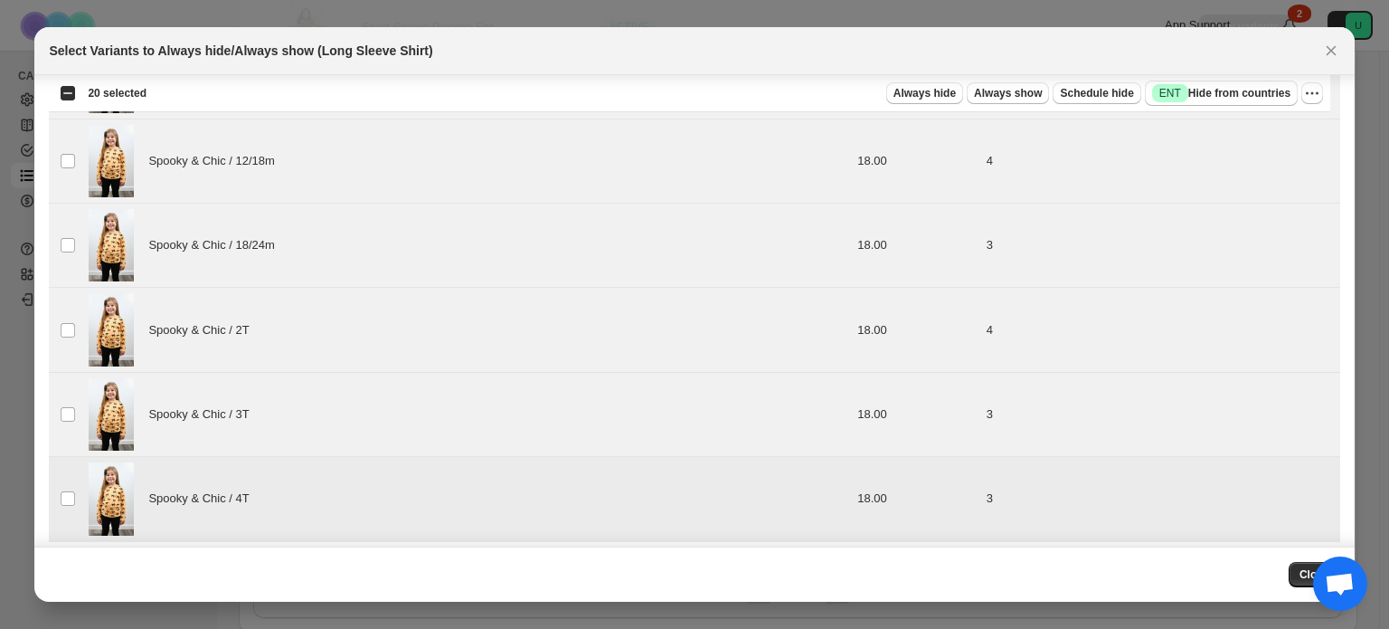
scroll to position [3060, 0]
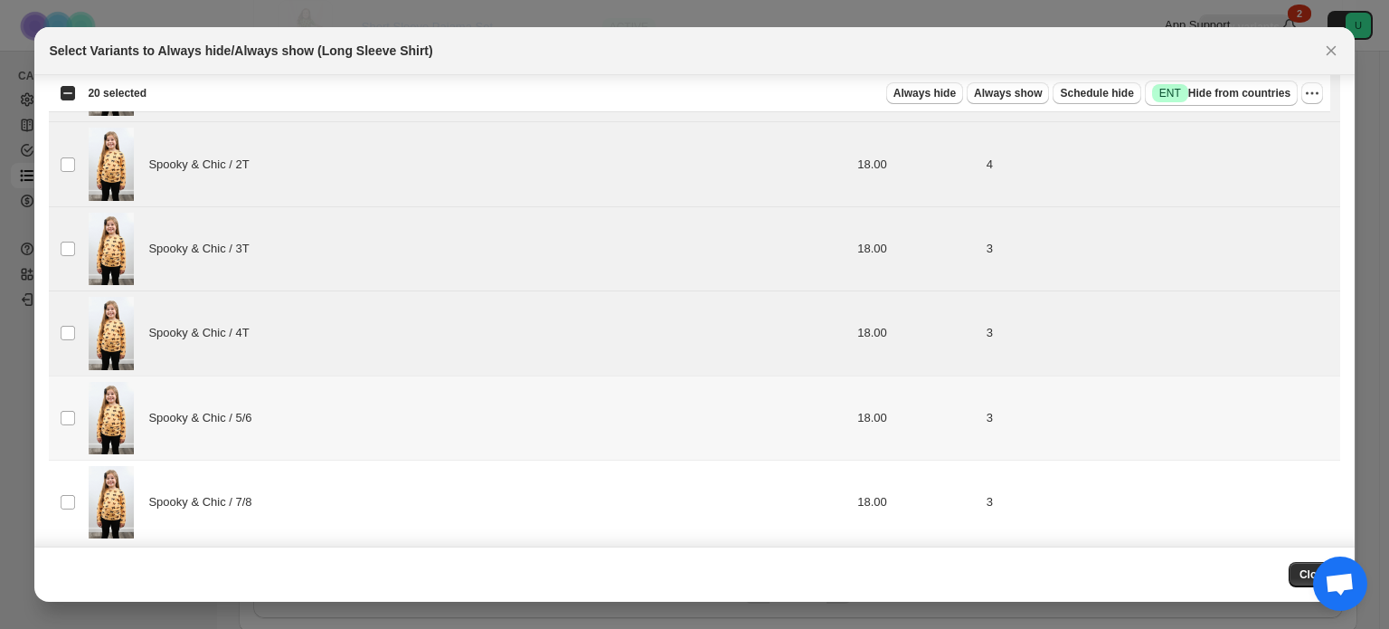
drag, startPoint x: 270, startPoint y: 388, endPoint x: 234, endPoint y: 477, distance: 95.4
click at [234, 477] on div "Spooky & Chic / 7/8" at bounding box center [413, 502] width 649 height 72
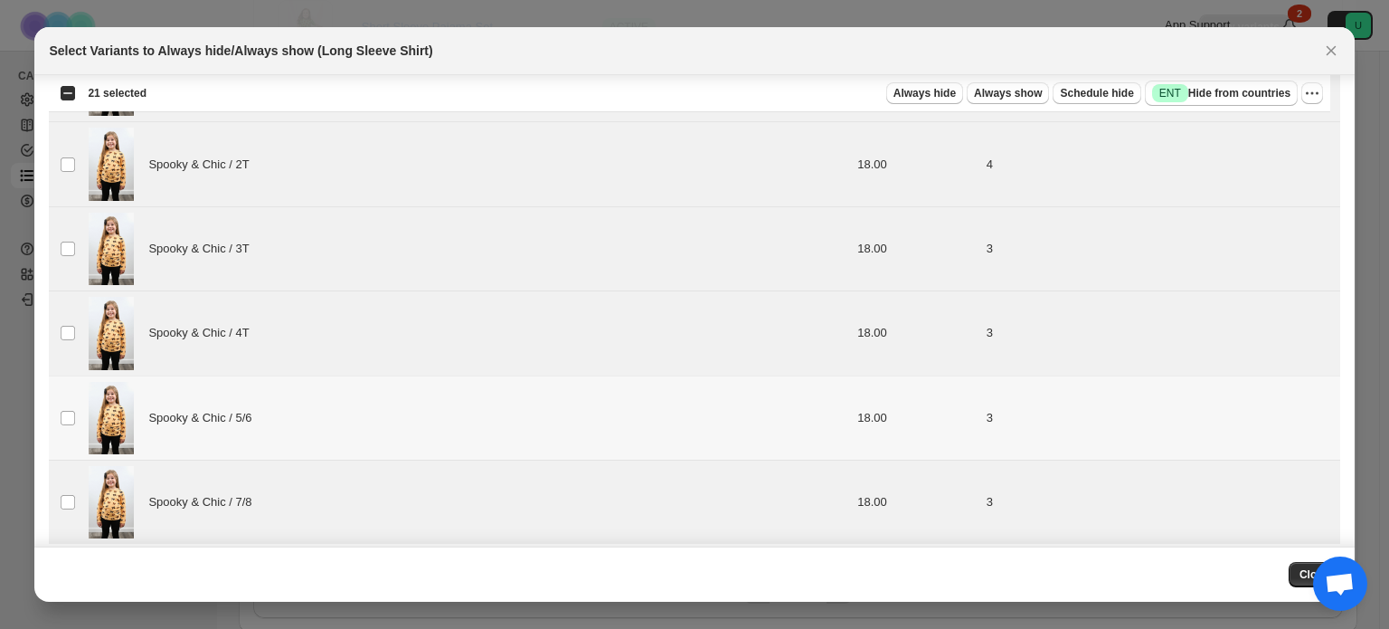
click at [244, 413] on span "Spooky & Chic / 5/6" at bounding box center [204, 418] width 113 height 18
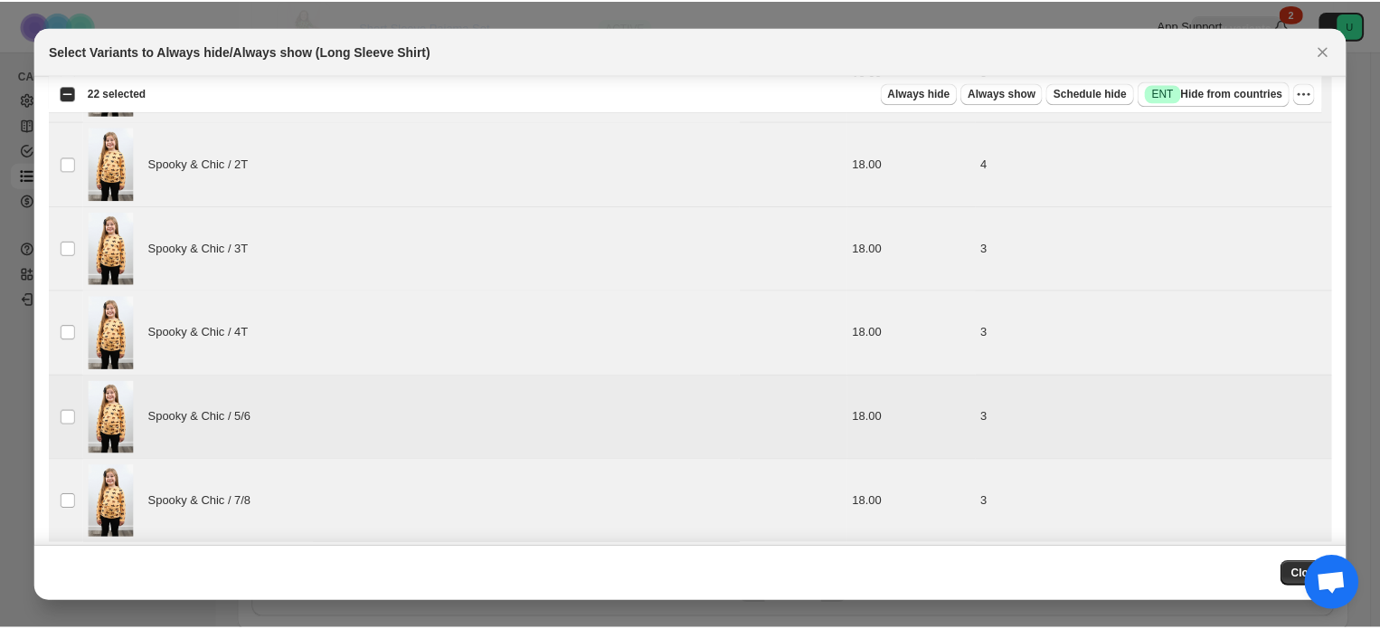
scroll to position [3063, 0]
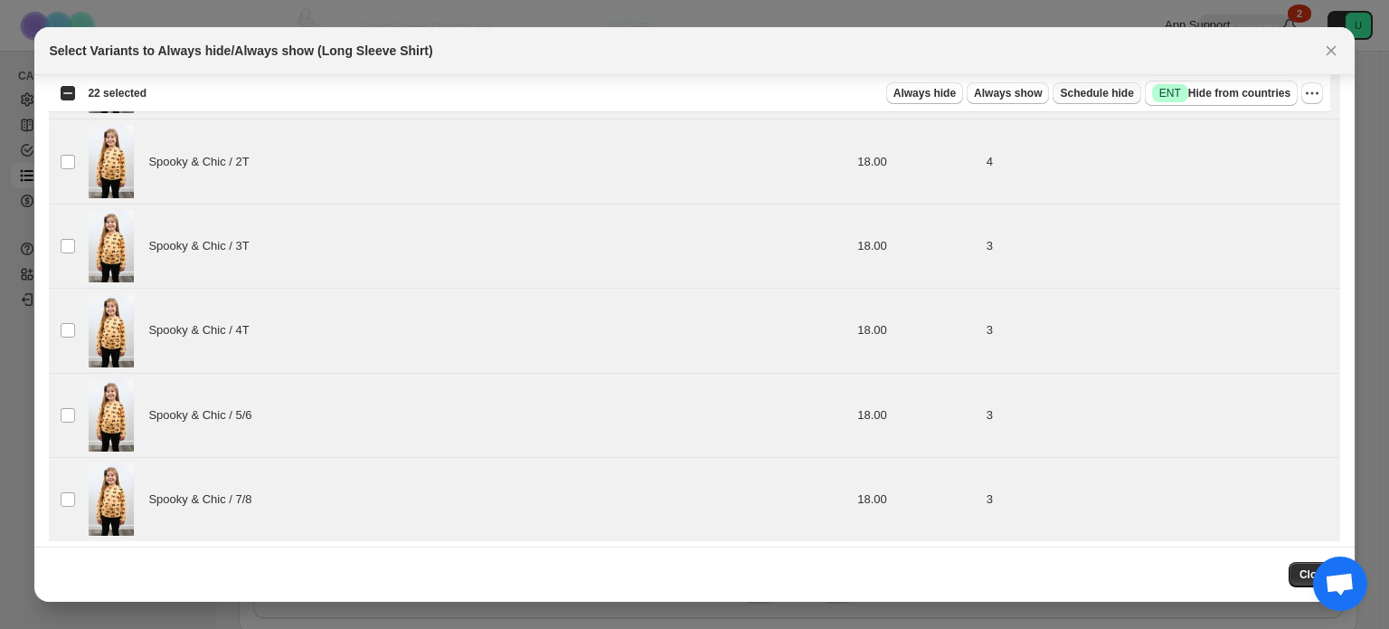
click at [1118, 90] on span "Schedule hide" at bounding box center [1096, 93] width 73 height 14
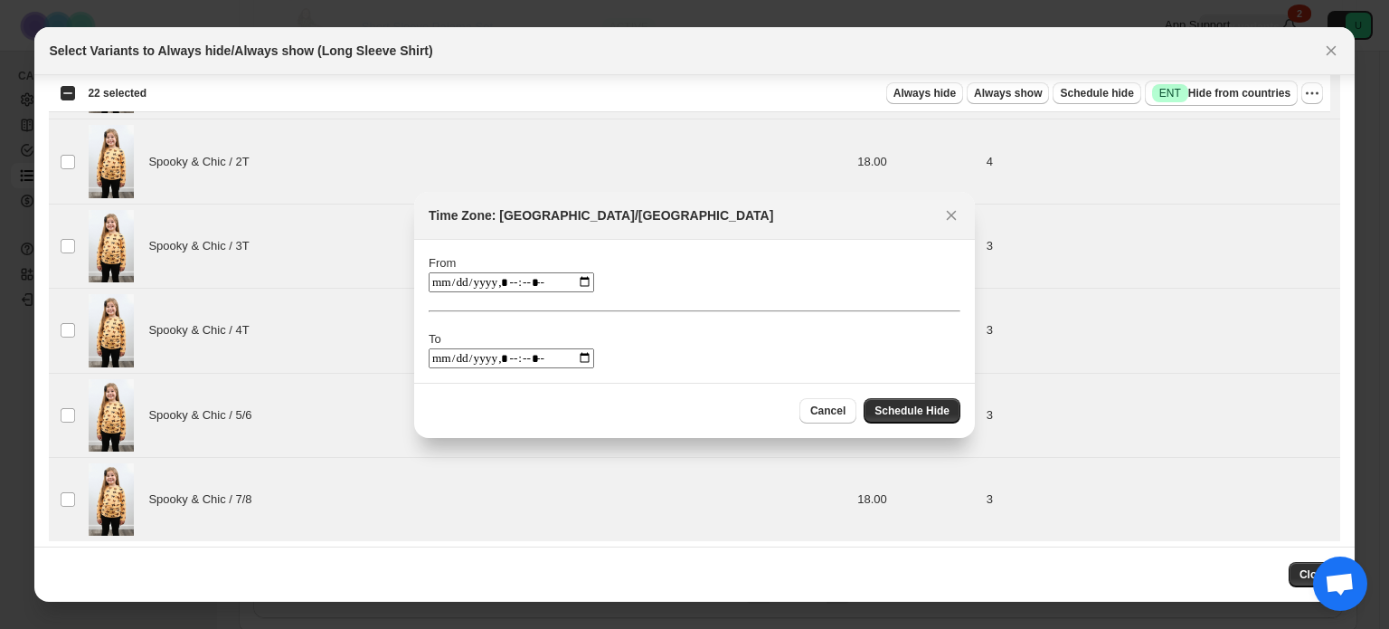
click at [585, 285] on input ":r1n:" at bounding box center [512, 282] width 166 height 20
type input "**********"
click at [840, 273] on div "From To" at bounding box center [695, 311] width 532 height 114
click at [591, 357] on input ":r1n:" at bounding box center [512, 358] width 166 height 20
type input "**********"
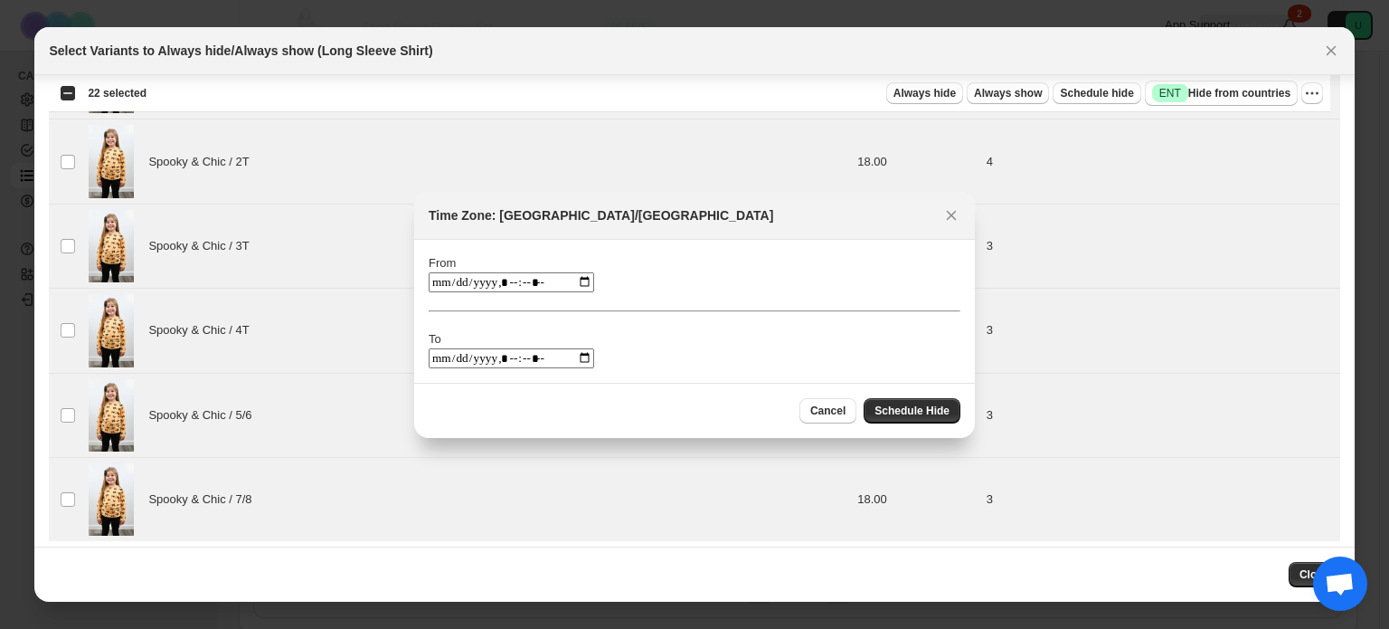
click at [877, 348] on div "From To" at bounding box center [695, 311] width 532 height 114
click at [924, 403] on span "Schedule Hide" at bounding box center [912, 410] width 75 height 14
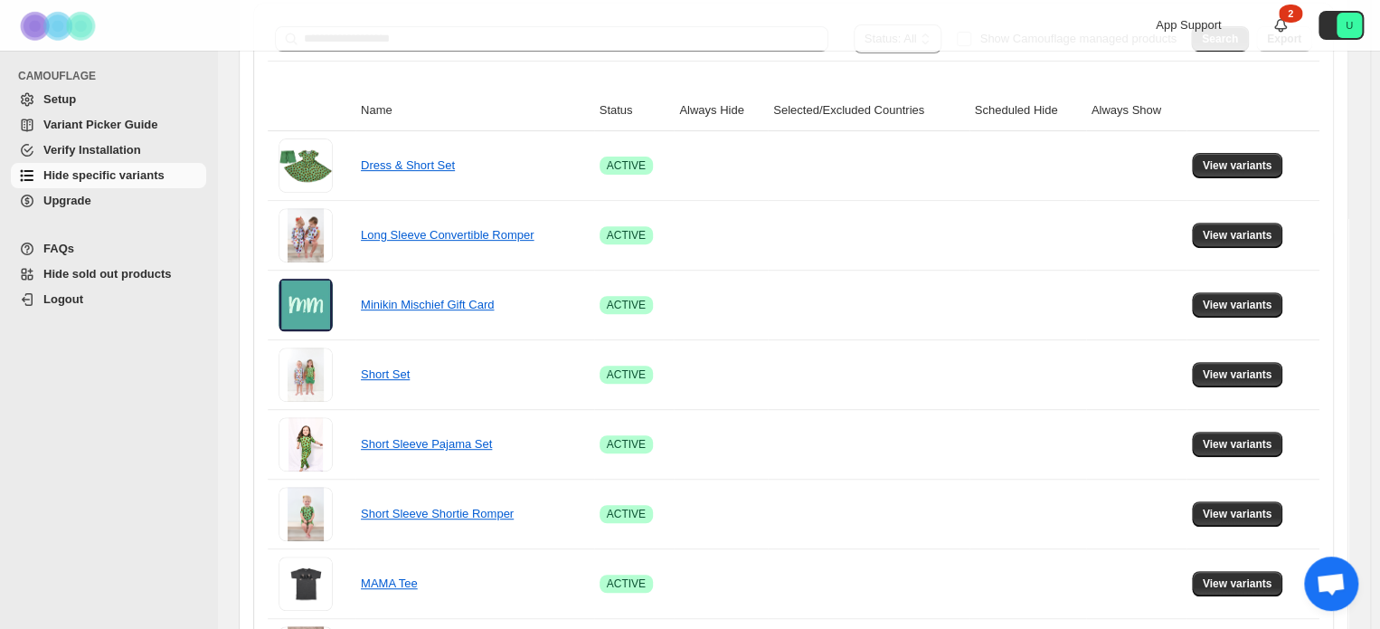
scroll to position [0, 0]
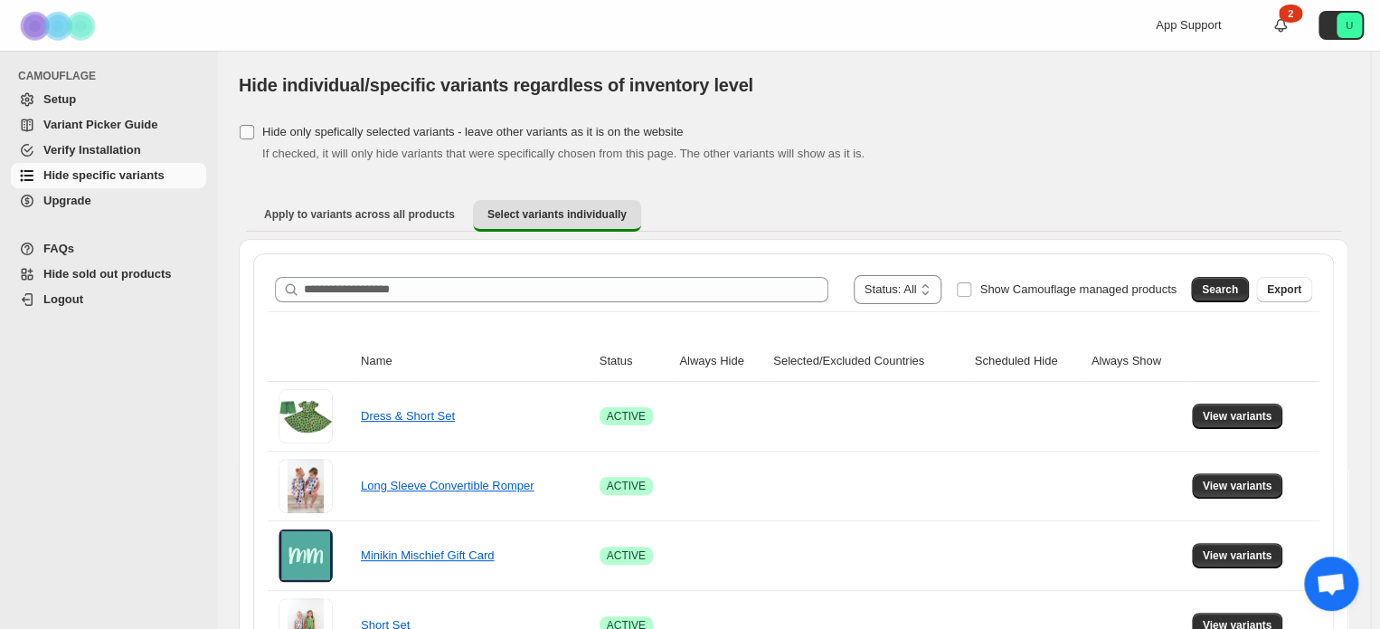
click at [384, 135] on span "Hide only spefically selected variants - leave other variants as it is on the w…" at bounding box center [472, 132] width 421 height 14
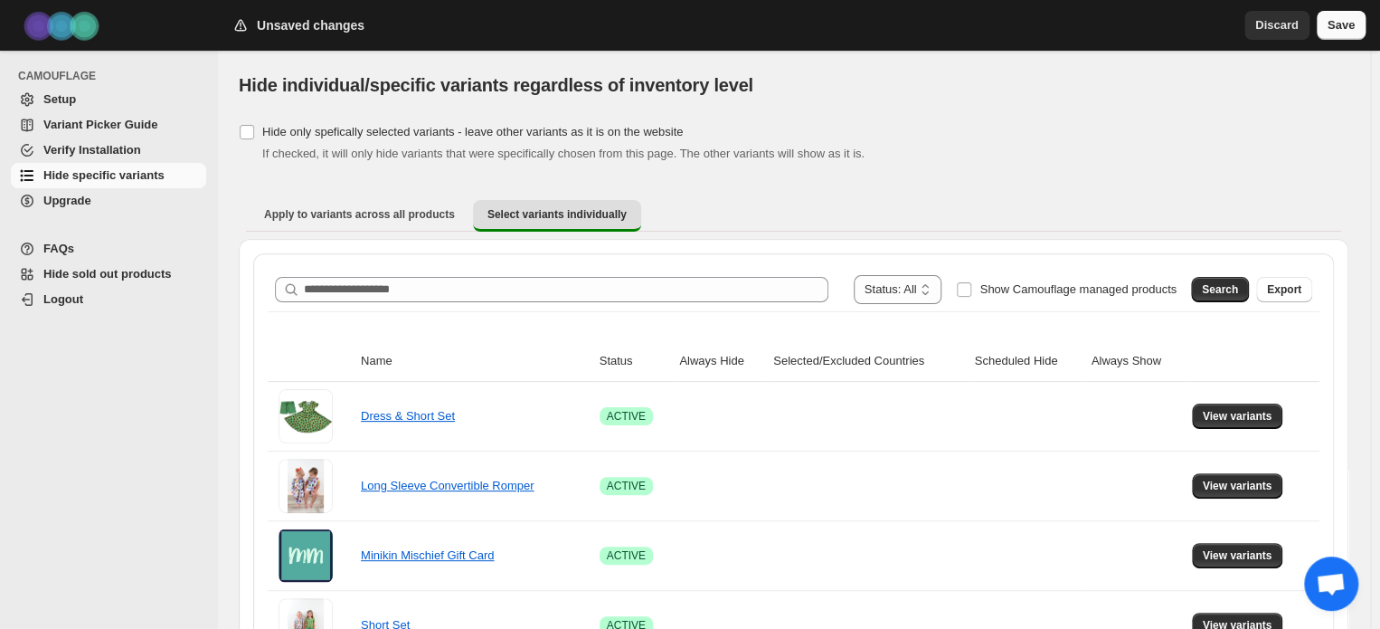
click at [1347, 39] on button "Save" at bounding box center [1341, 25] width 49 height 29
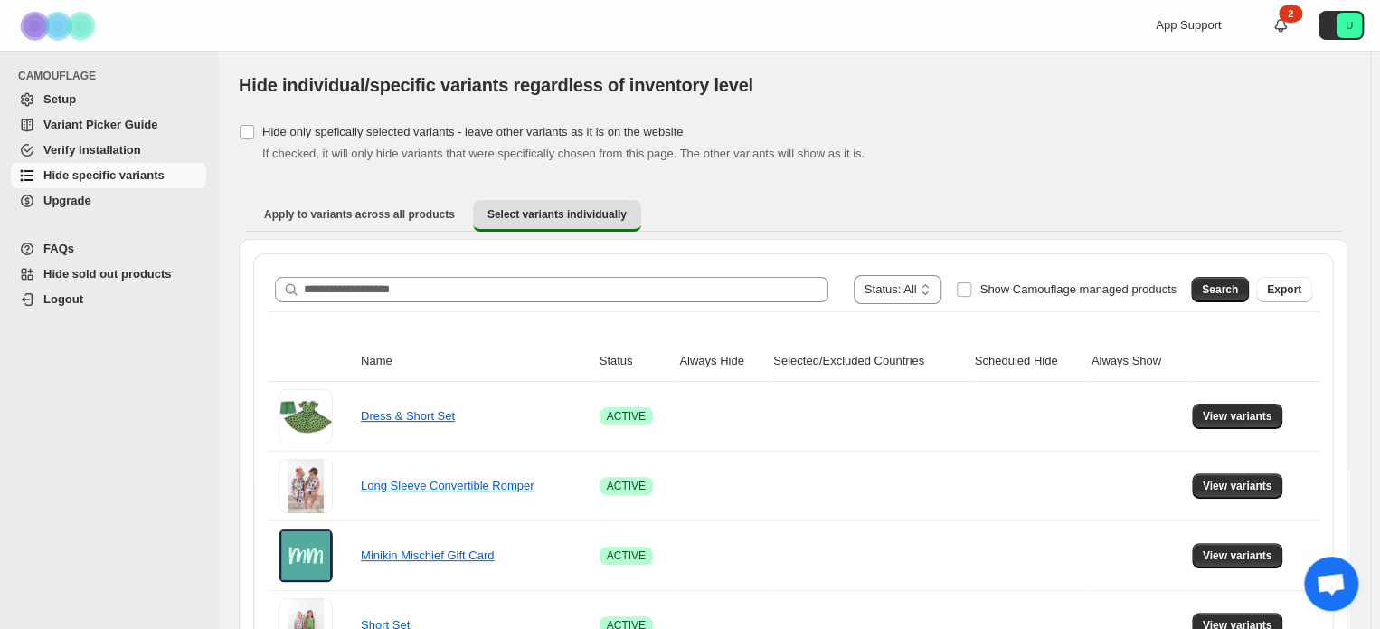
click at [91, 151] on span "Verify Installation" at bounding box center [92, 150] width 98 height 14
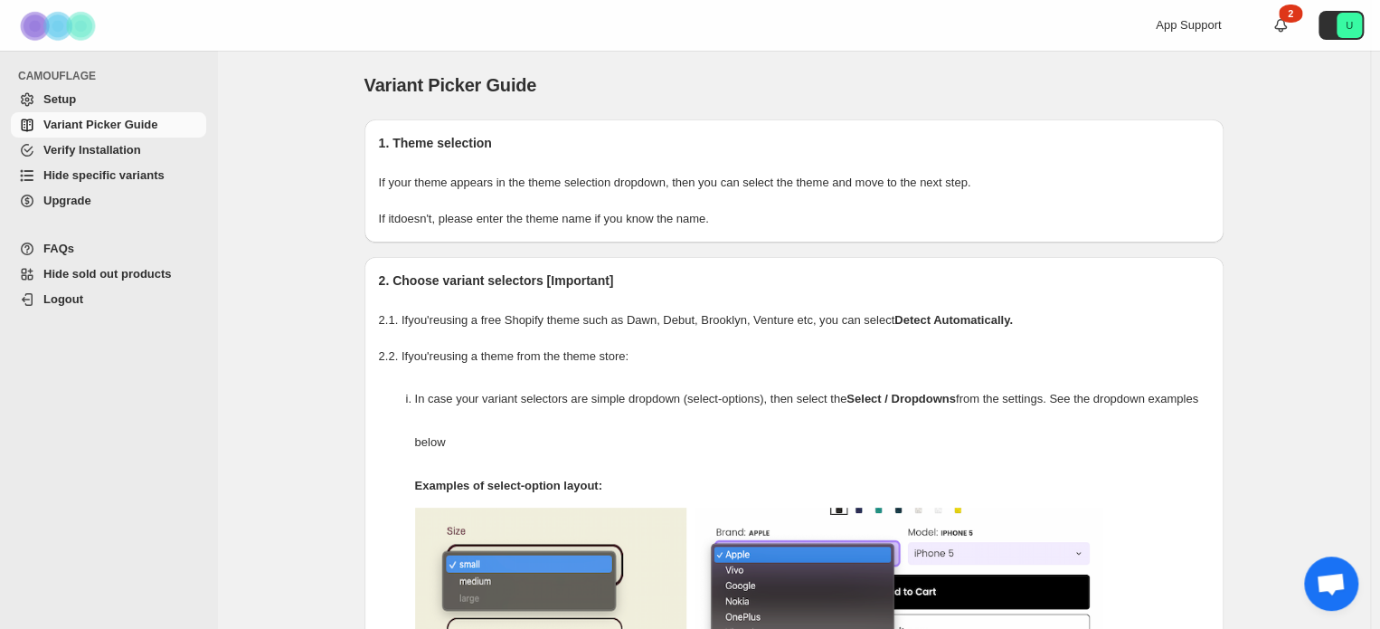
click at [141, 267] on span "Hide sold out products" at bounding box center [107, 274] width 128 height 14
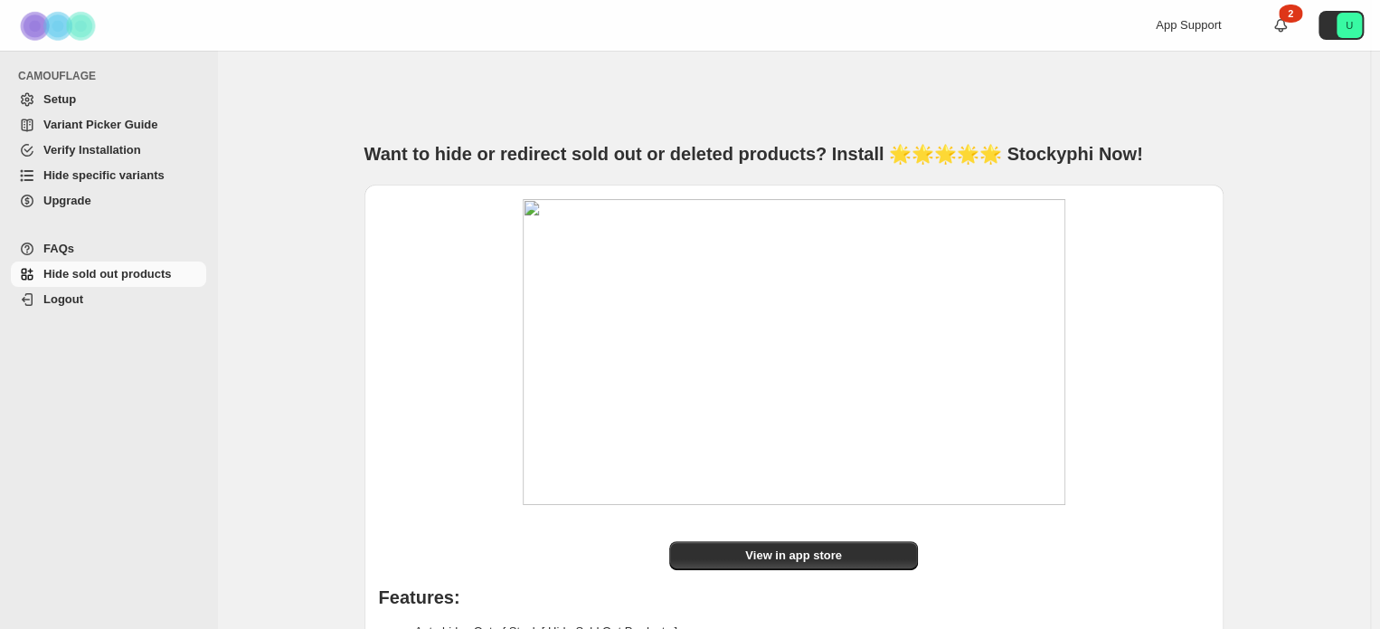
click at [90, 248] on span "FAQs" at bounding box center [122, 249] width 159 height 18
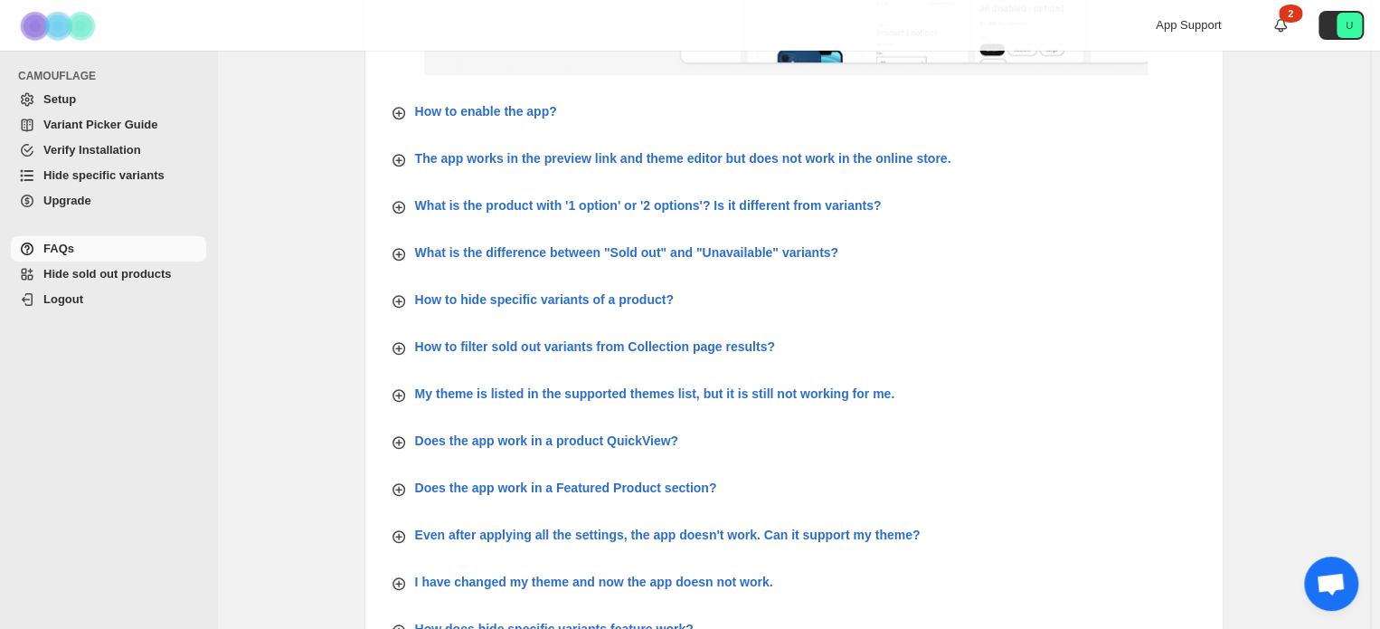
scroll to position [543, 0]
click at [505, 294] on p "How to hide specific variants of a product?" at bounding box center [544, 298] width 259 height 18
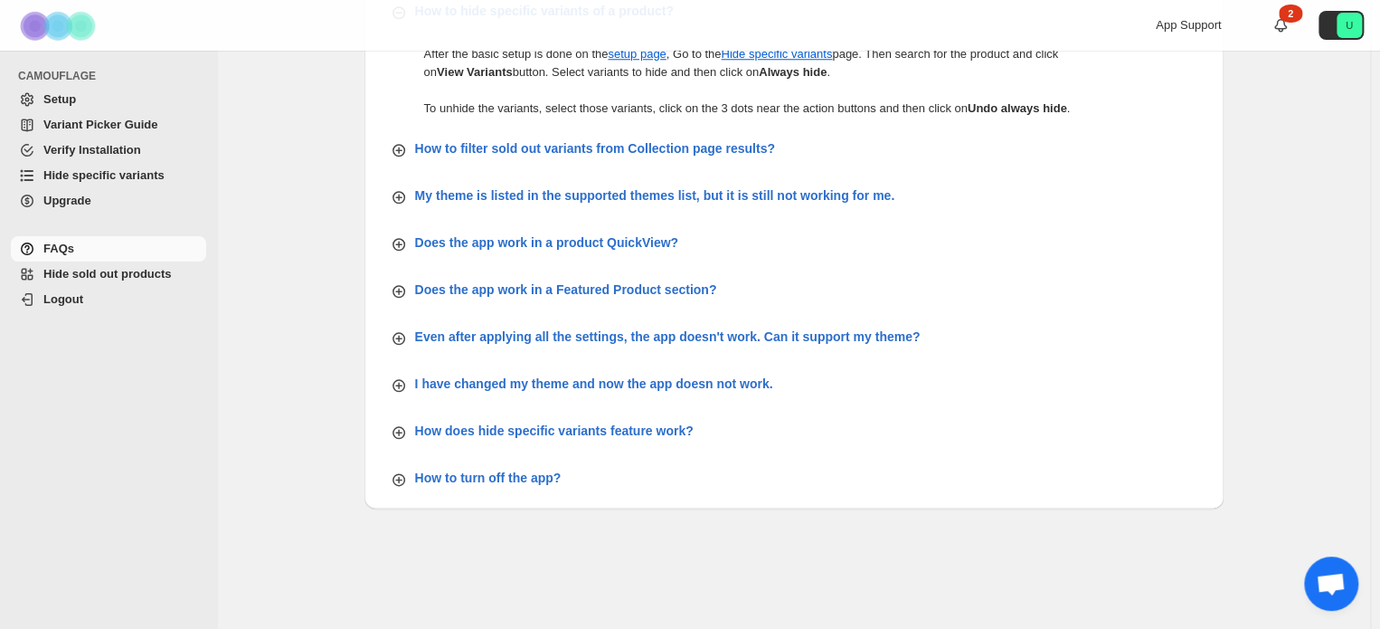
scroll to position [831, 0]
click at [555, 433] on p "How does hide specific variants feature work?" at bounding box center [554, 430] width 279 height 18
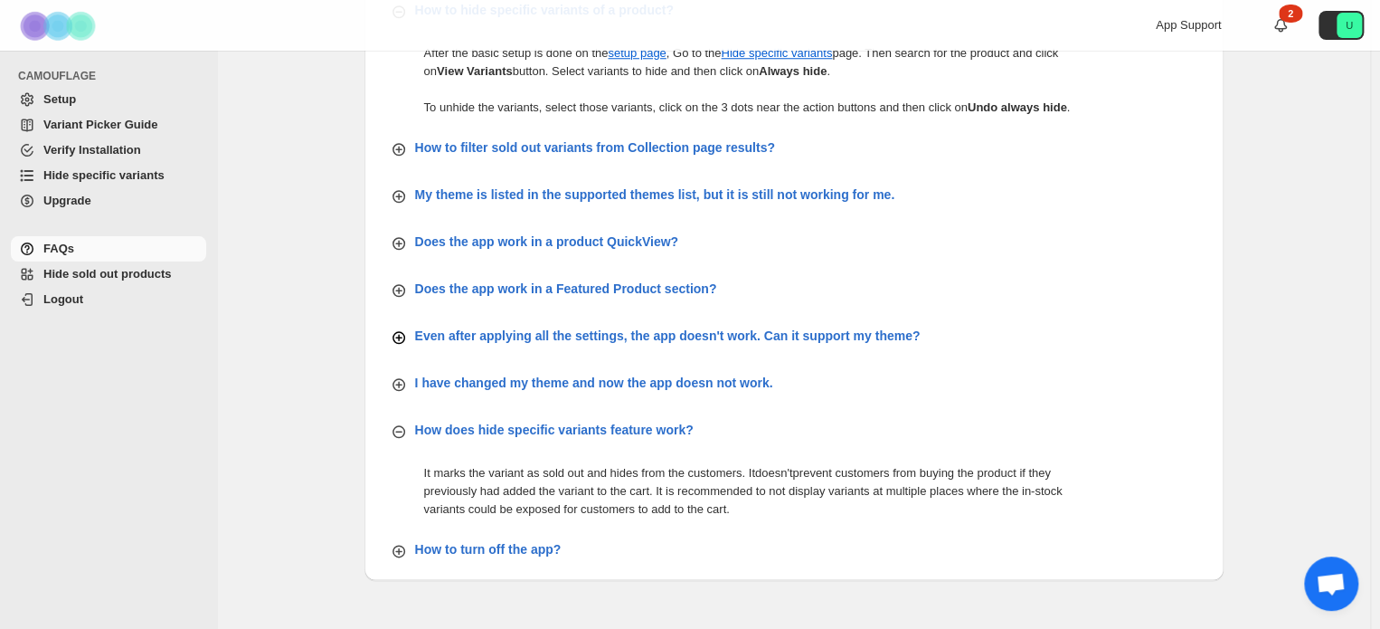
click at [557, 339] on p "Even after applying all the settings, the app doesn't work. Can it support my t…" at bounding box center [668, 336] width 506 height 18
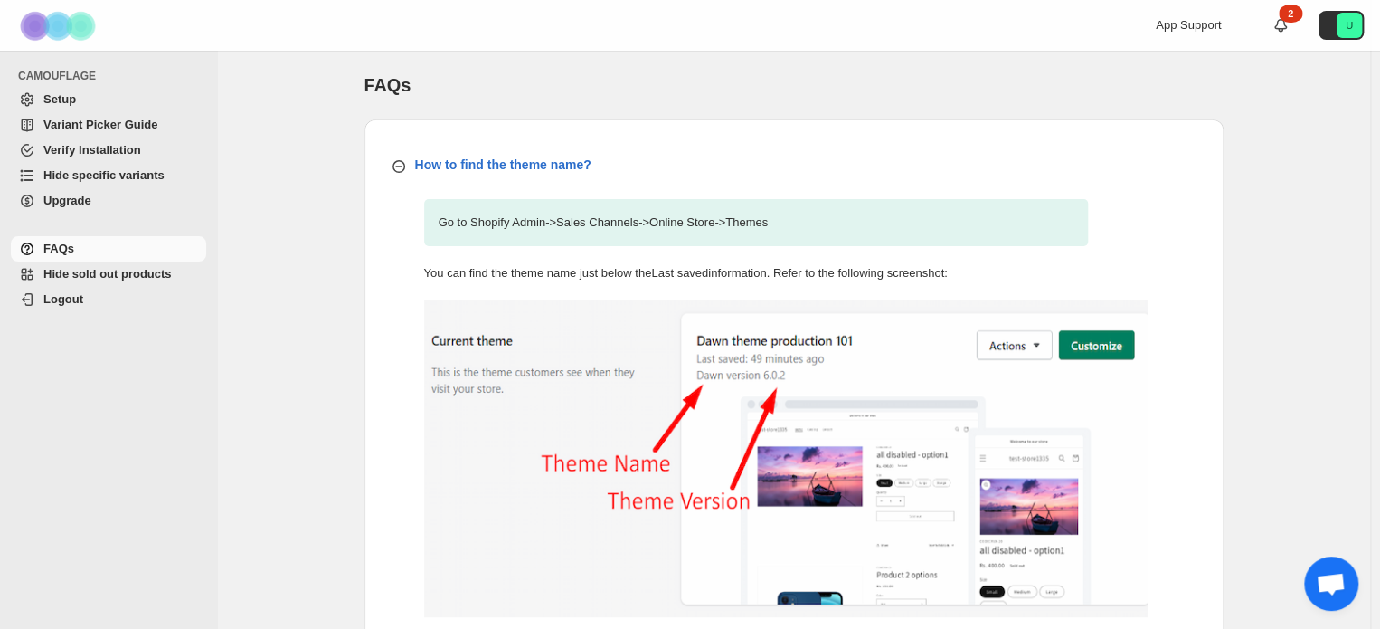
click at [59, 100] on span "Setup" at bounding box center [59, 99] width 33 height 14
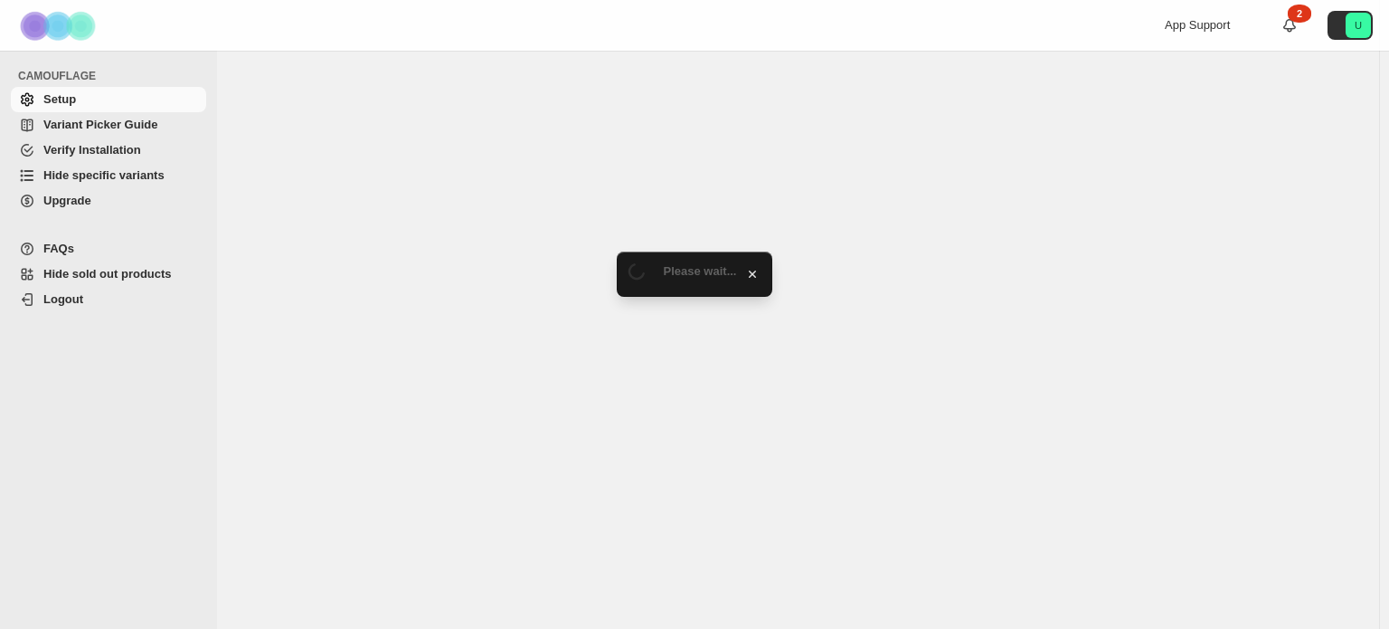
select select "**********"
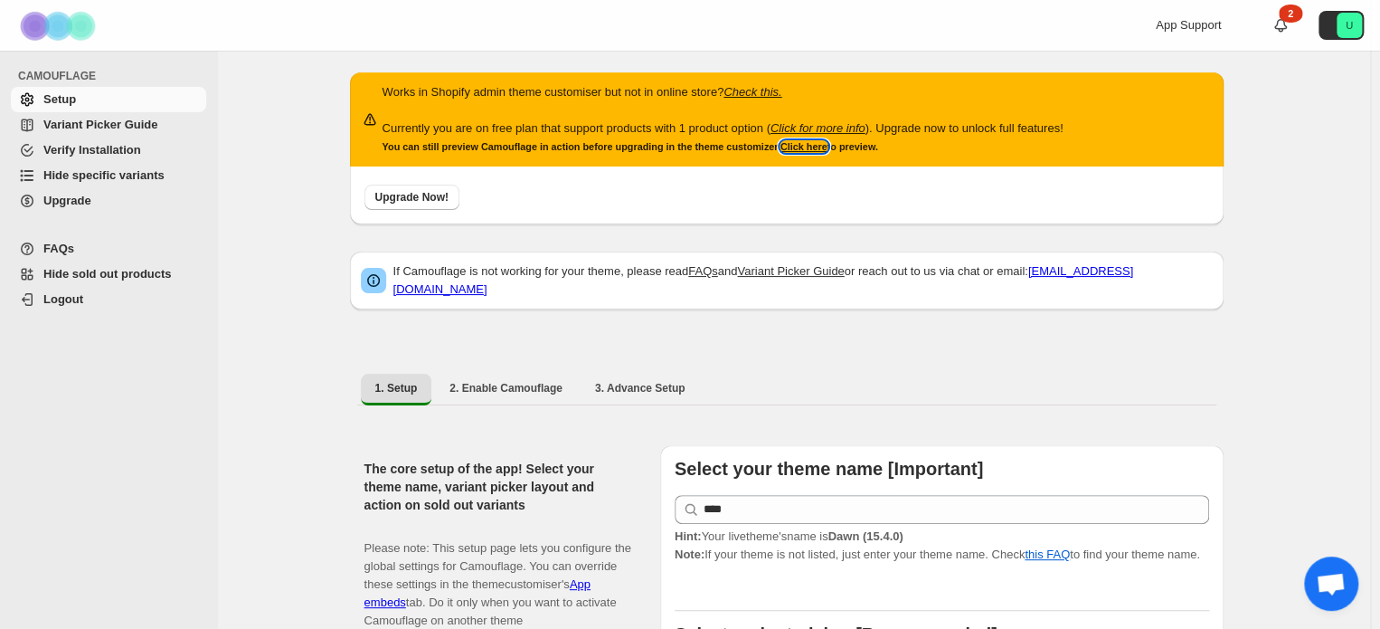
click at [798, 143] on link "Click here" at bounding box center [804, 146] width 47 height 11
click at [762, 86] on icon "Check this." at bounding box center [753, 92] width 58 height 14
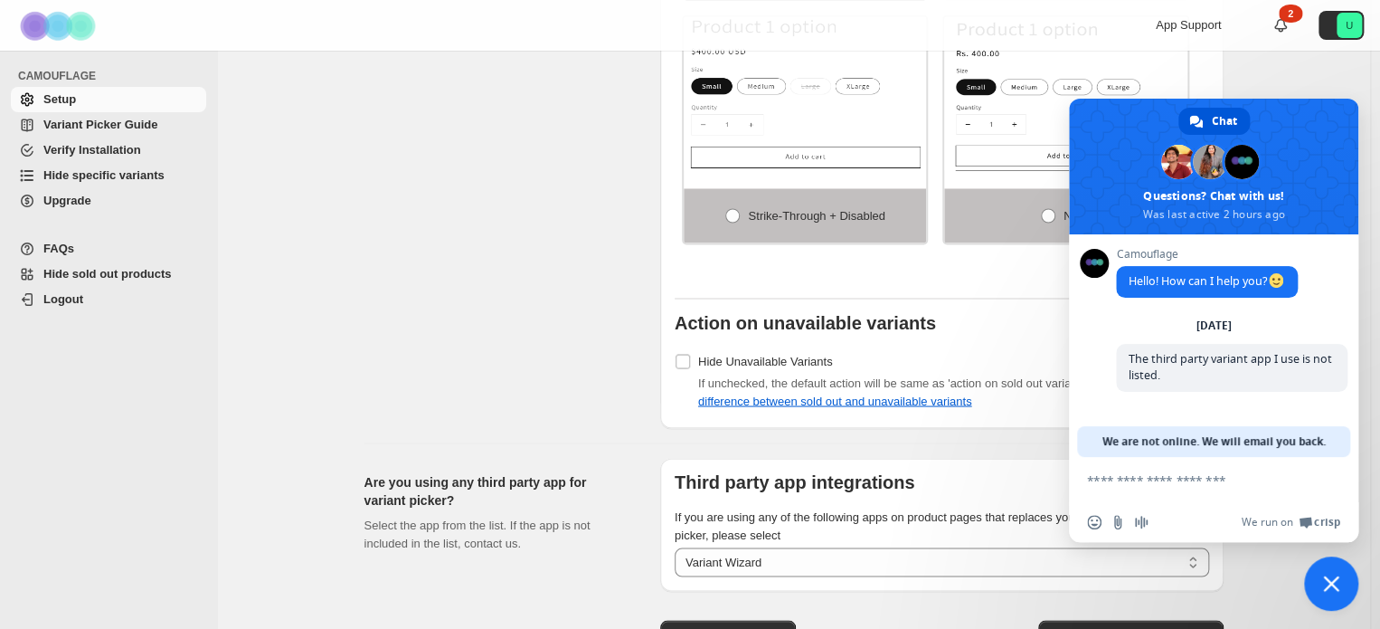
scroll to position [1512, 0]
click at [90, 128] on span "Variant Picker Guide" at bounding box center [100, 125] width 114 height 14
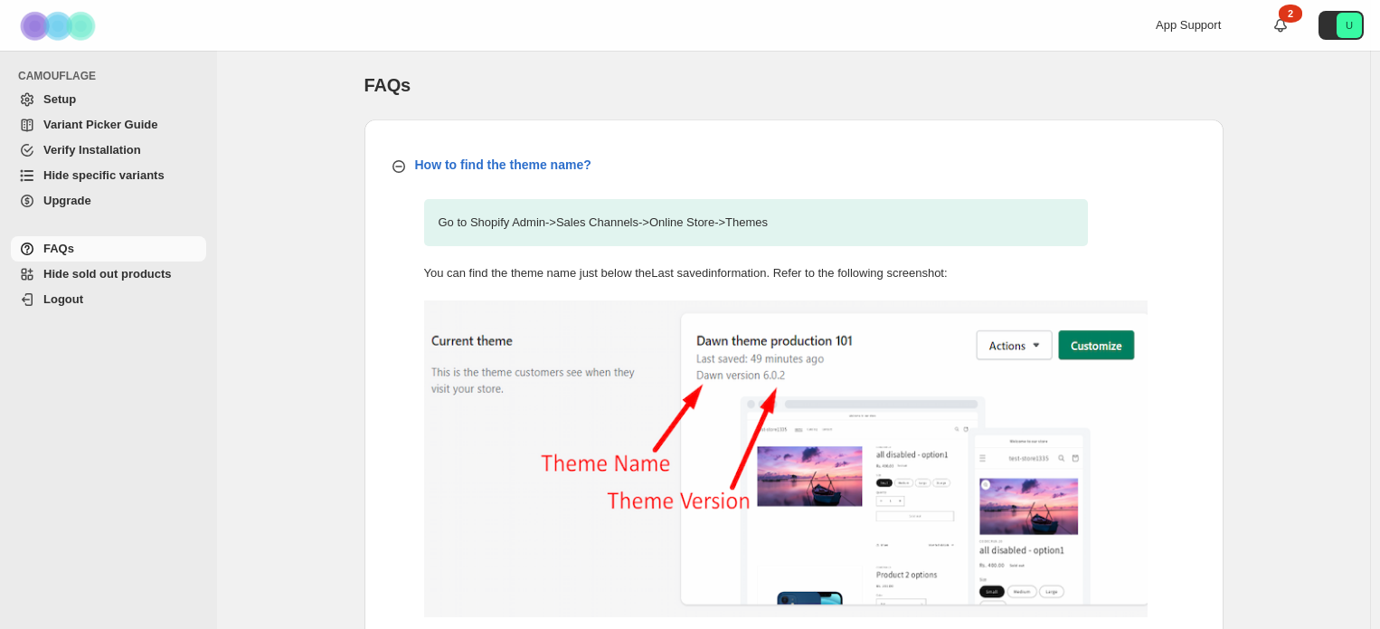
scroll to position [592, 0]
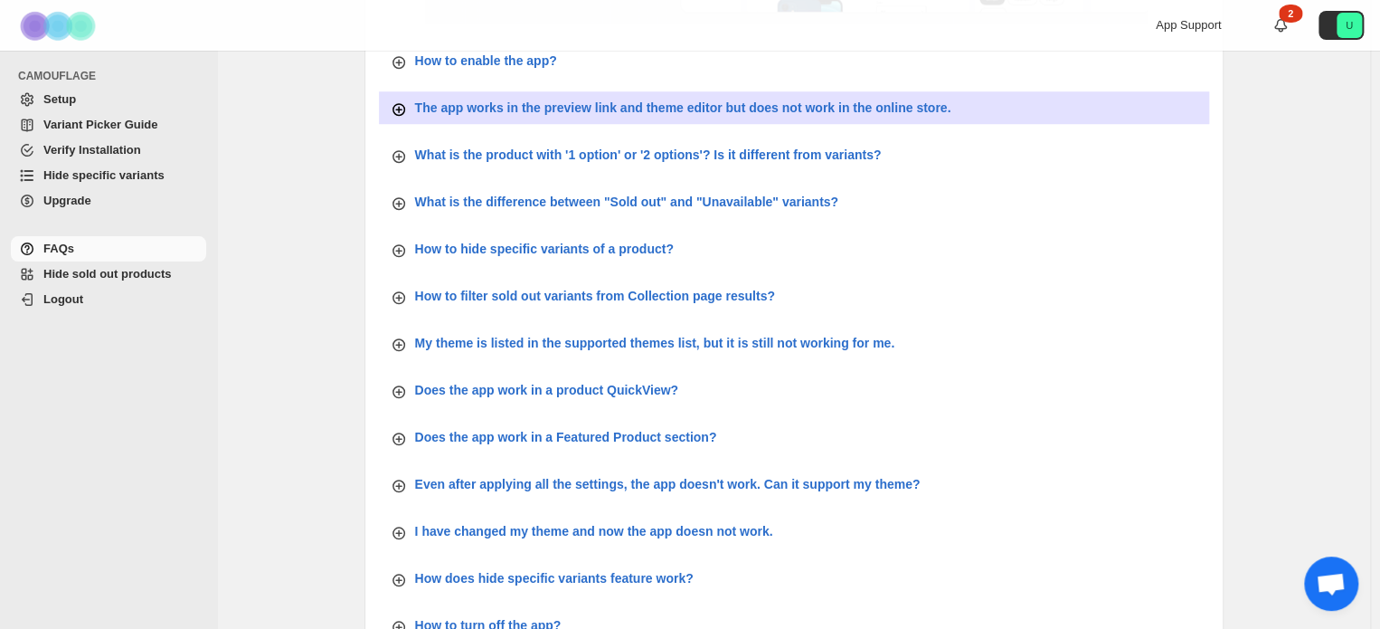
click at [829, 104] on p "The app works in the preview link and theme editor but does not work in the onl…" at bounding box center [683, 108] width 536 height 18
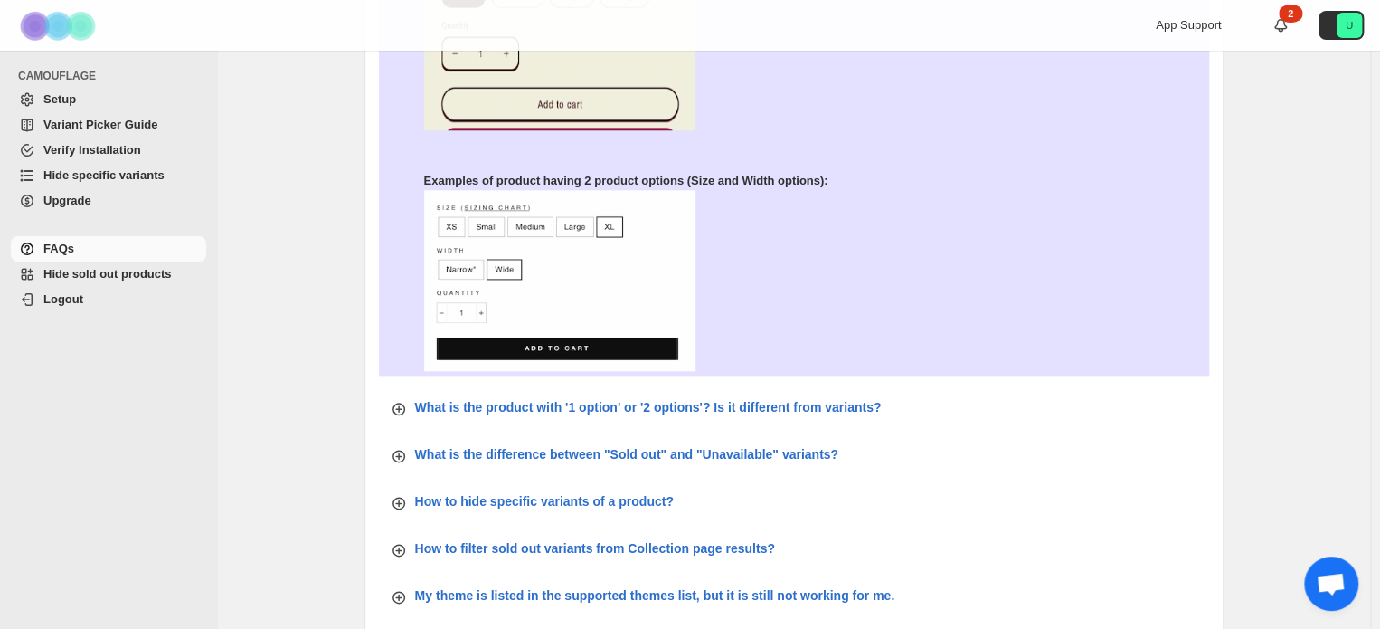
scroll to position [881, 0]
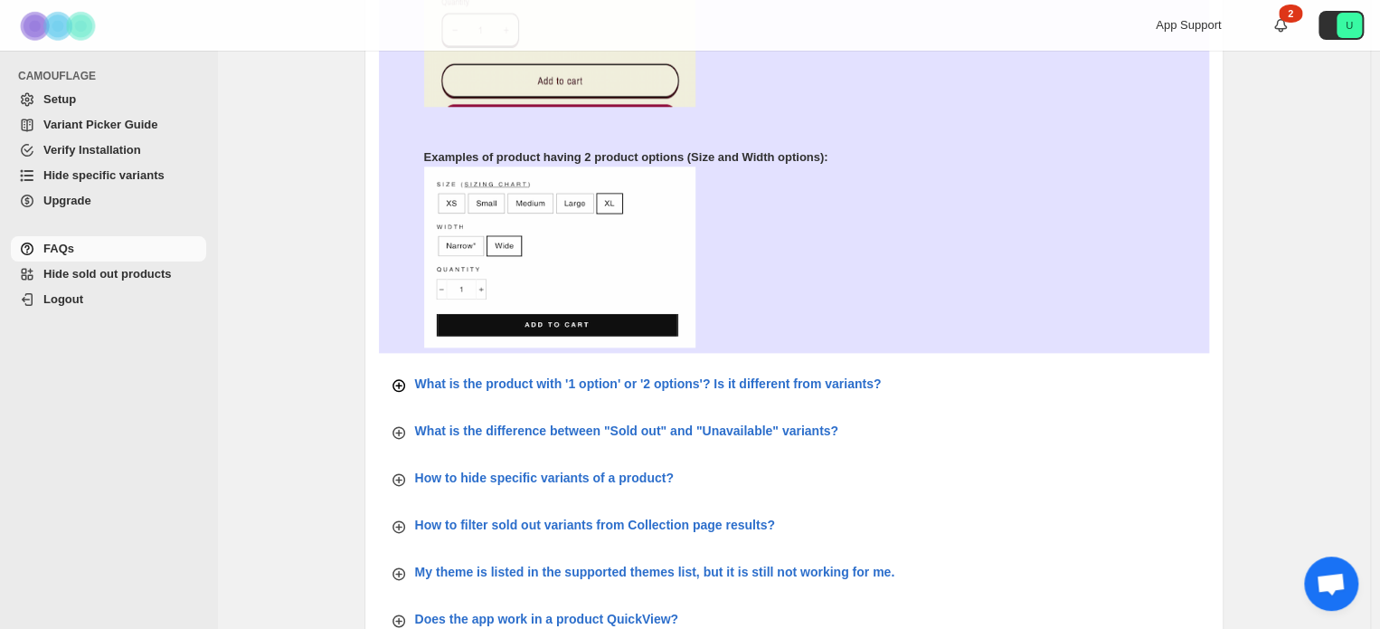
click at [782, 386] on p "What is the product with '1 option' or '2 options'? Is it different from varian…" at bounding box center [648, 383] width 467 height 18
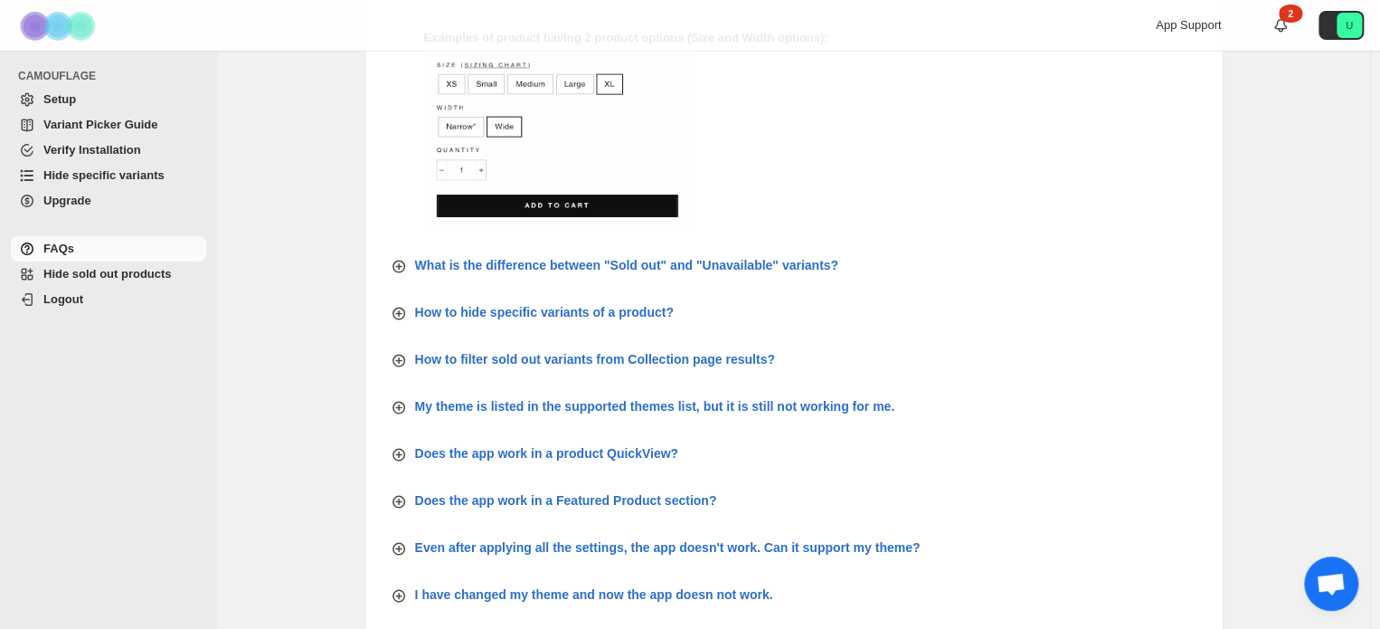
scroll to position [1570, 0]
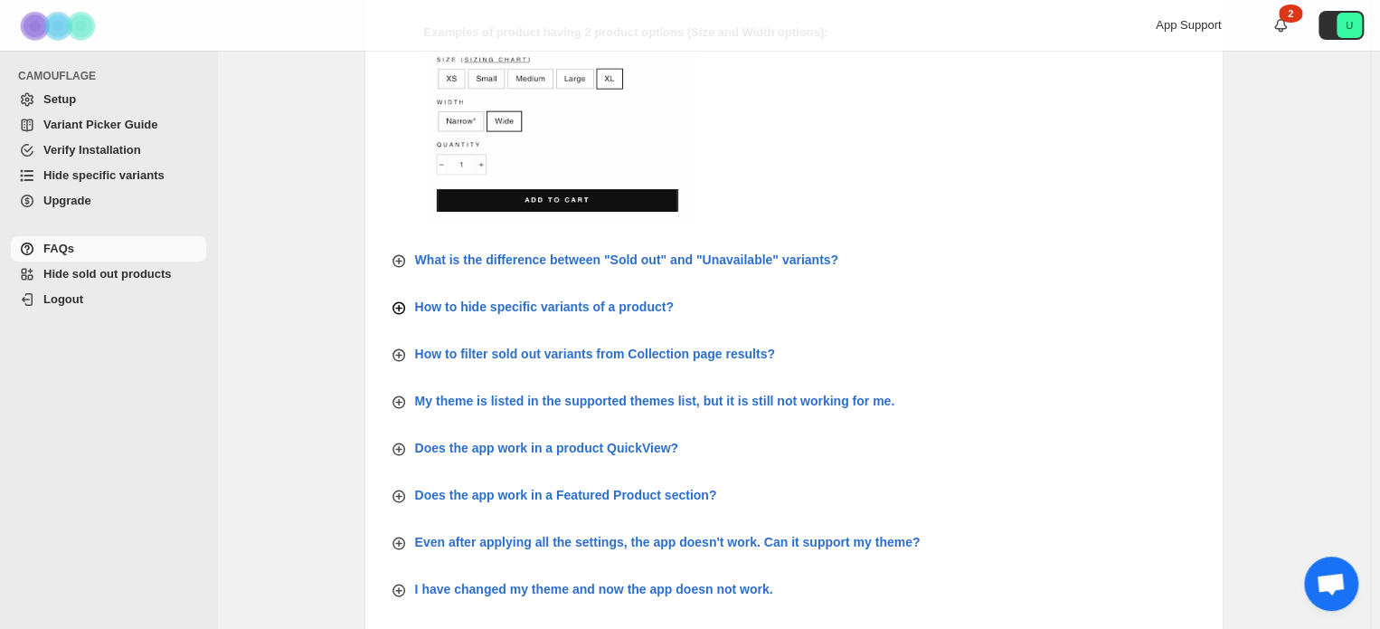
click at [642, 301] on p "How to hide specific variants of a product?" at bounding box center [544, 306] width 259 height 18
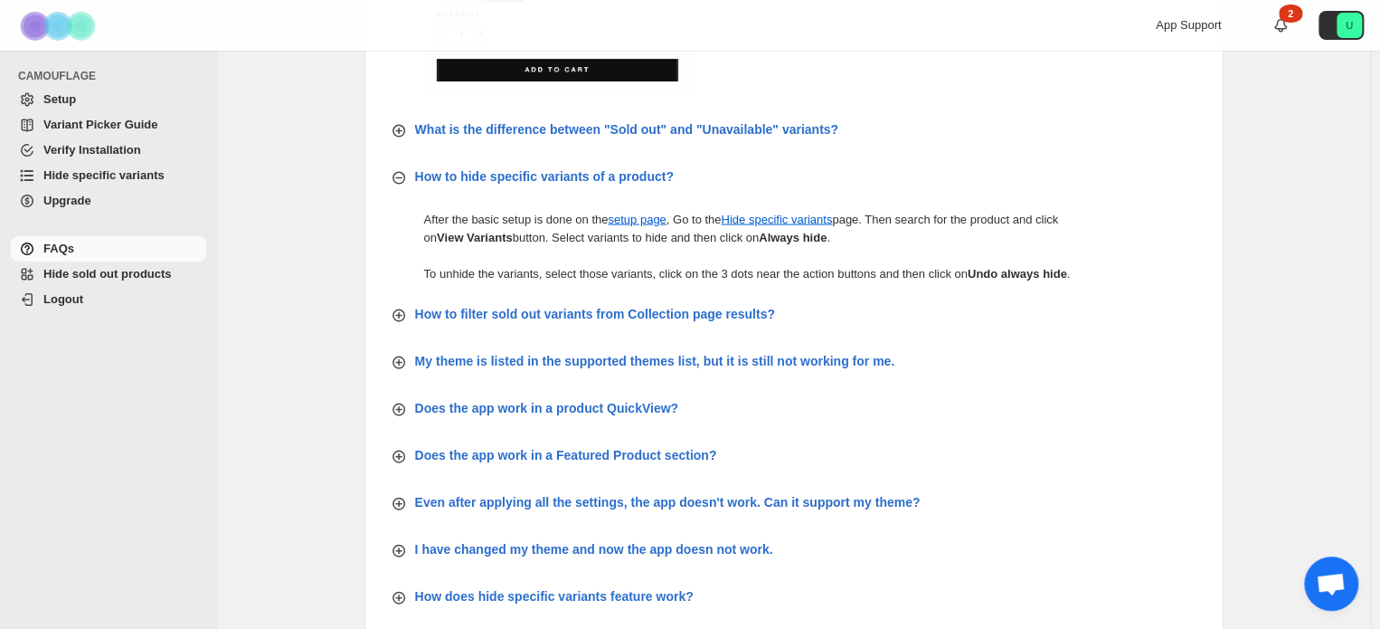
scroll to position [1705, 0]
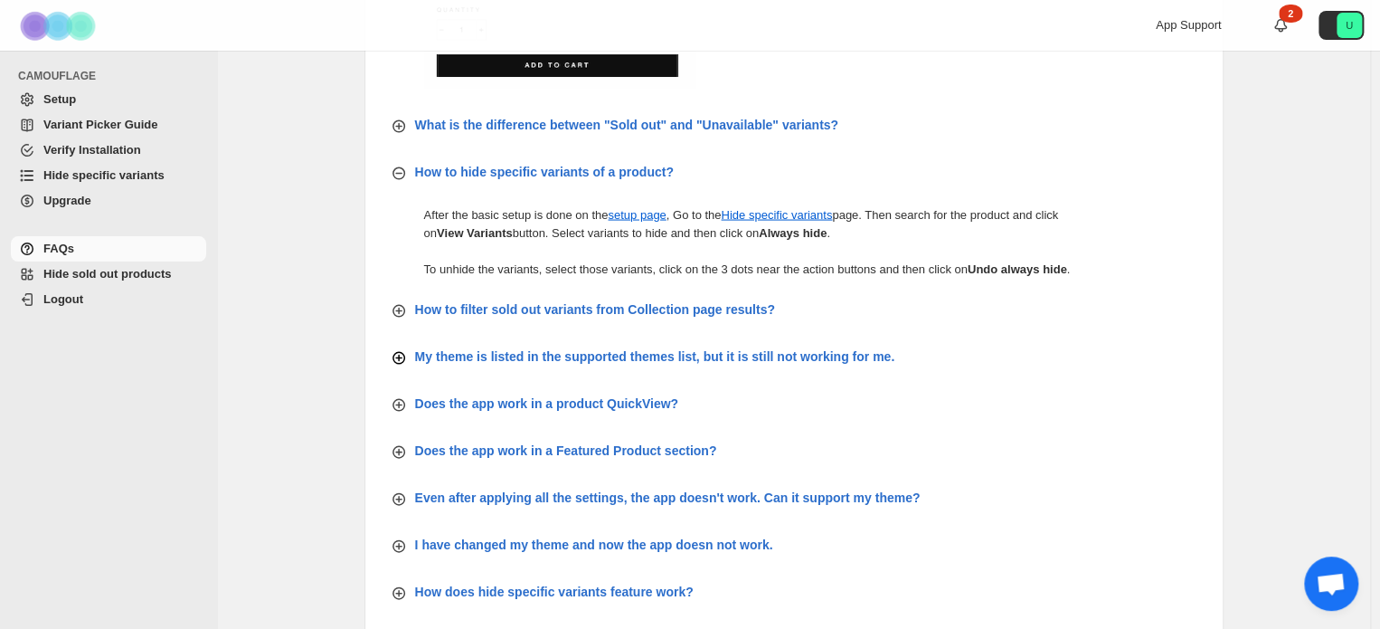
click at [774, 346] on p "My theme is listed in the supported themes list, but it is still not working fo…" at bounding box center [655, 355] width 480 height 18
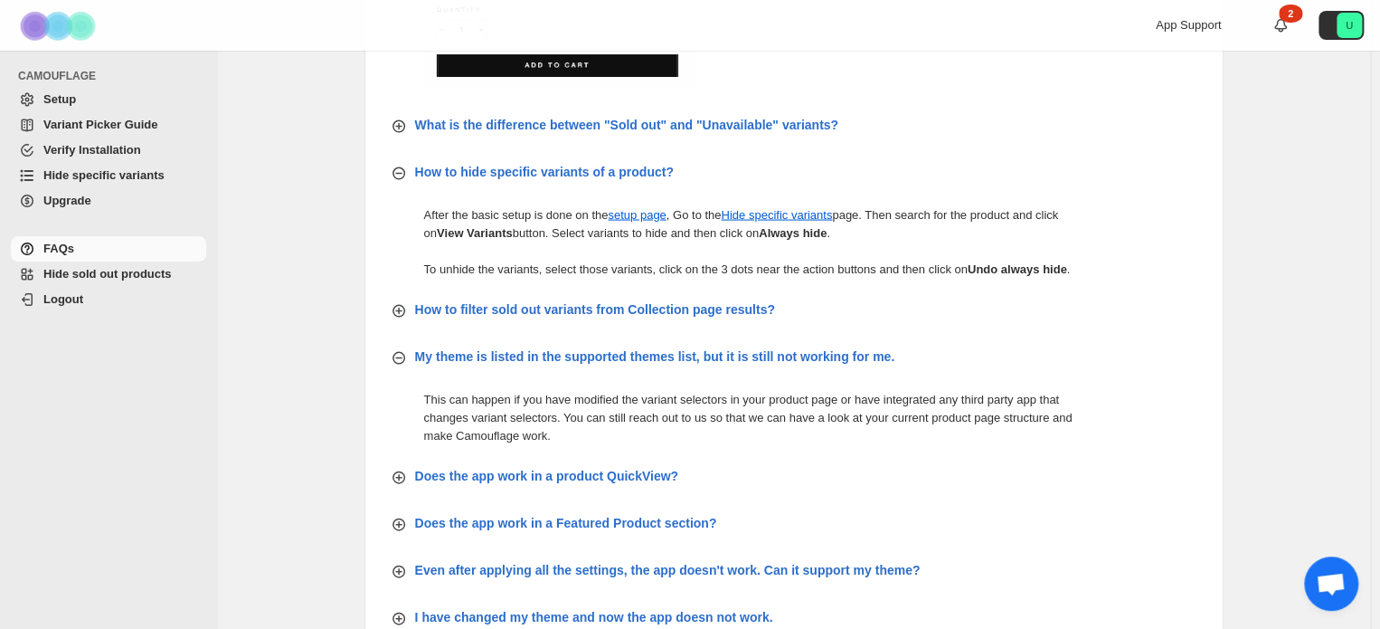
click at [1321, 587] on span "Open chat" at bounding box center [1331, 585] width 30 height 25
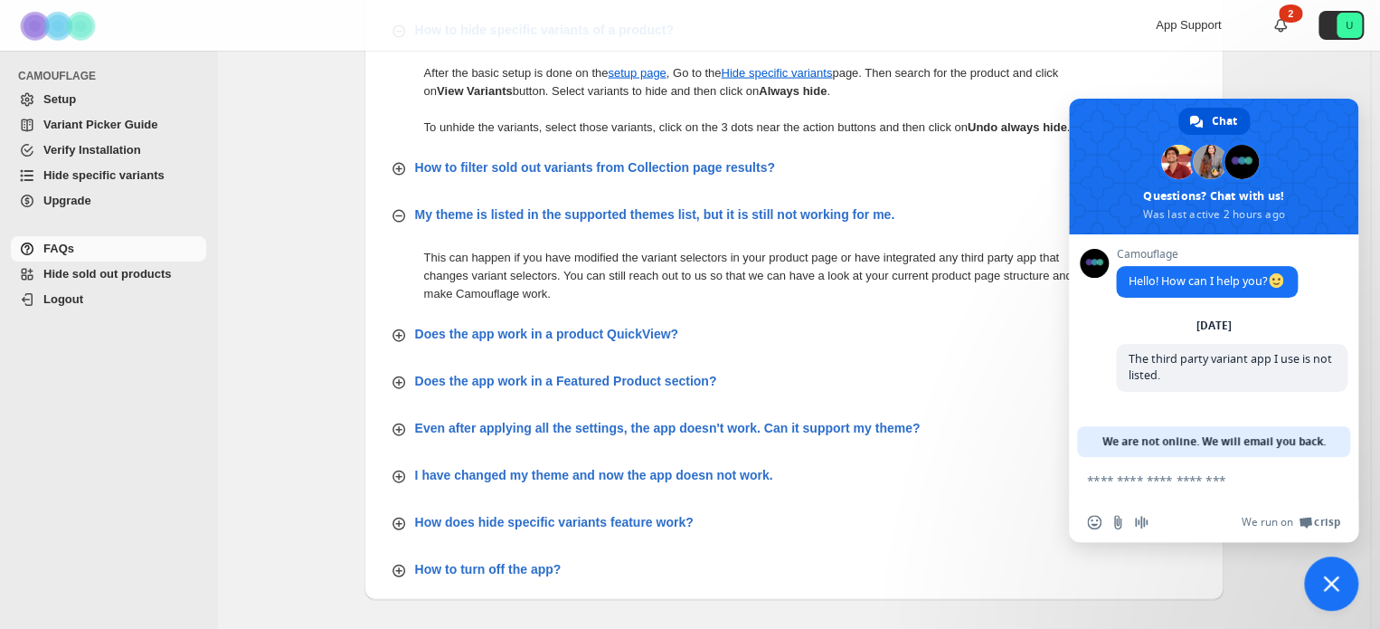
scroll to position [1851, 0]
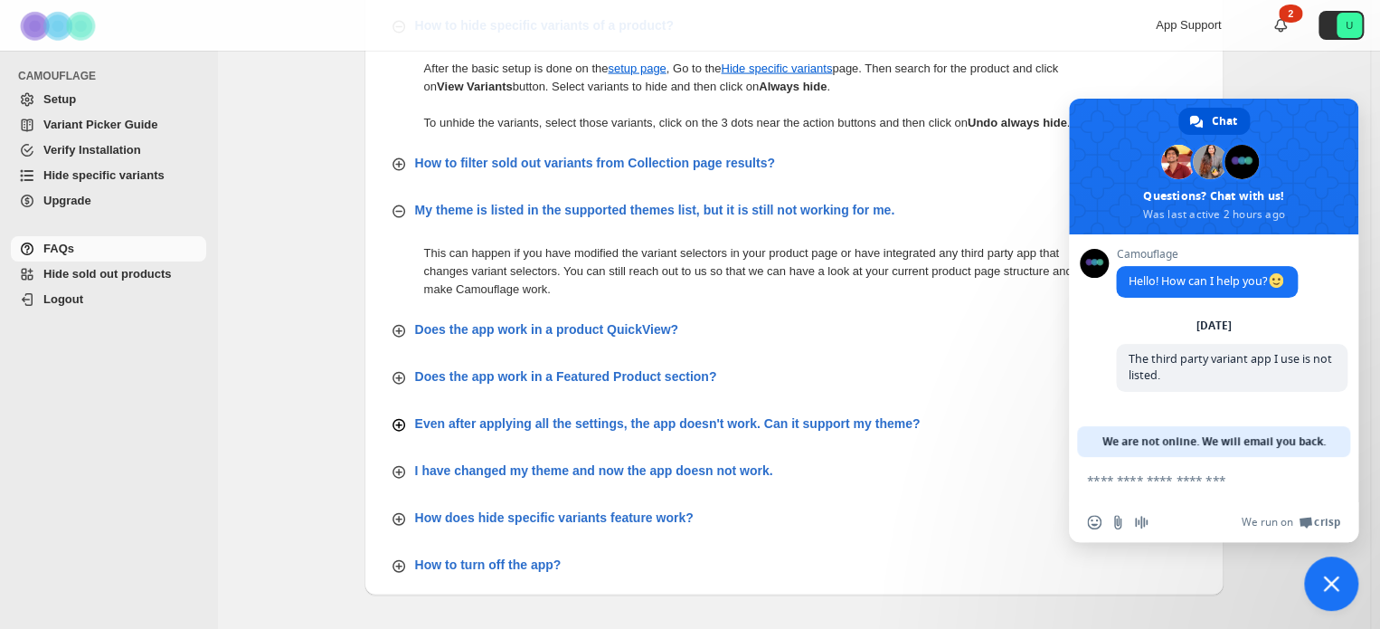
click at [497, 414] on p "Even after applying all the settings, the app doesn't work. Can it support my t…" at bounding box center [668, 423] width 506 height 18
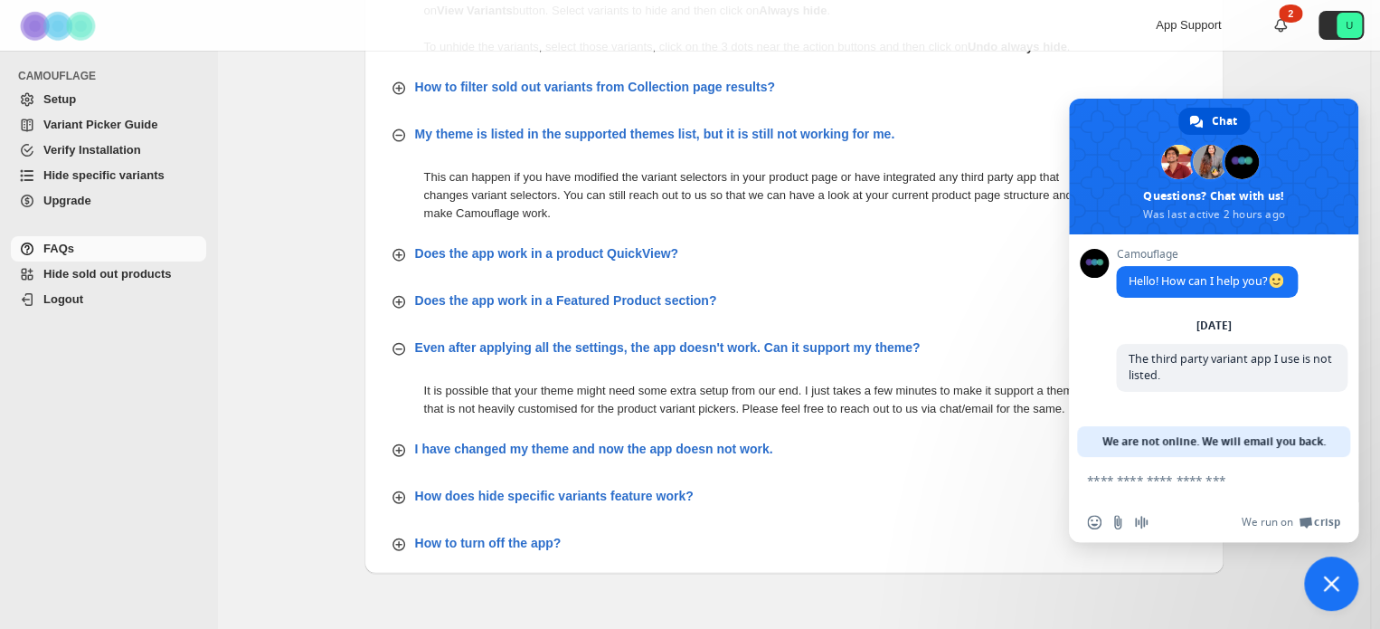
scroll to position [1930, 0]
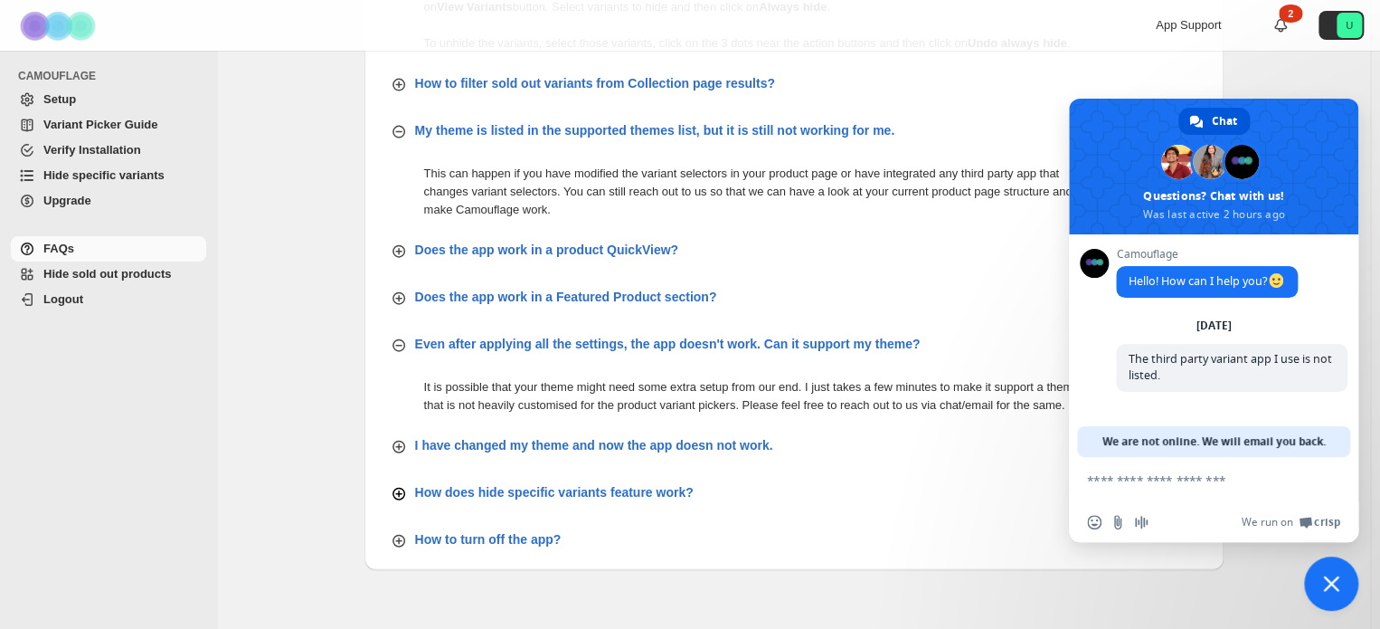
click at [541, 490] on p "How does hide specific variants feature work?" at bounding box center [554, 492] width 279 height 18
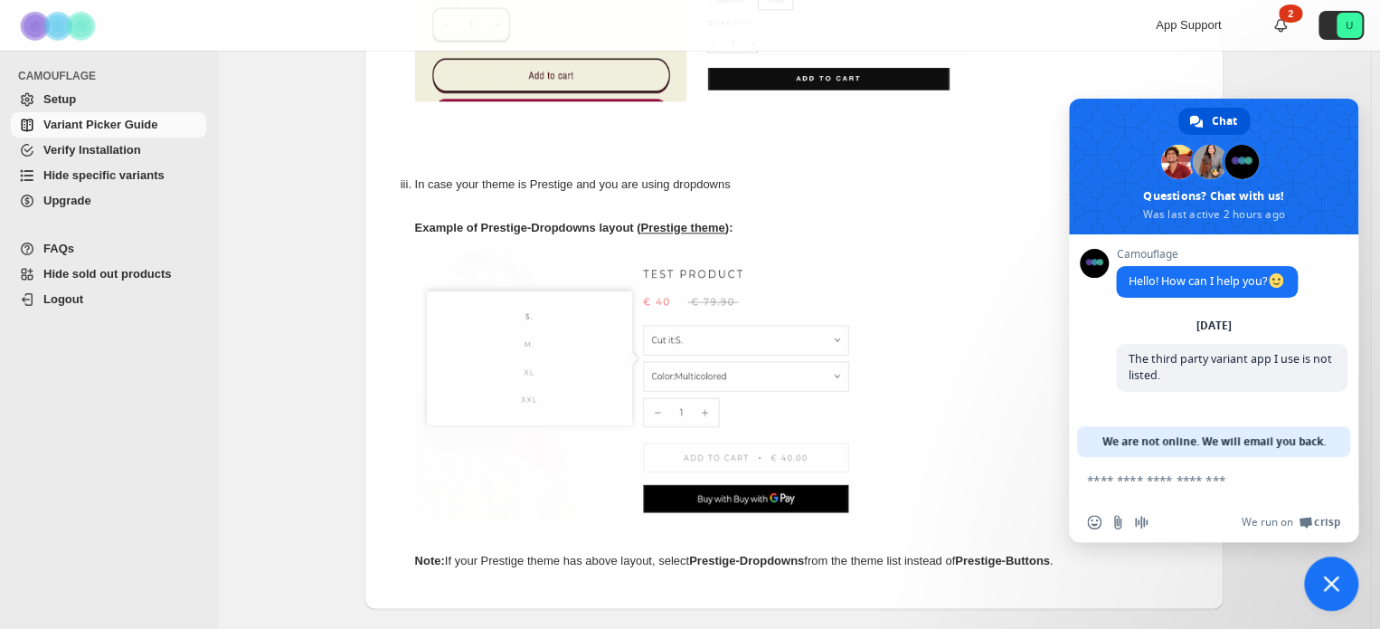
scroll to position [917, 0]
click at [126, 151] on span "Verify Installation" at bounding box center [92, 150] width 98 height 14
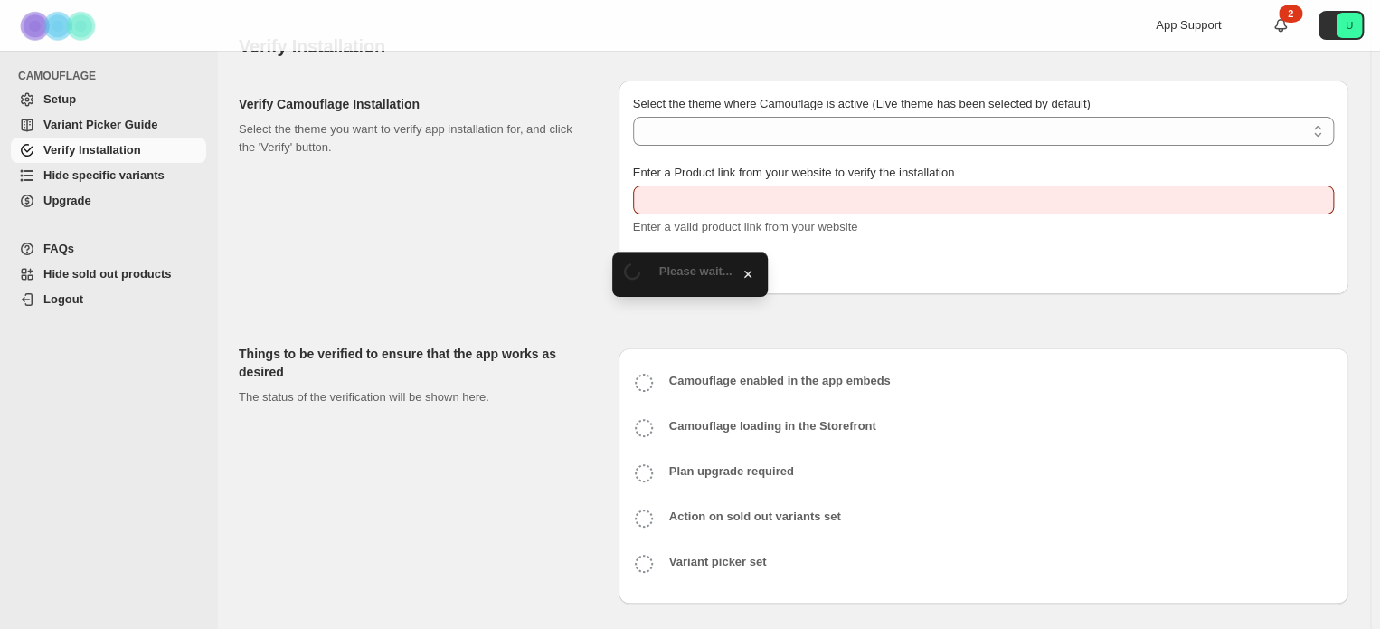
scroll to position [43, 0]
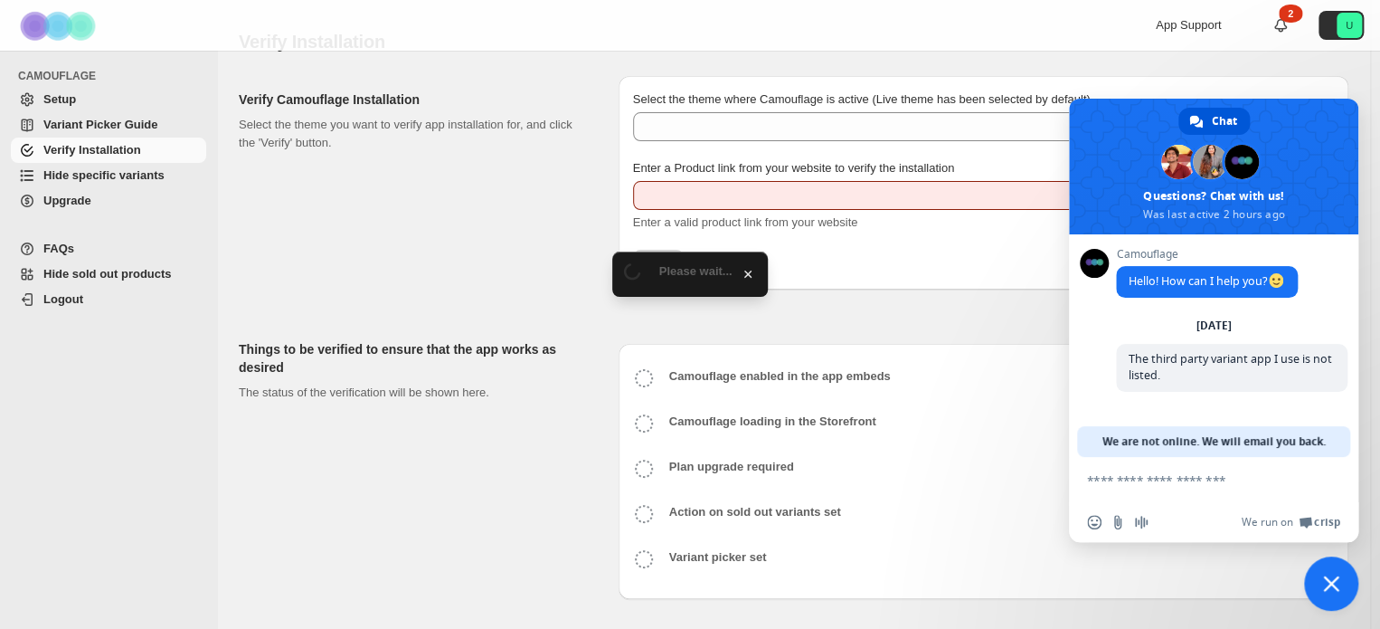
type input "**********"
select select "**********"
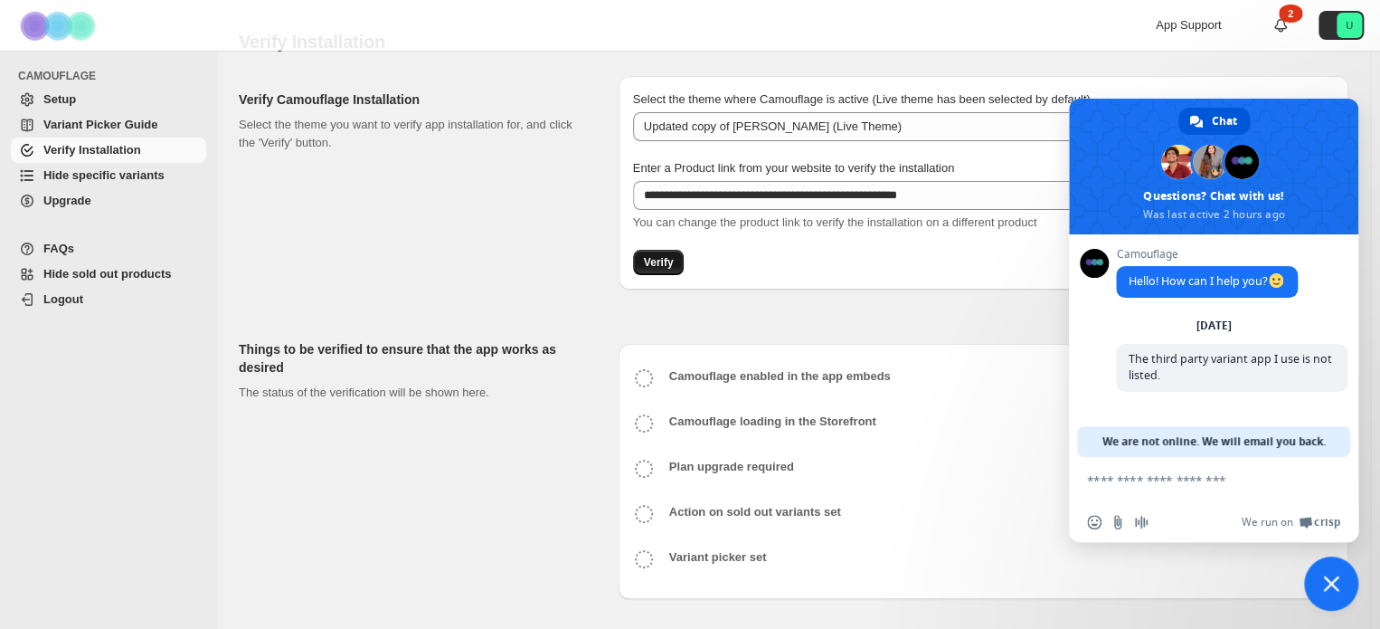
click at [659, 260] on span "Verify" at bounding box center [659, 262] width 30 height 14
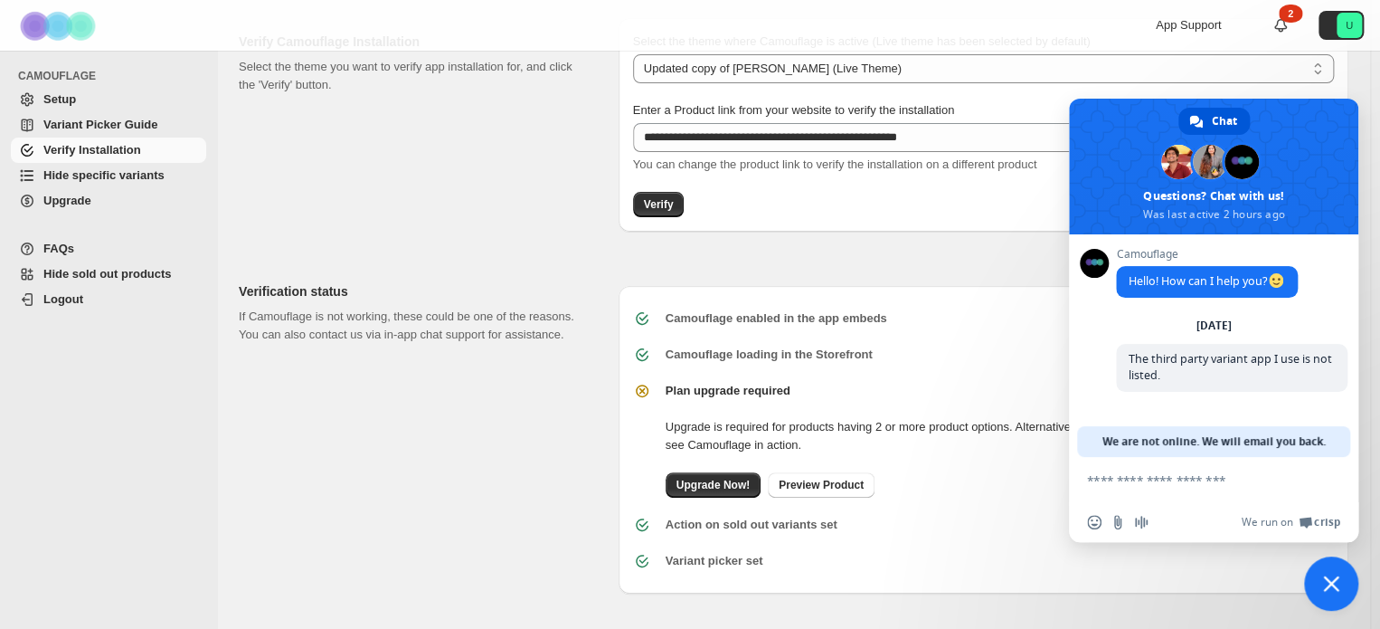
scroll to position [0, 0]
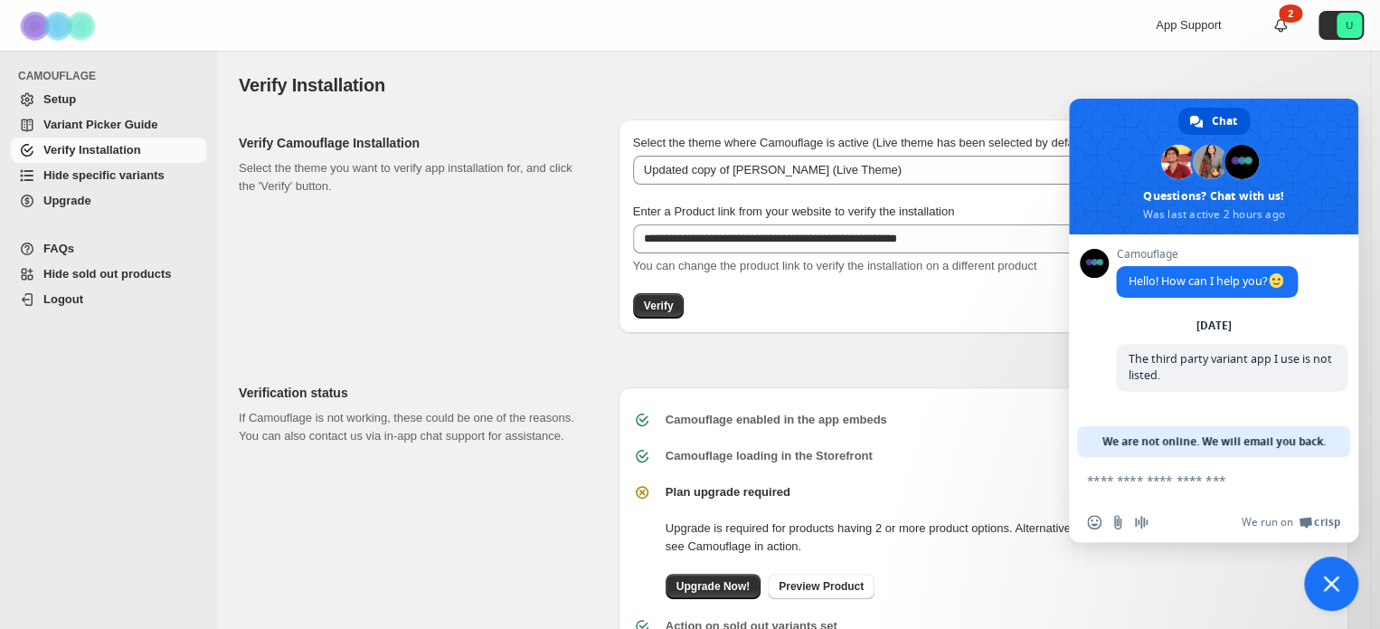
click at [1344, 580] on span "Close chat" at bounding box center [1331, 583] width 54 height 54
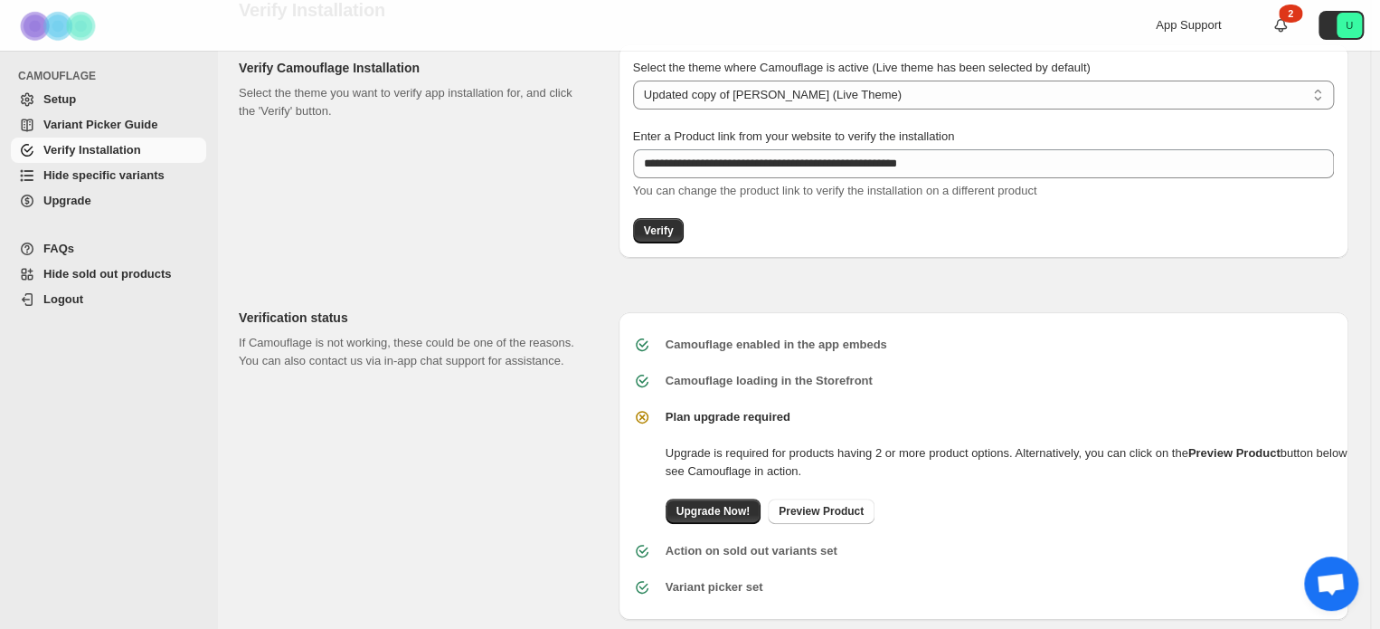
scroll to position [101, 0]
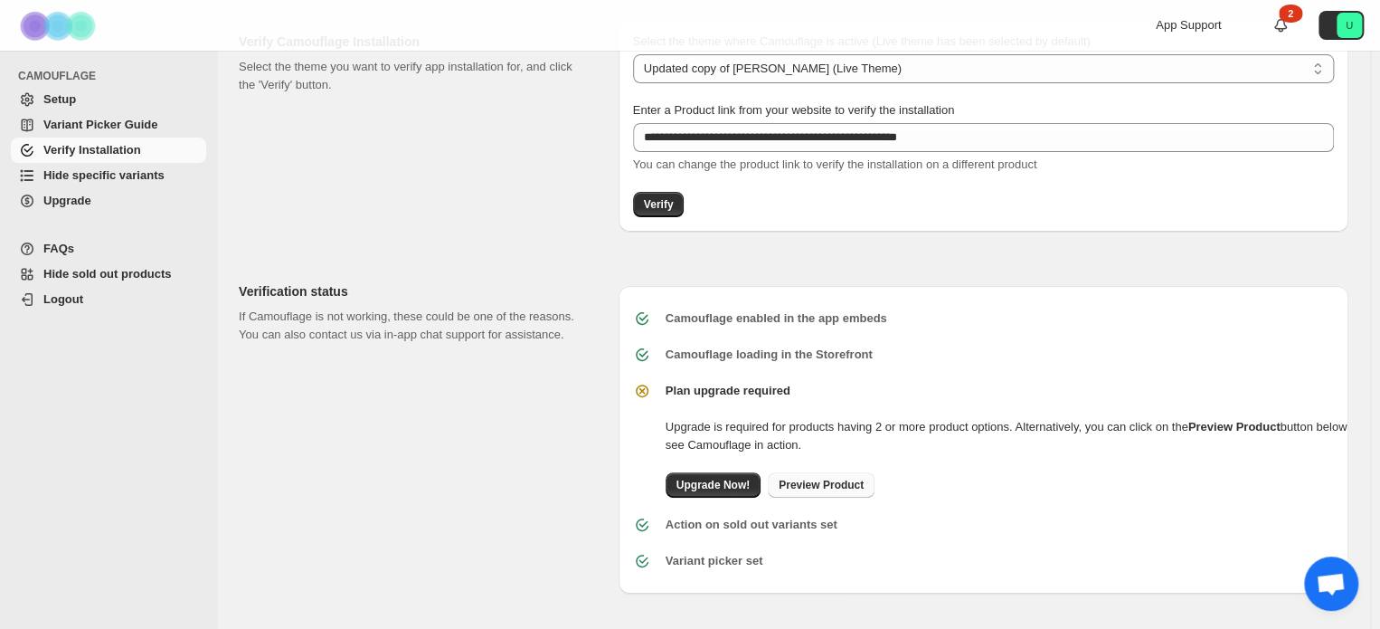
click at [817, 486] on span "Preview Product" at bounding box center [821, 485] width 85 height 14
click at [1352, 30] on icon "U" at bounding box center [1349, 25] width 25 height 25
click at [1351, 25] on icon "U" at bounding box center [1349, 25] width 25 height 25
click at [1335, 32] on button "U" at bounding box center [1341, 25] width 45 height 29
